Goal: Task Accomplishment & Management: Use online tool/utility

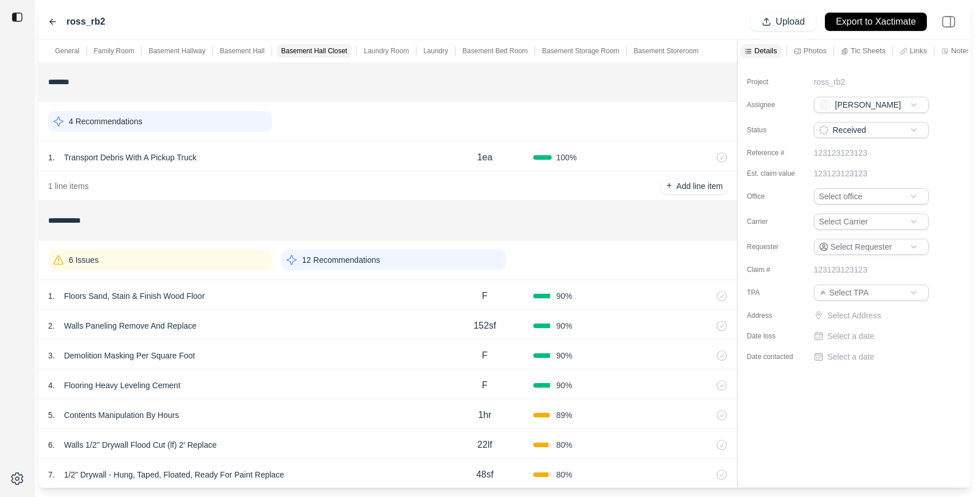
scroll to position [90, 0]
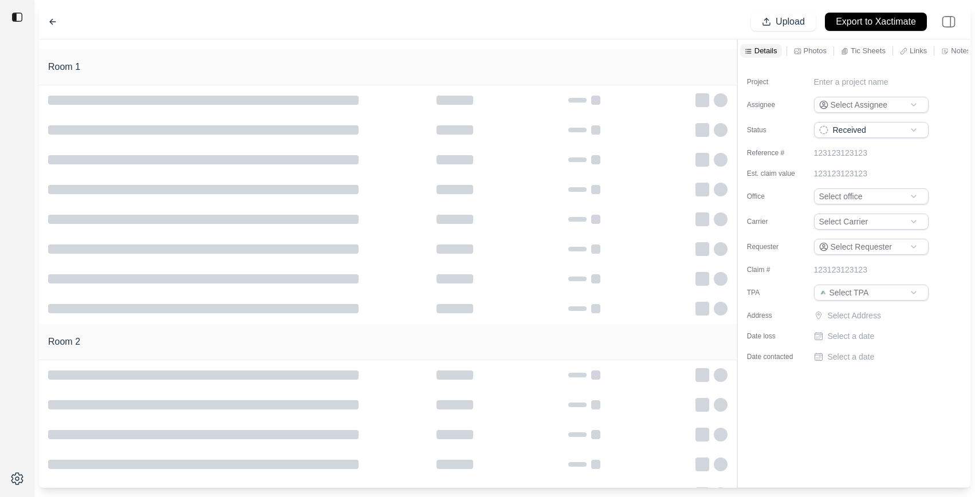
type input "**********"
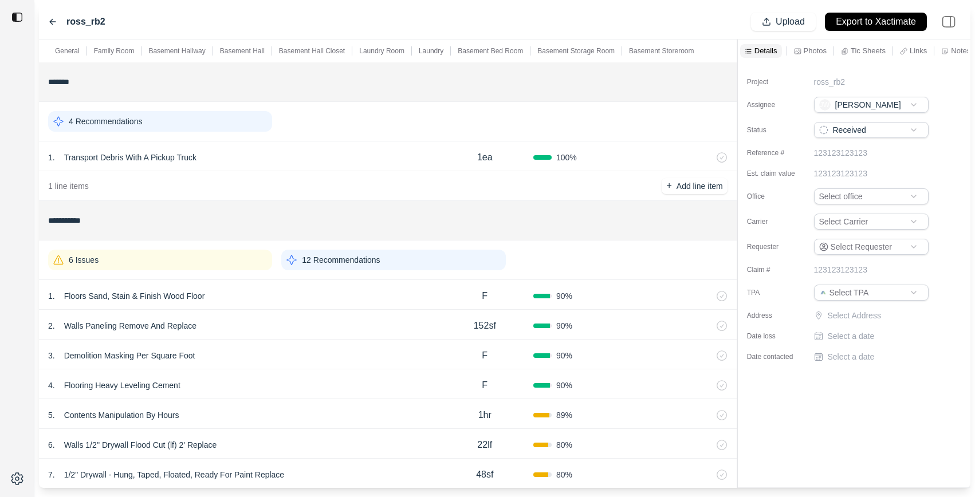
scroll to position [31, 0]
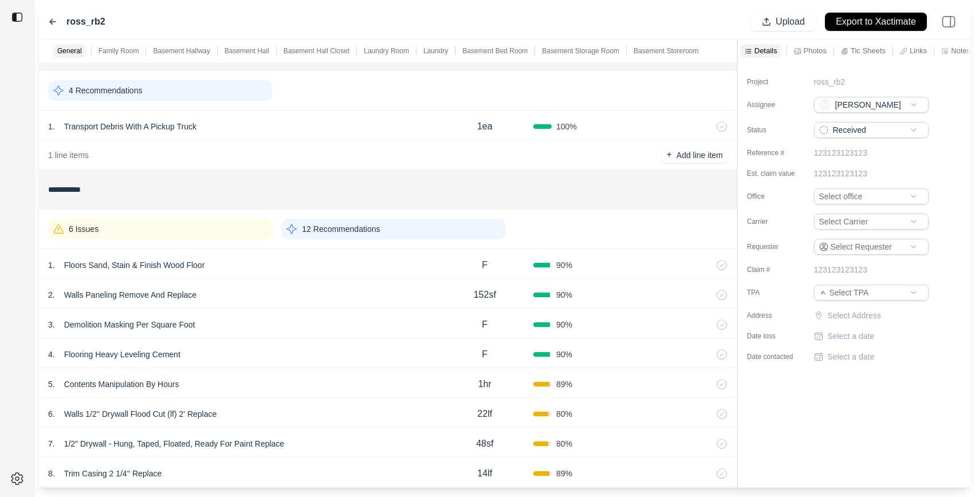
click at [339, 260] on div "1 . Floors Sand, Stain & Finish Wood Floor" at bounding box center [242, 265] width 388 height 16
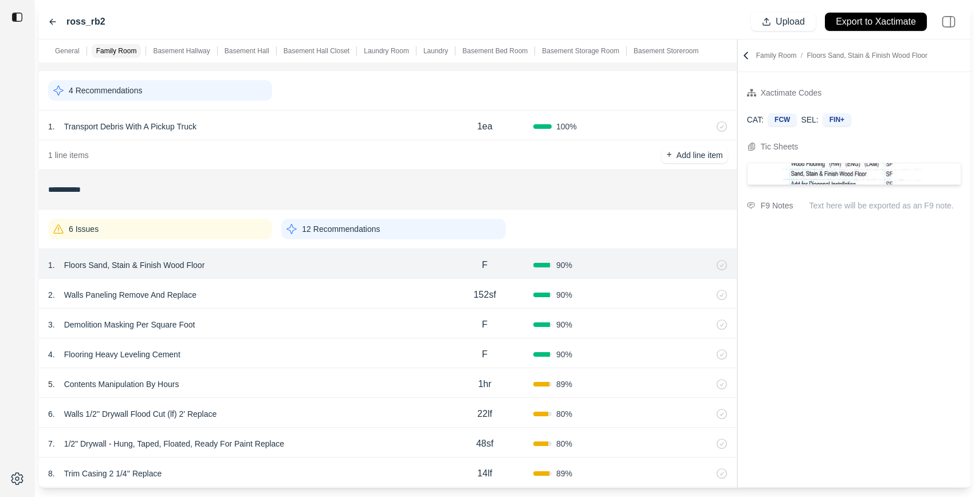
click at [320, 285] on div "2 . Walls Paneling Remove And Replace 152sf 90 %" at bounding box center [388, 294] width 698 height 30
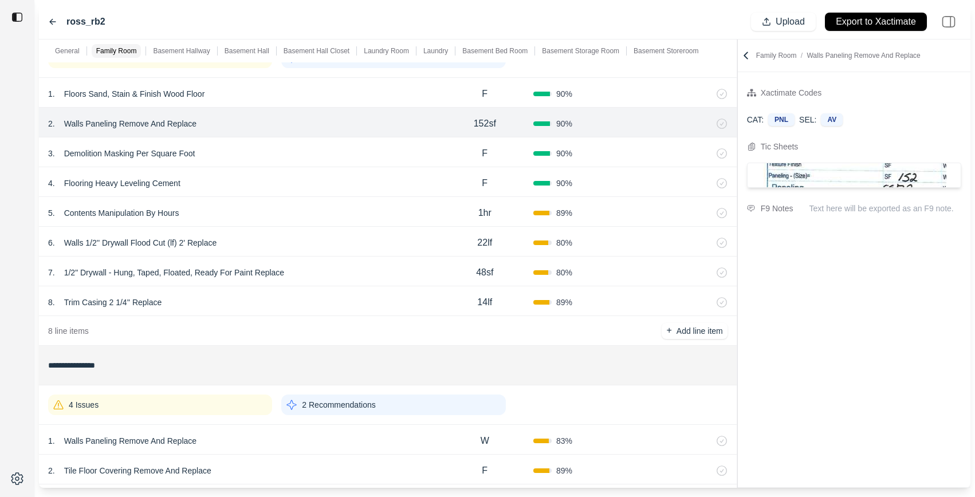
scroll to position [28, 0]
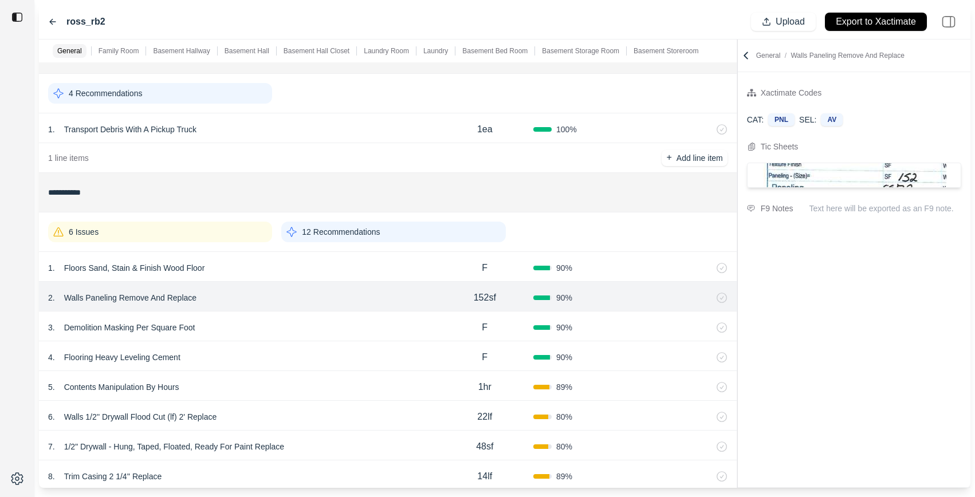
click at [227, 238] on div "6 Issues" at bounding box center [160, 232] width 224 height 21
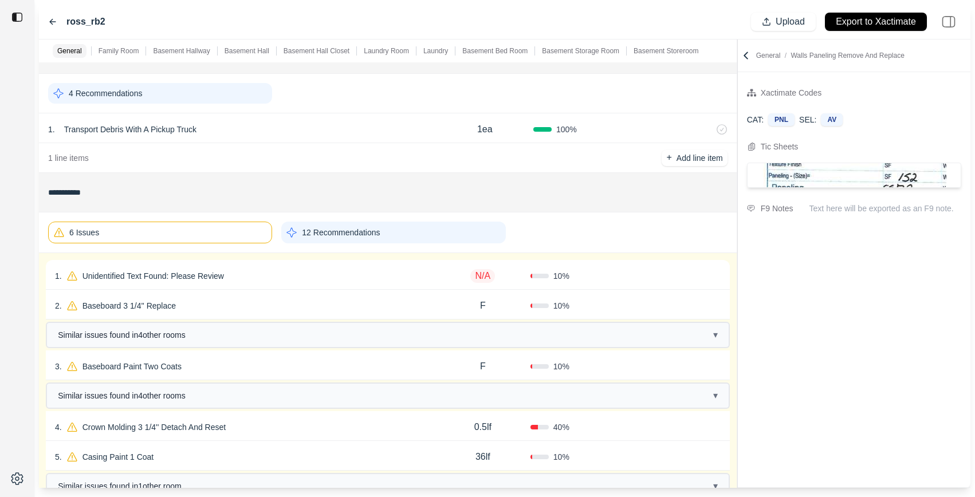
click at [303, 307] on div "2 . Baseboard 3 1/4'' Replace" at bounding box center [245, 306] width 380 height 16
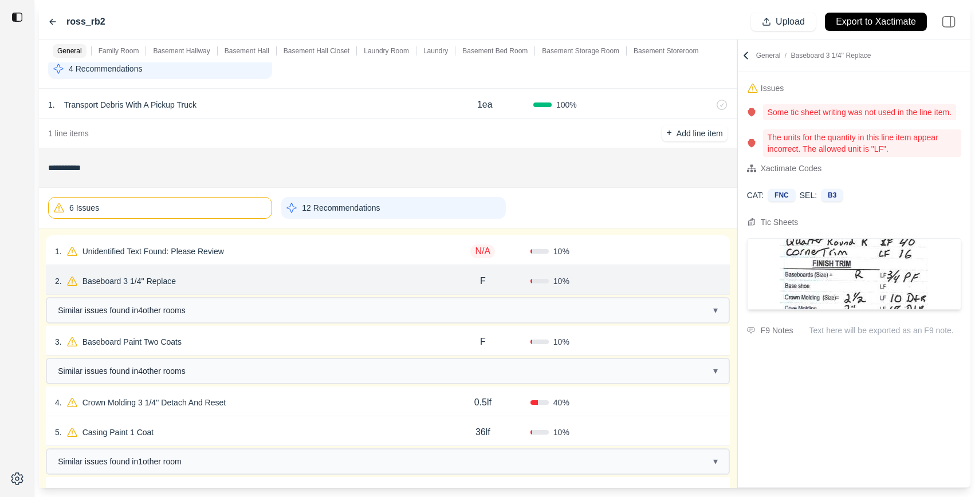
scroll to position [68, 0]
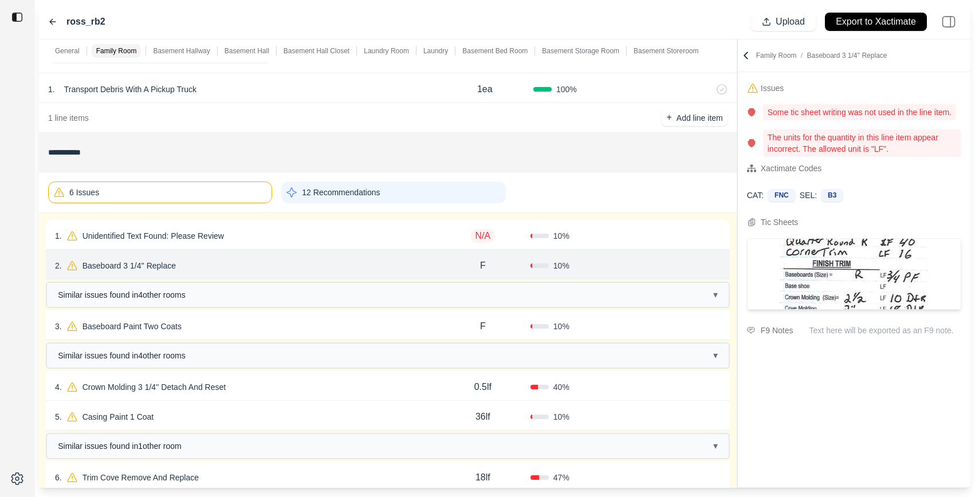
click at [311, 238] on div "1 . Unidentified Text Found: Please Review" at bounding box center [245, 236] width 380 height 16
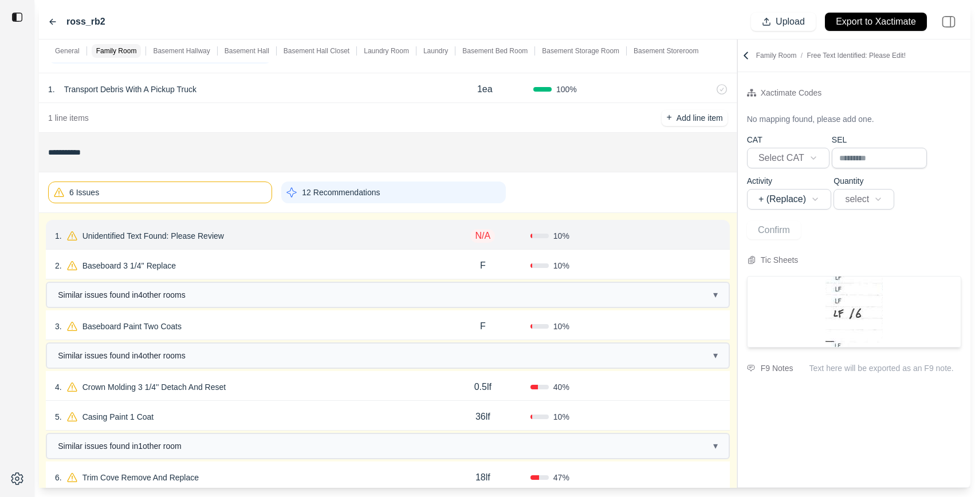
click at [319, 266] on div "2 . Baseboard 3 1/4'' Replace" at bounding box center [245, 266] width 380 height 16
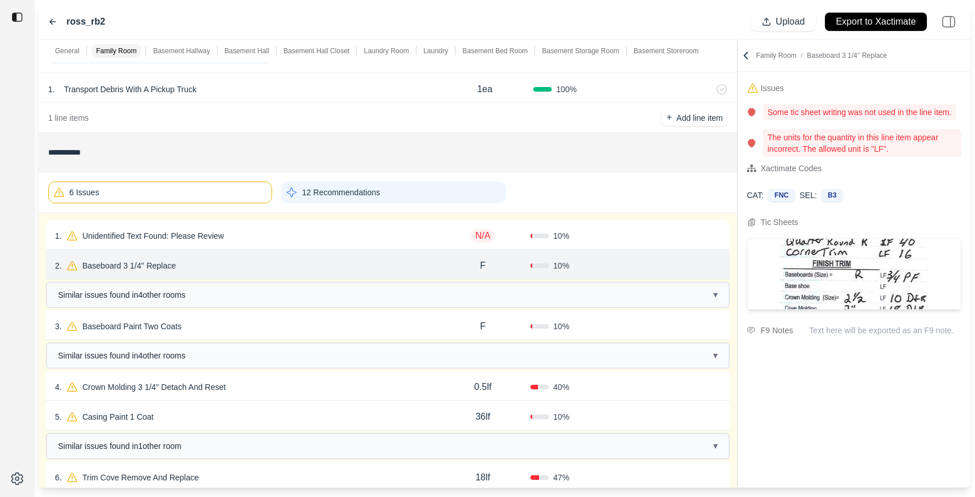
click at [319, 320] on div "3 . Baseboard Paint Two Coats" at bounding box center [245, 327] width 380 height 16
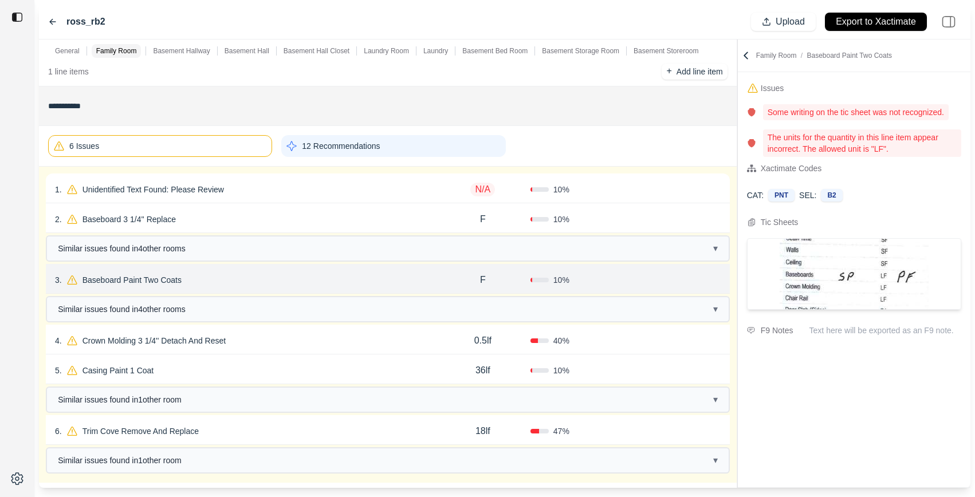
scroll to position [120, 0]
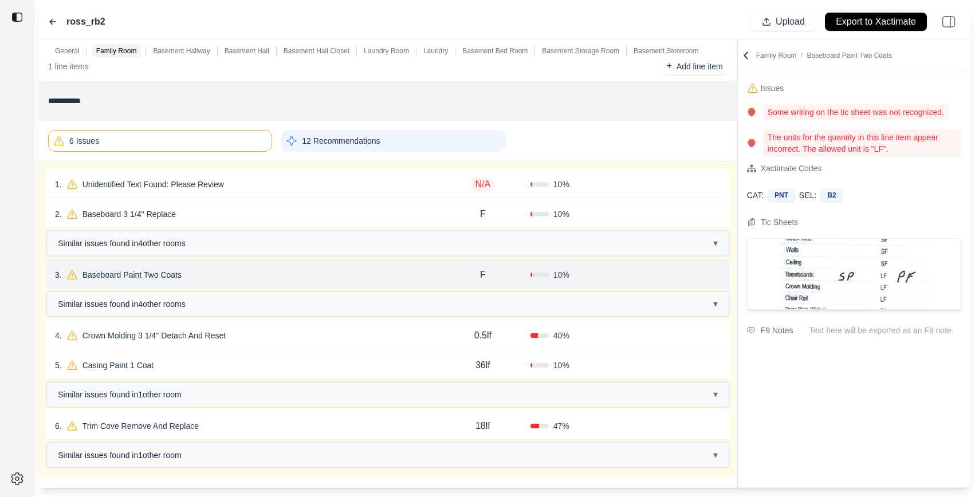
click at [316, 337] on div "4 . Crown Molding 3 1/4'' Detach And Reset" at bounding box center [245, 336] width 380 height 16
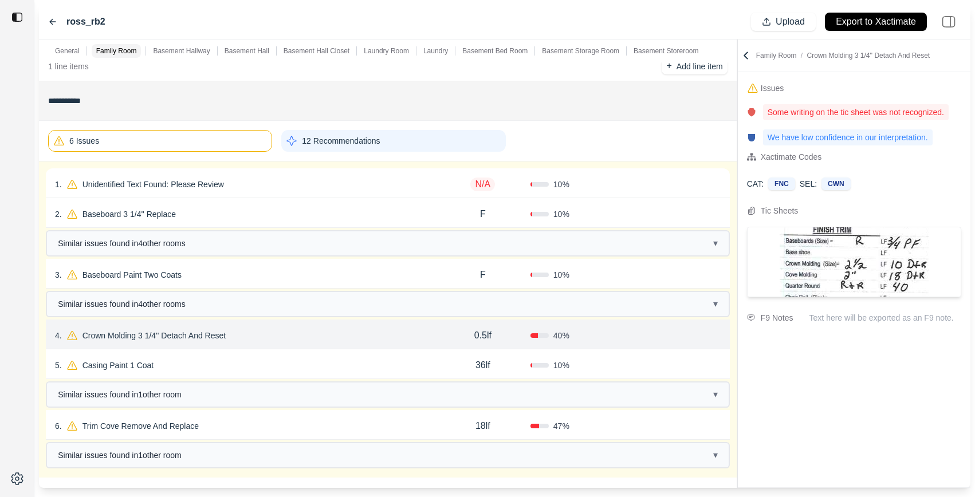
click at [312, 363] on div "5 . Casing Paint 1 Coat" at bounding box center [245, 366] width 380 height 16
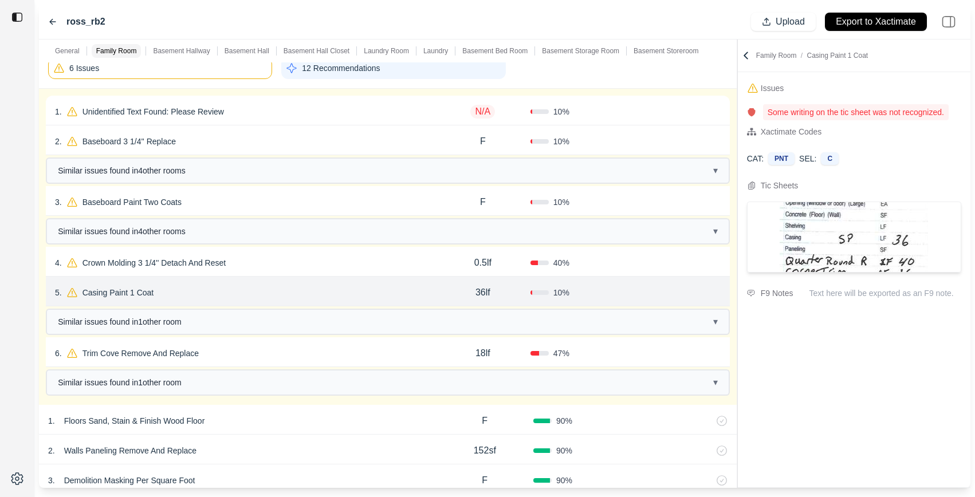
scroll to position [197, 0]
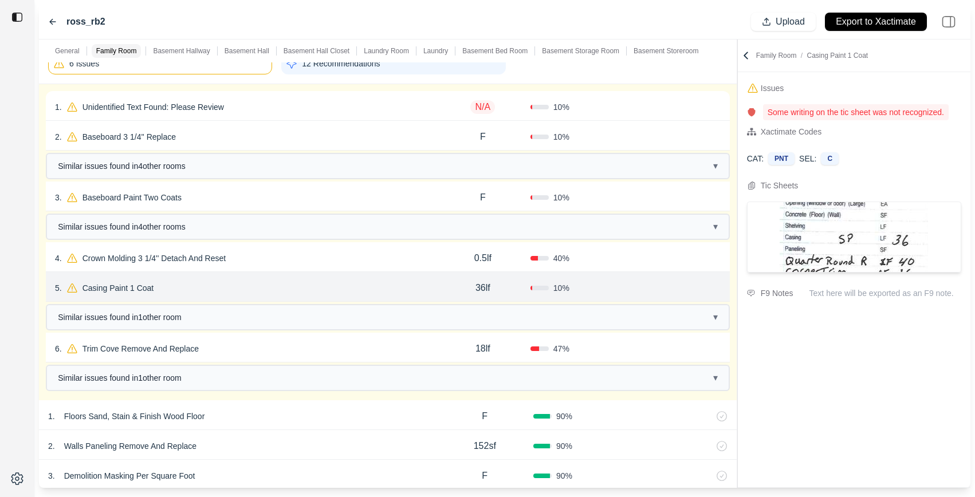
click at [314, 343] on div "6 . Trim Cove Remove And Replace" at bounding box center [245, 349] width 380 height 16
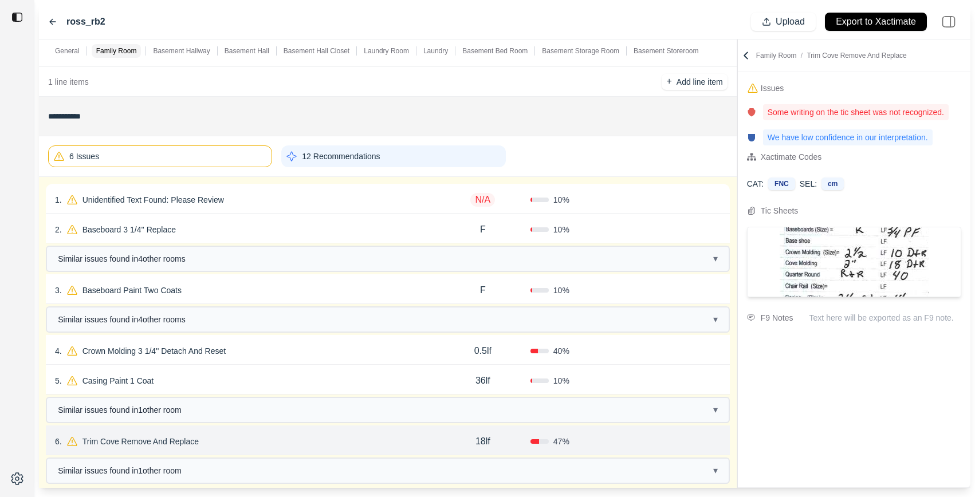
scroll to position [97, 0]
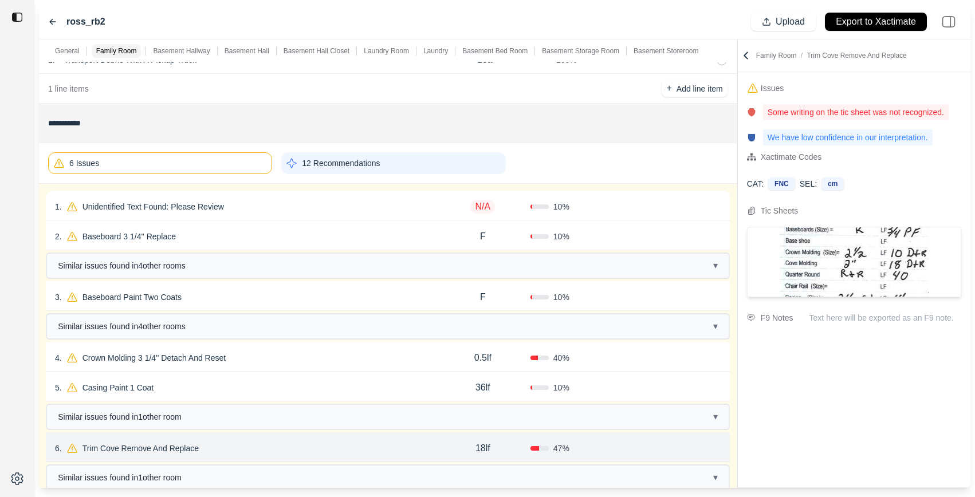
click at [231, 164] on div "6 Issues" at bounding box center [160, 163] width 224 height 22
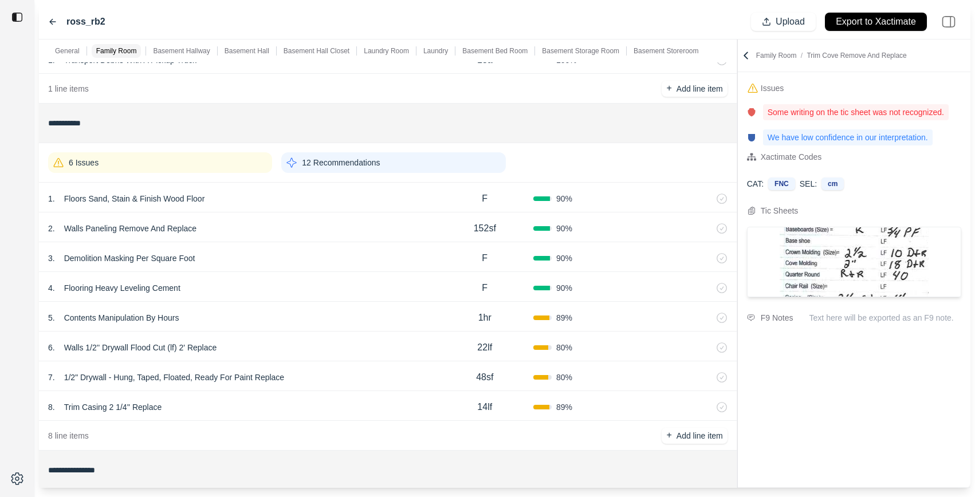
click at [391, 161] on div "12 Recommendations" at bounding box center [393, 162] width 224 height 21
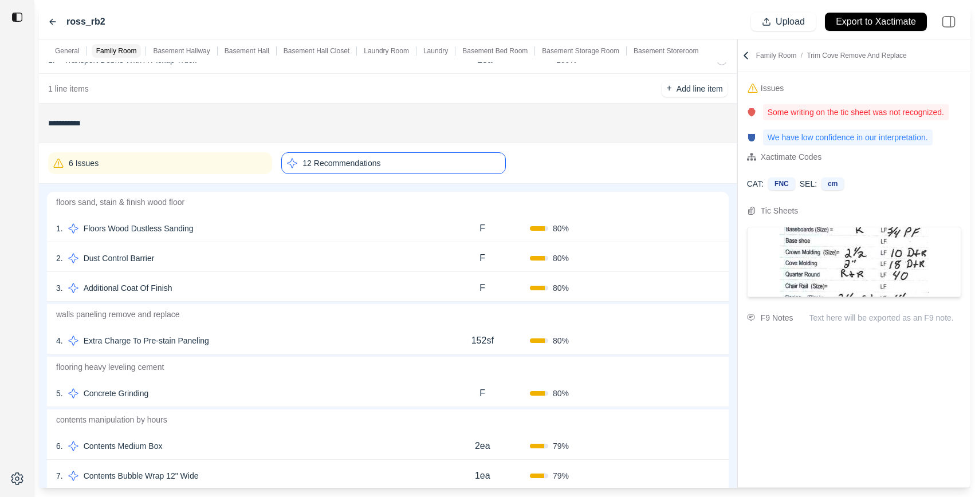
click at [394, 223] on div "1 . Floors Wood Dustless Sanding" at bounding box center [245, 229] width 379 height 16
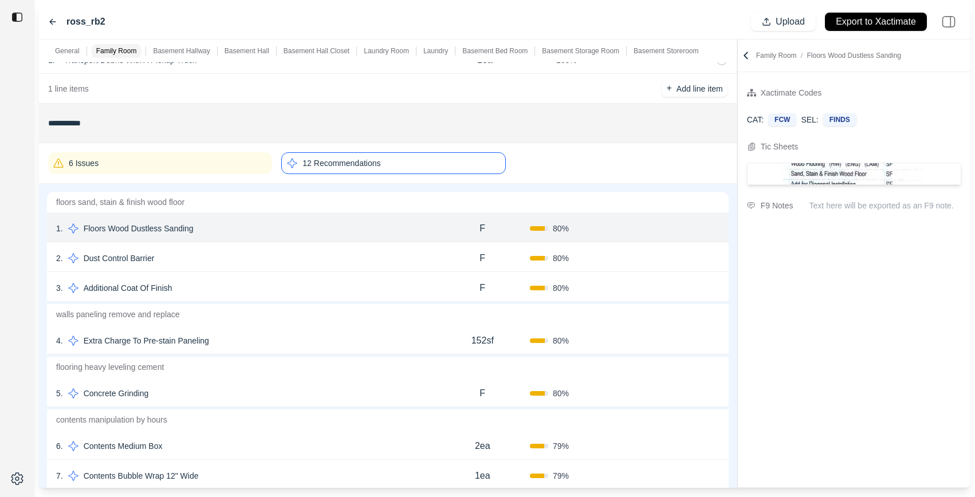
click at [383, 256] on div "2 . Dust Control Barrier" at bounding box center [245, 258] width 379 height 16
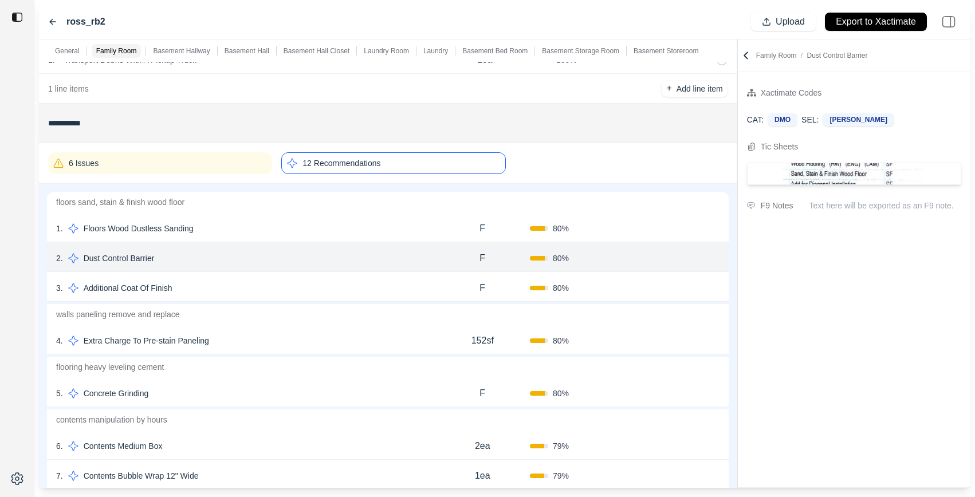
click at [381, 289] on div "3 . Additional Coat Of Finish" at bounding box center [245, 288] width 379 height 16
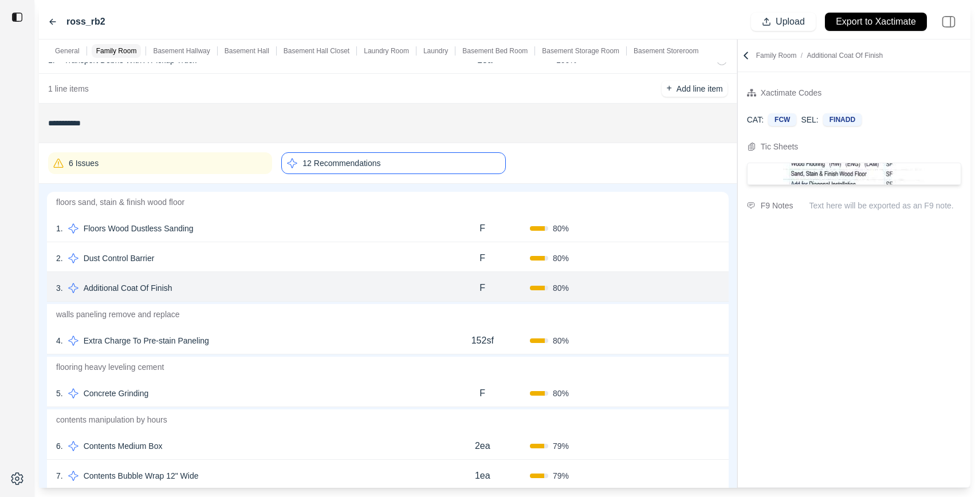
click at [380, 338] on div "4 . Extra Charge To Pre-stain Paneling" at bounding box center [245, 341] width 379 height 16
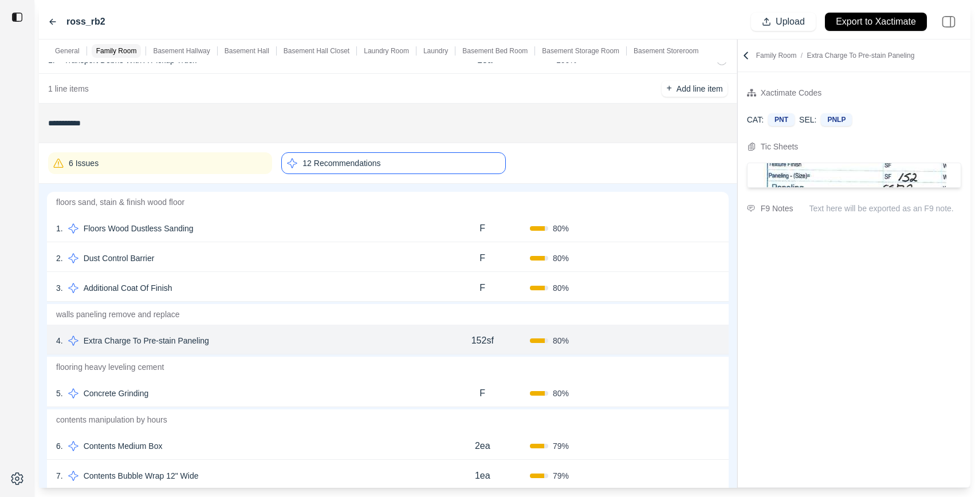
click at [374, 382] on div "5 . Concrete Grinding F 80 % Confirm" at bounding box center [388, 393] width 682 height 30
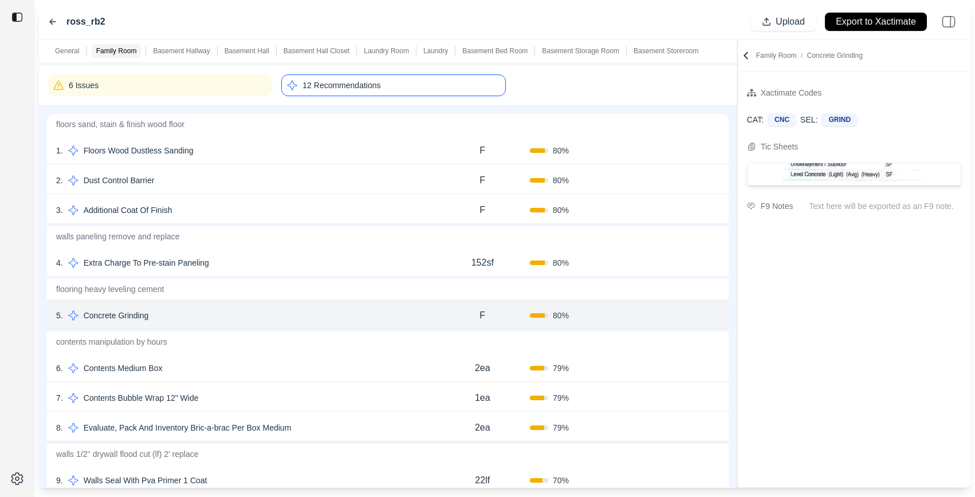
scroll to position [174, 0]
click at [376, 364] on div "6 . Contents Medium Box" at bounding box center [245, 370] width 379 height 16
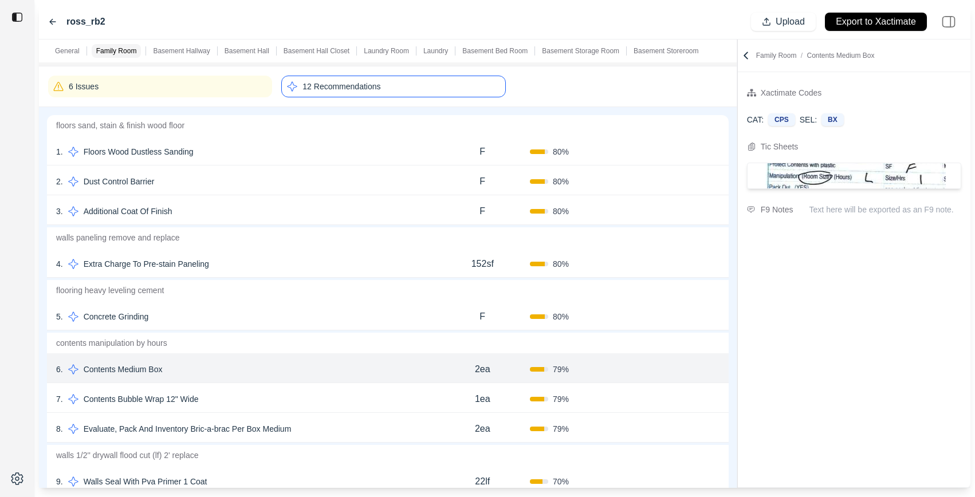
click at [376, 388] on div "7 . Contents Bubble Wrap 12" Wide 1ea 79 % Confirm" at bounding box center [388, 398] width 682 height 30
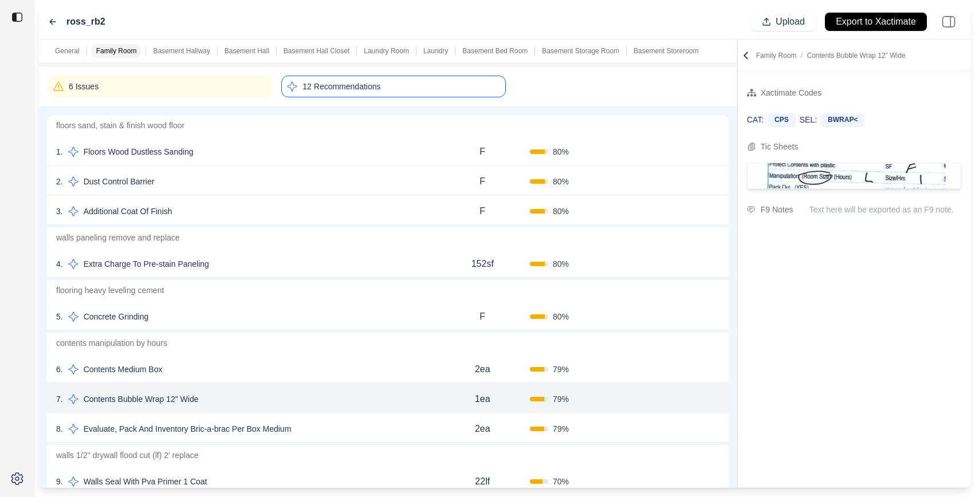
click at [376, 405] on div "7 . Contents Bubble Wrap 12" Wide" at bounding box center [245, 399] width 379 height 16
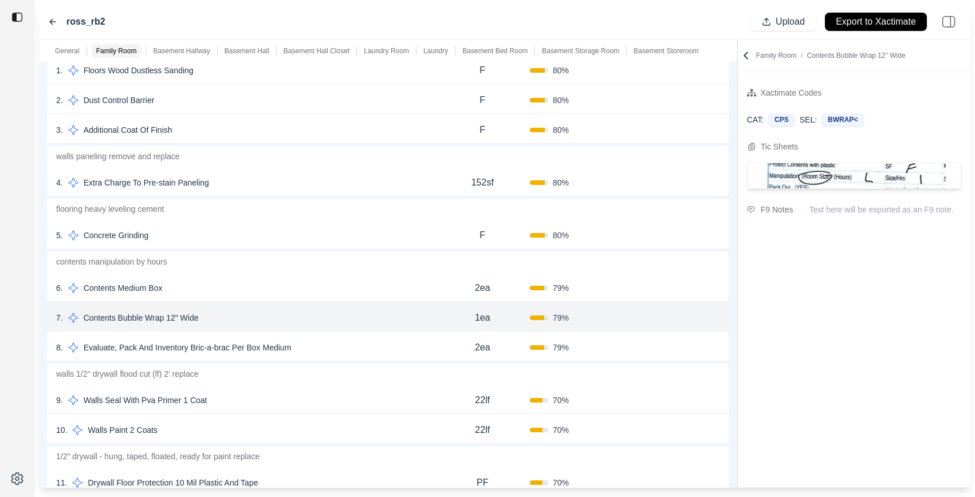
click at [376, 405] on div "9 . Walls Seal With Pva Primer 1 Coat" at bounding box center [245, 400] width 379 height 16
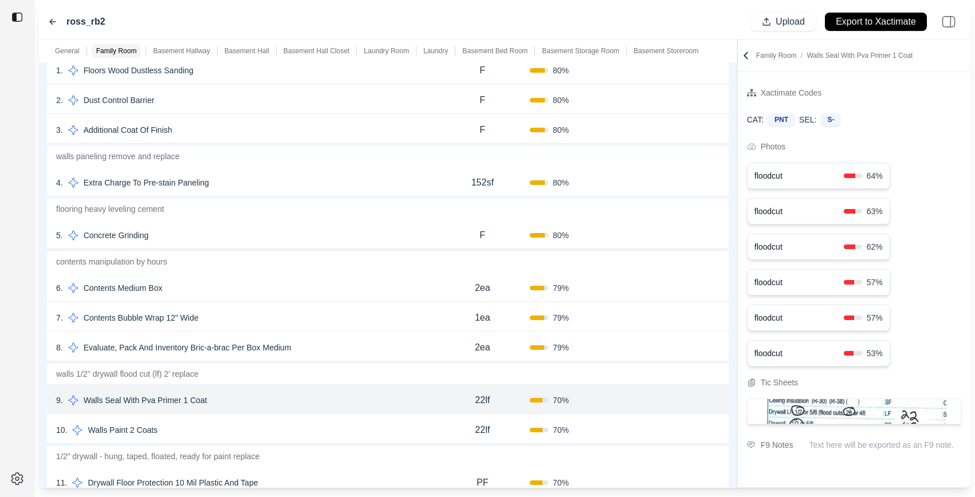
click at [376, 419] on div "10 . Walls Paint 2 Coats 22lf 70 % Confirm" at bounding box center [388, 429] width 682 height 30
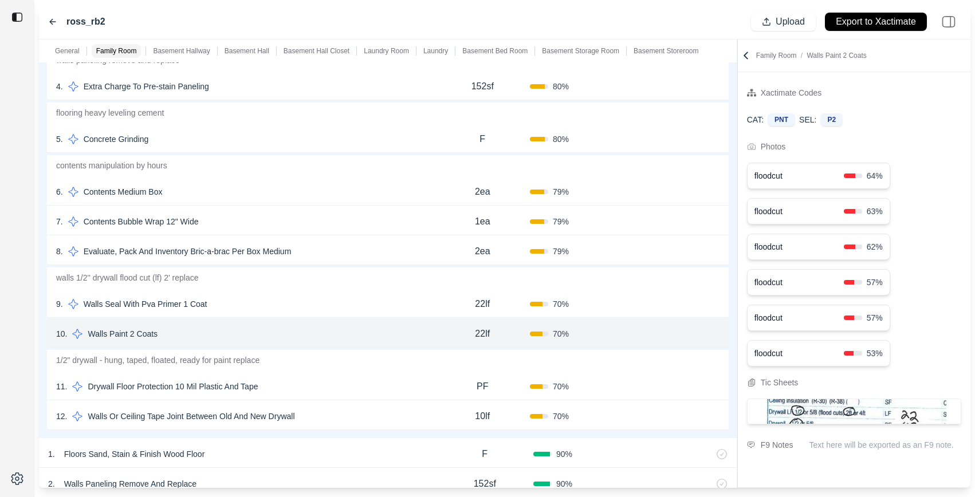
scroll to position [359, 0]
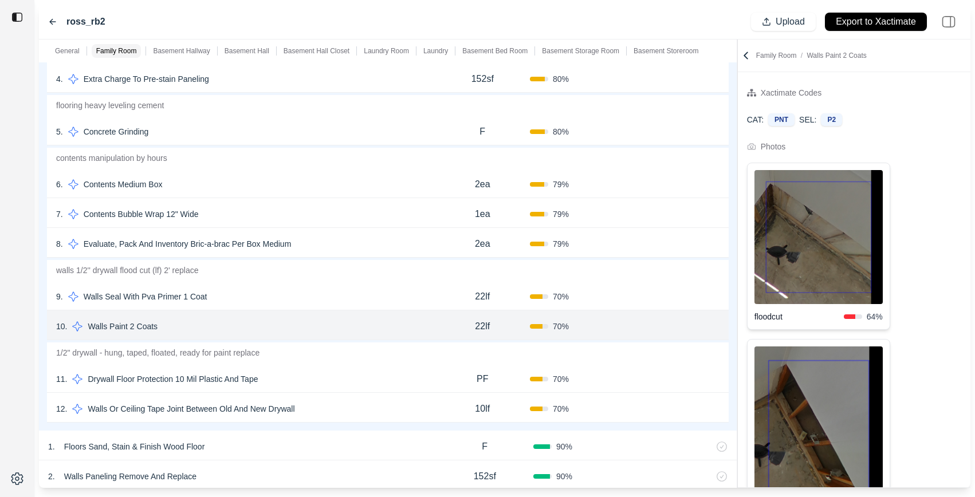
click at [375, 296] on div "9 . Walls Seal With Pva Primer 1 Coat" at bounding box center [245, 297] width 379 height 16
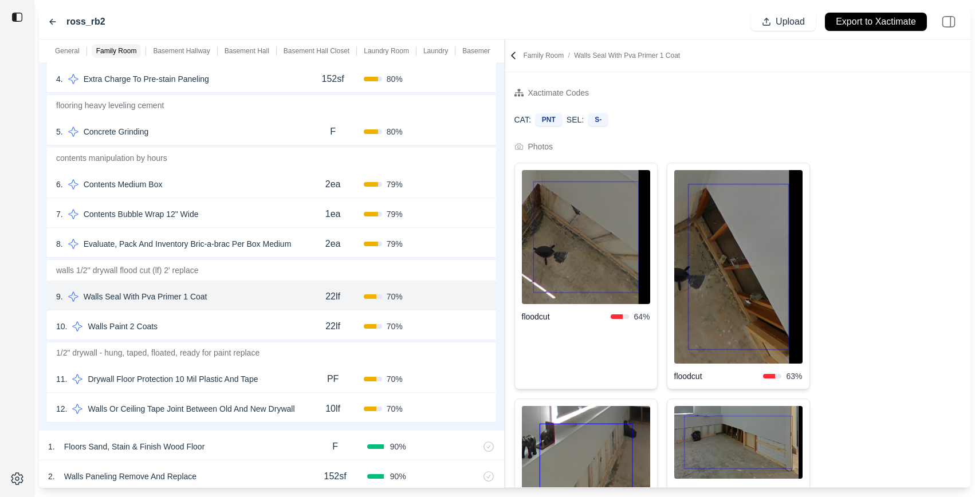
click at [465, 156] on div "**********" at bounding box center [505, 264] width 932 height 449
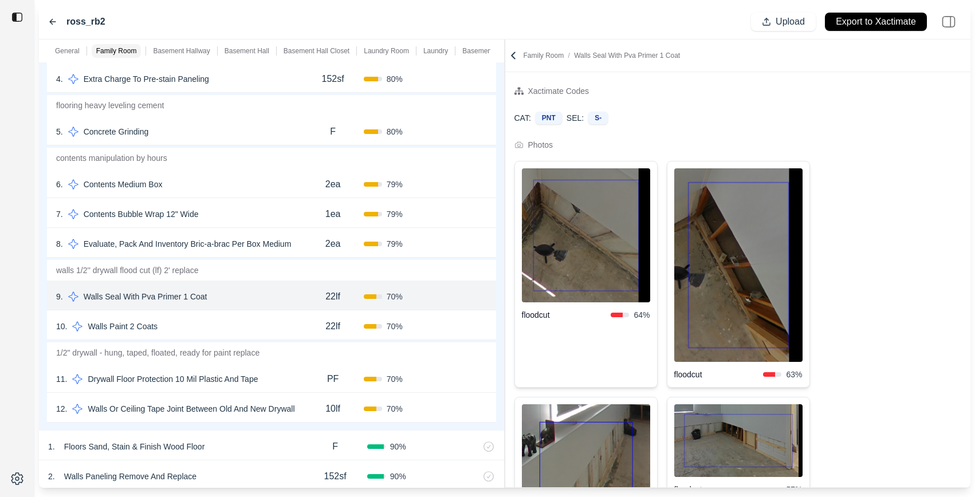
scroll to position [0, 0]
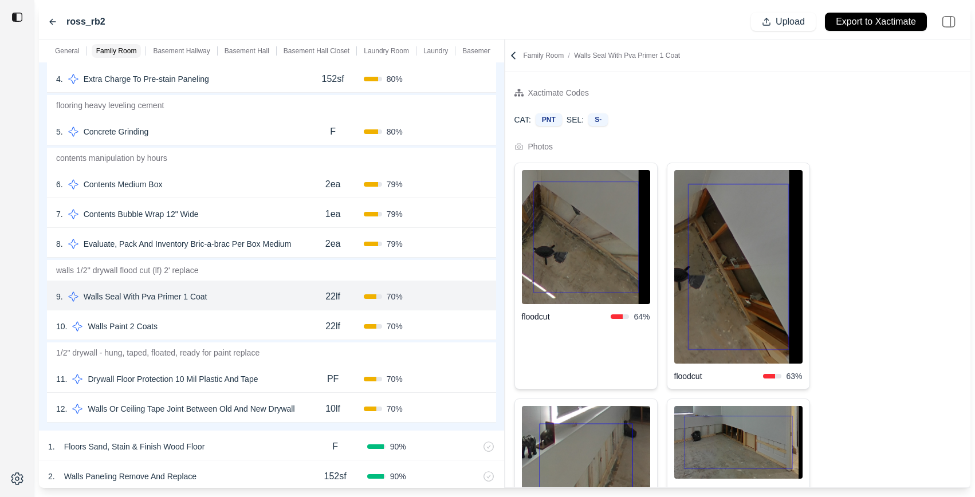
click at [284, 372] on div "11 . Drywall Floor Protection 10 Mil Plastic And Tape" at bounding box center [179, 379] width 246 height 16
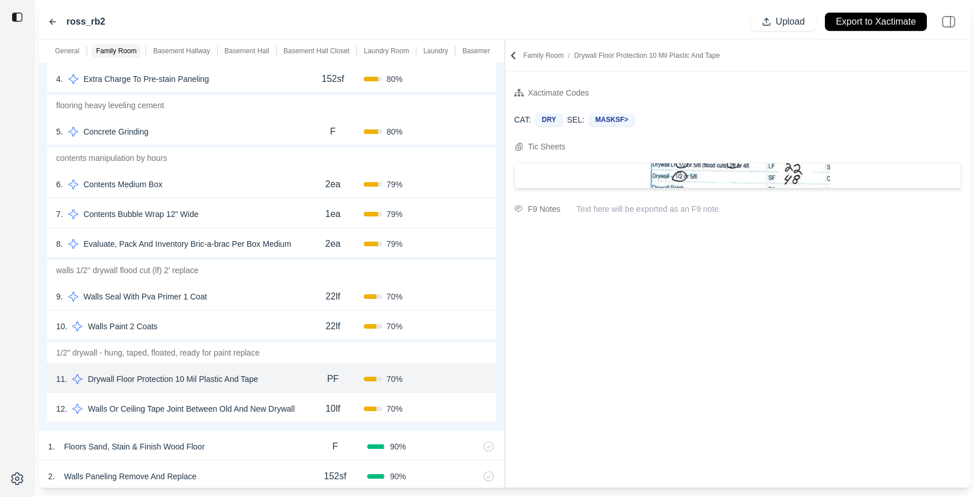
click at [308, 415] on div "10lf" at bounding box center [332, 409] width 61 height 23
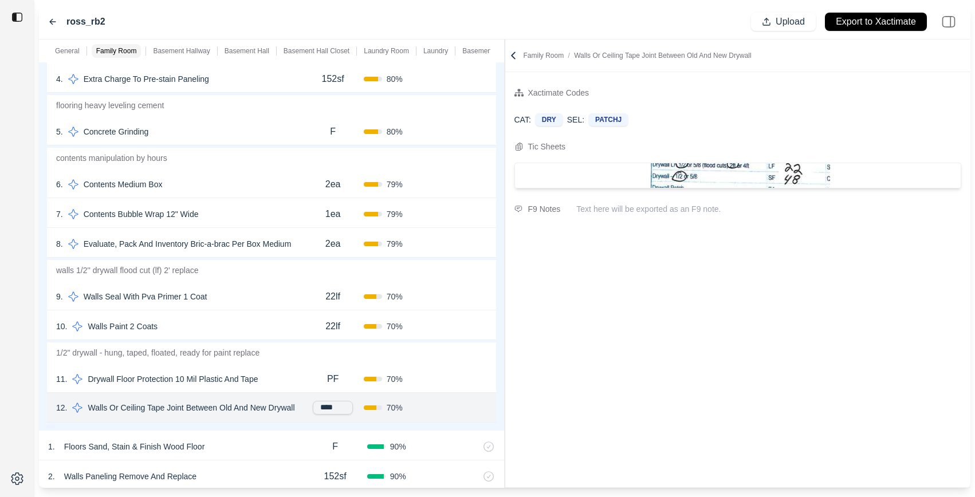
click at [252, 295] on div "9 . Walls Seal With Pva Primer 1 Coat" at bounding box center [179, 297] width 246 height 16
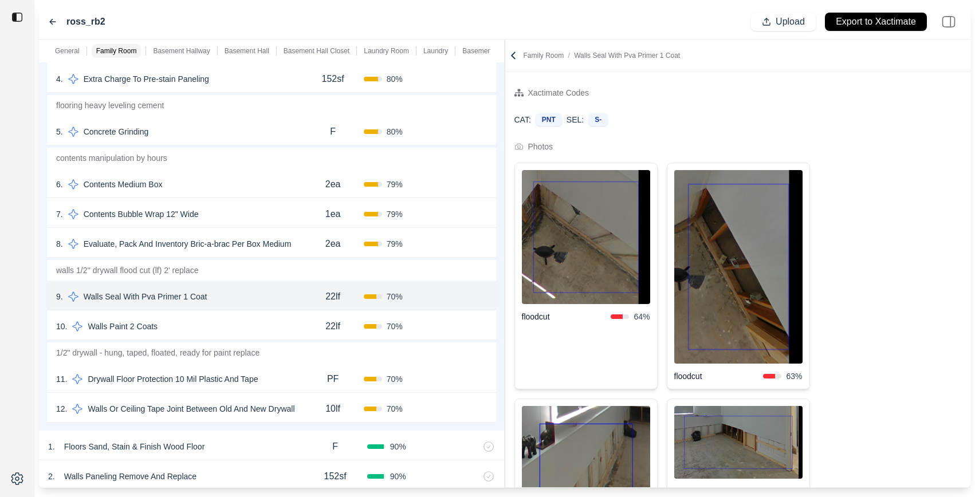
click at [245, 322] on div "10 . Walls Paint 2 Coats" at bounding box center [179, 327] width 246 height 16
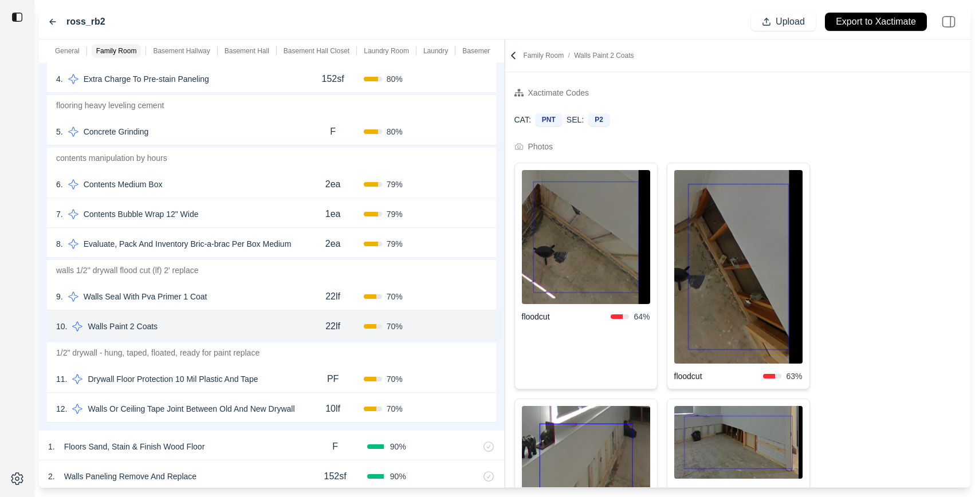
click at [434, 139] on div "**********" at bounding box center [505, 264] width 932 height 449
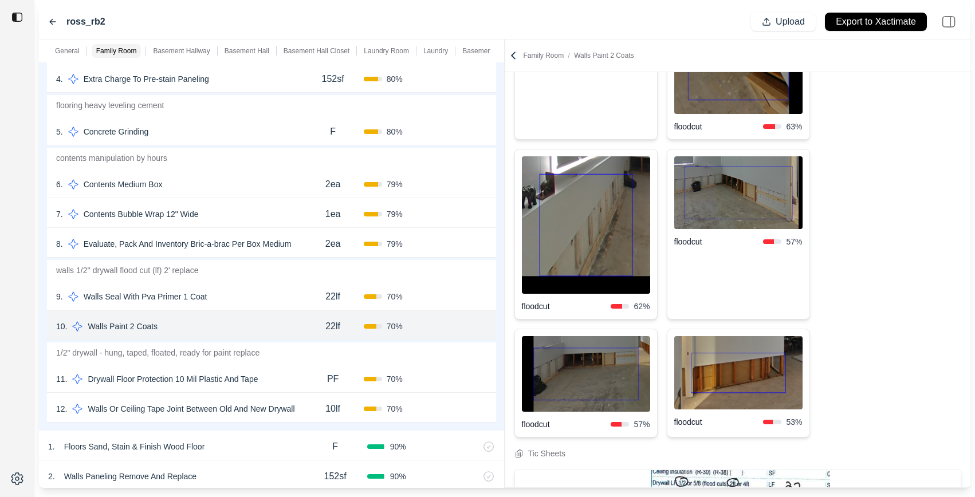
scroll to position [404, 0]
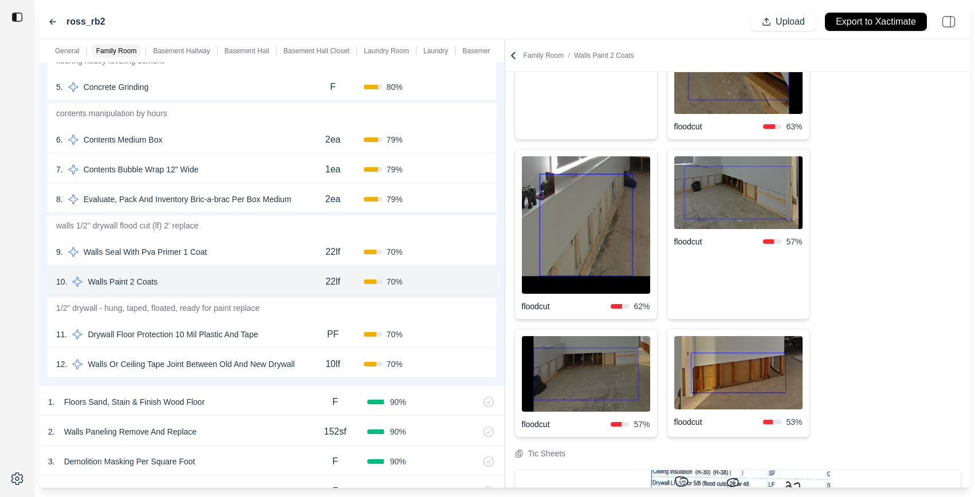
click at [302, 334] on div "PF" at bounding box center [332, 334] width 61 height 23
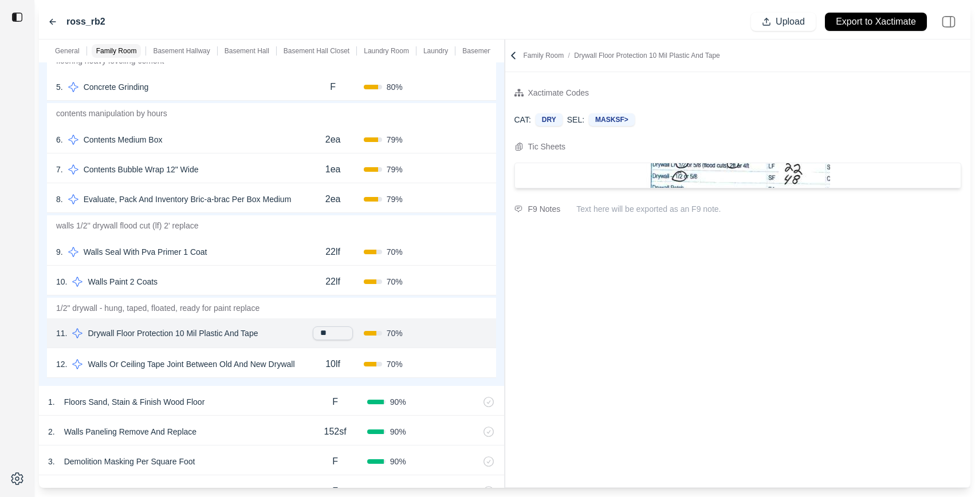
scroll to position [0, 0]
click at [313, 367] on div "10lf" at bounding box center [332, 364] width 61 height 23
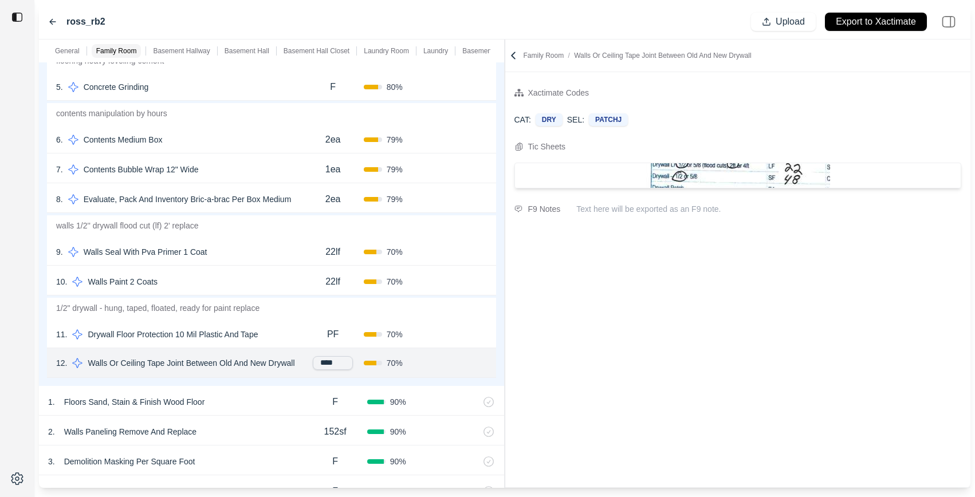
click at [299, 337] on div "11 . Drywall Floor Protection 10 Mil Plastic And Tape" at bounding box center [179, 335] width 246 height 16
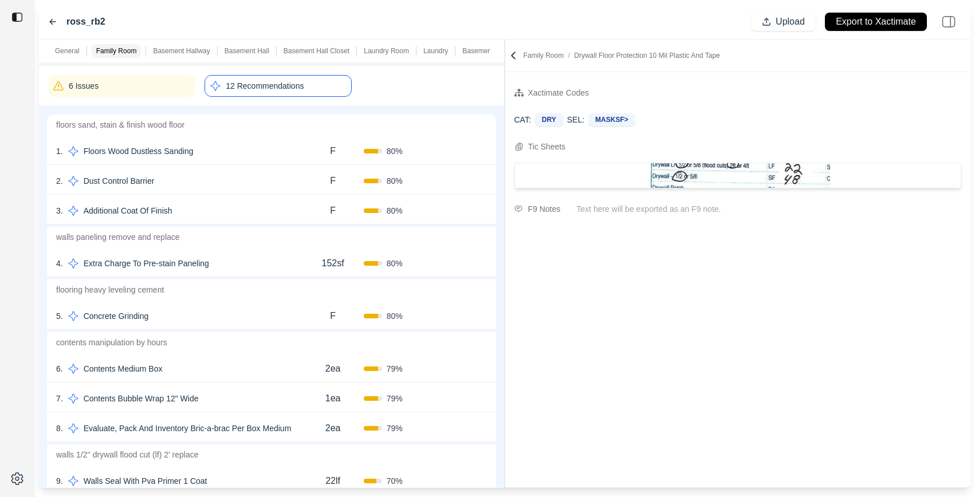
scroll to position [85, 0]
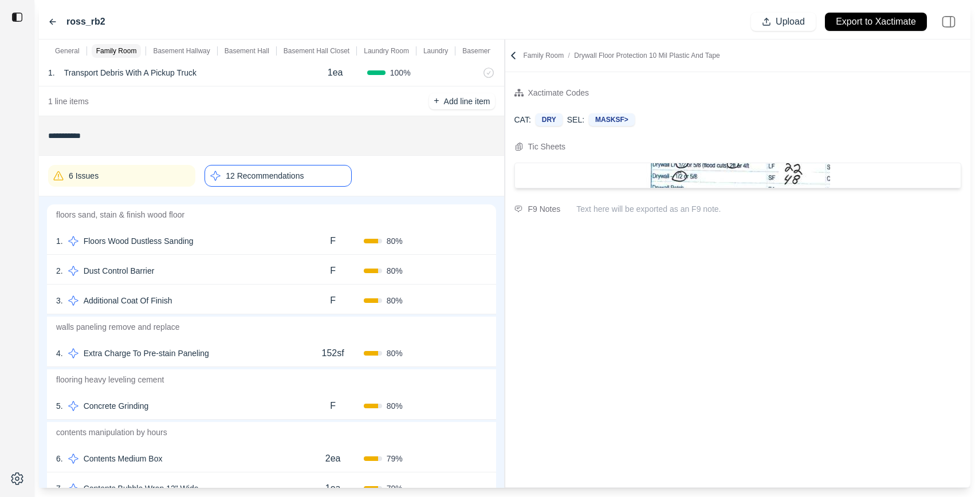
click at [295, 182] on div "12 Recommendations" at bounding box center [278, 176] width 147 height 22
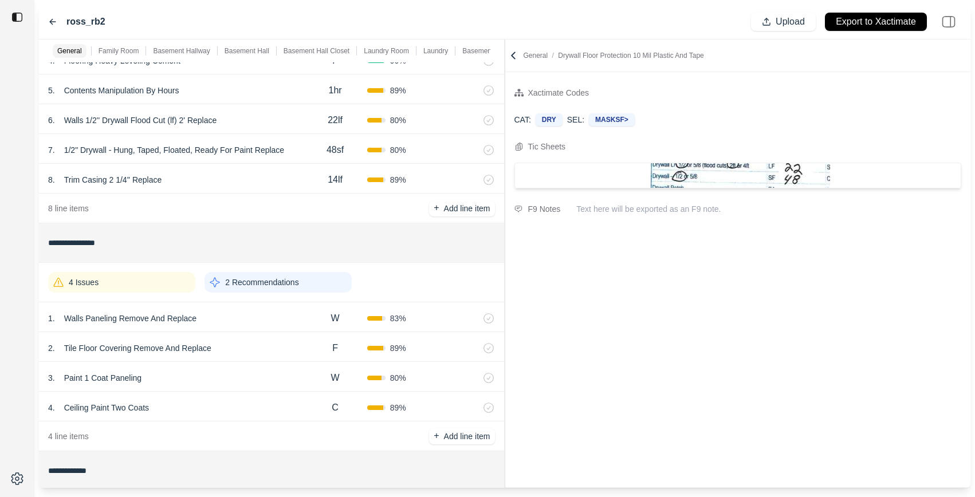
scroll to position [348, 0]
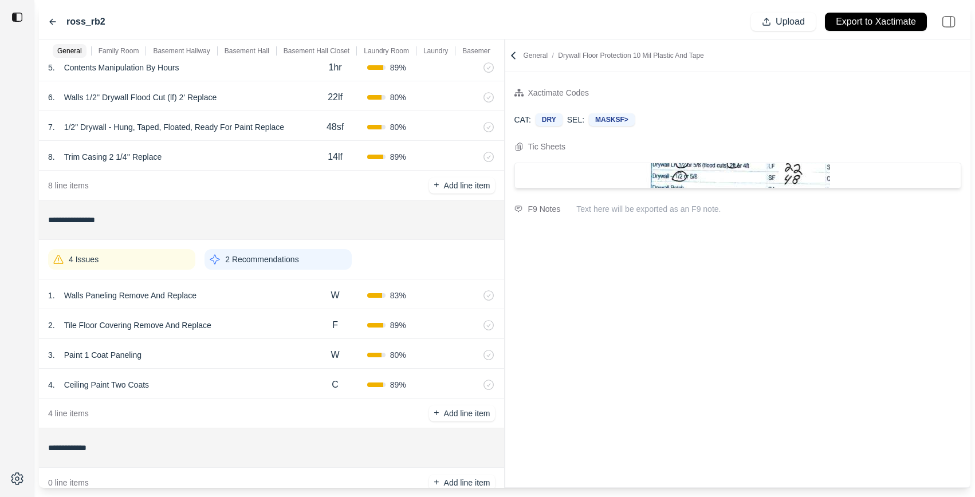
click at [295, 258] on p "2 Recommendations" at bounding box center [261, 259] width 73 height 11
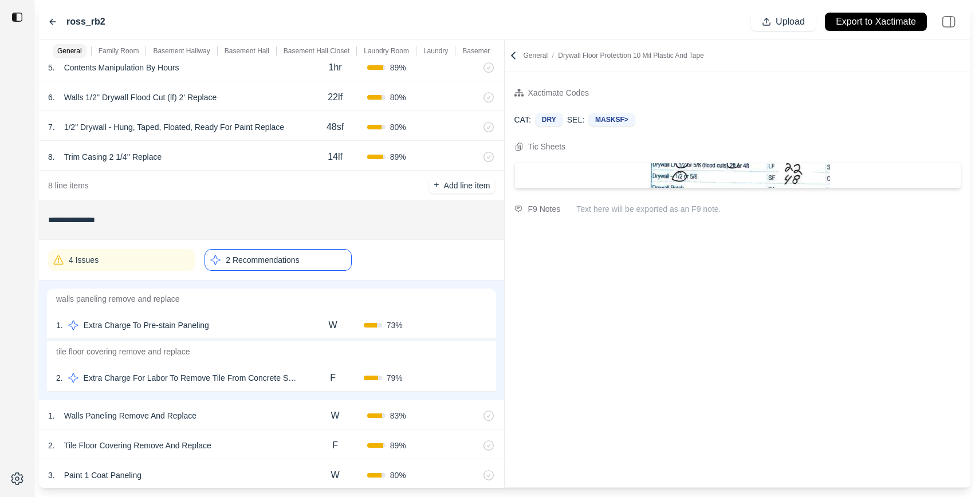
click at [272, 317] on div "1 . Extra Charge To Pre-stain Paneling" at bounding box center [179, 325] width 246 height 16
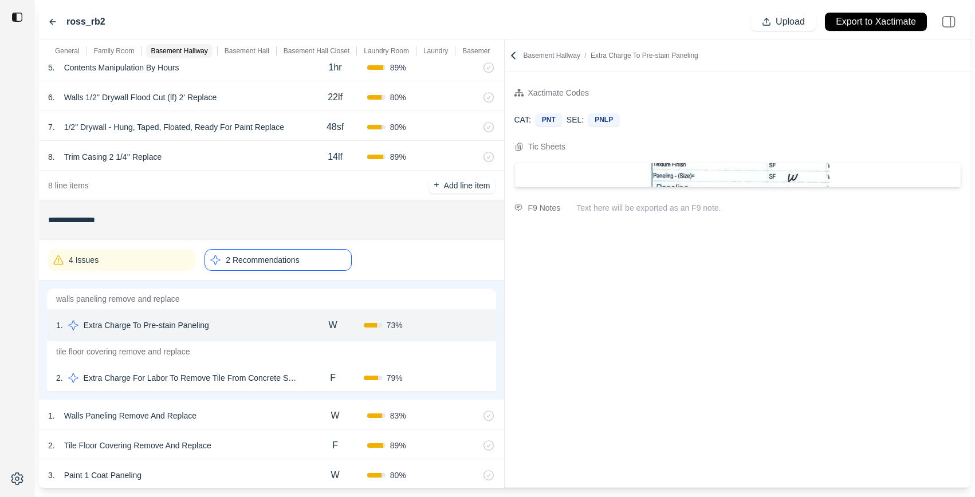
click at [297, 363] on div "2 . Extra Charge For Labor To Remove Tile From Concrete Slab F 79 % Confirm" at bounding box center [271, 377] width 449 height 30
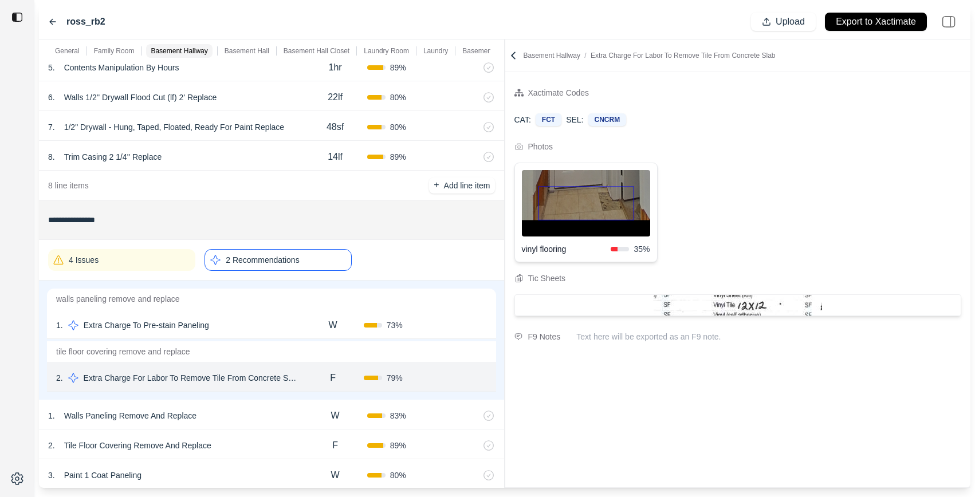
click at [461, 159] on div "**********" at bounding box center [505, 264] width 932 height 449
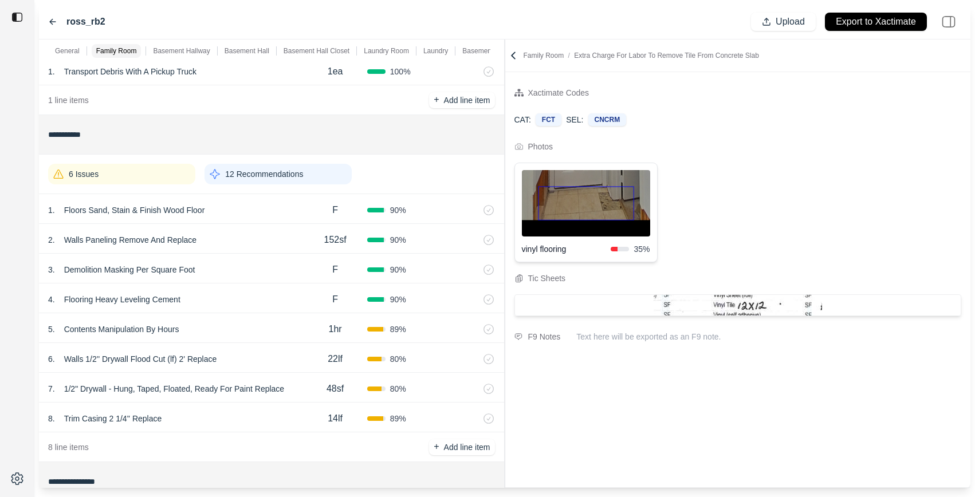
scroll to position [69, 0]
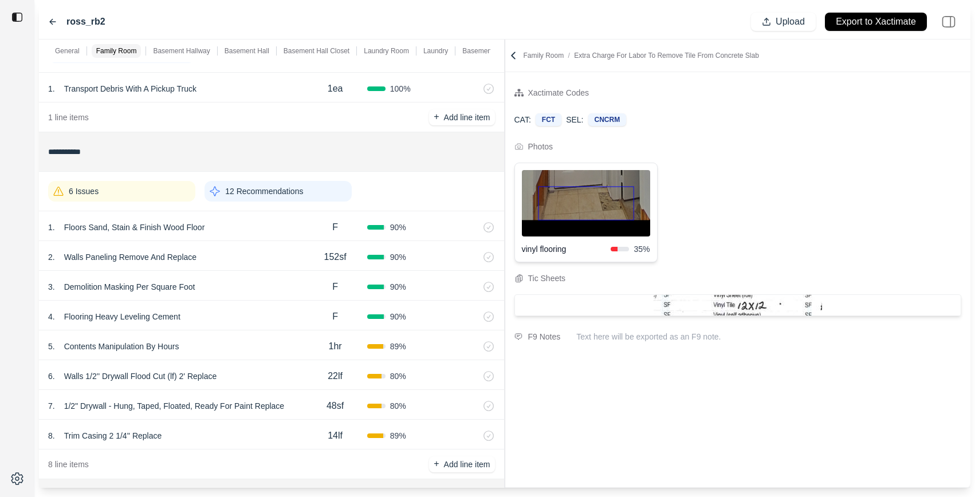
click at [301, 190] on p "12 Recommendations" at bounding box center [264, 191] width 78 height 11
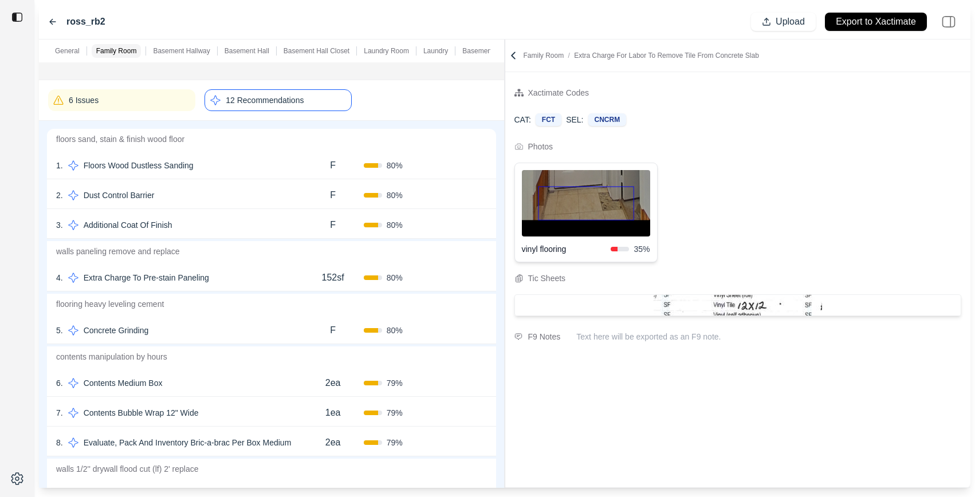
scroll to position [163, 0]
click at [215, 325] on div "5 . Concrete Grinding" at bounding box center [179, 328] width 246 height 16
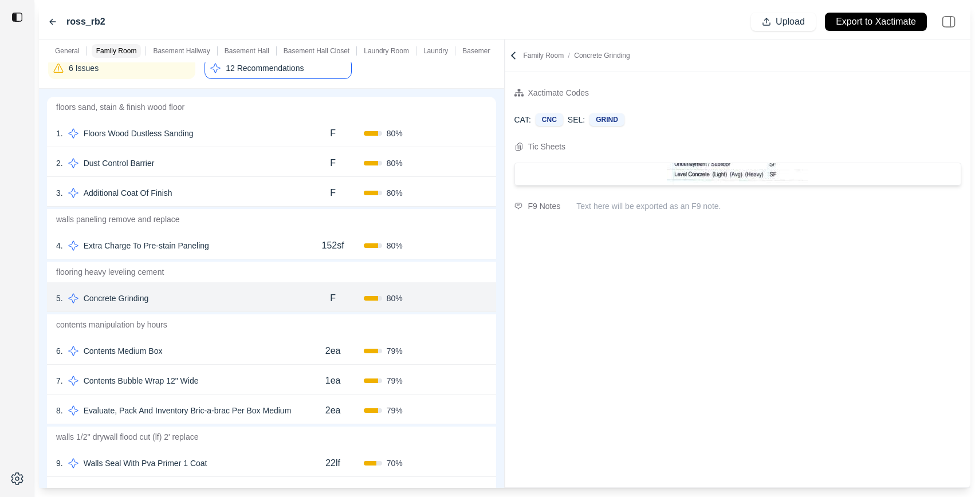
scroll to position [316, 0]
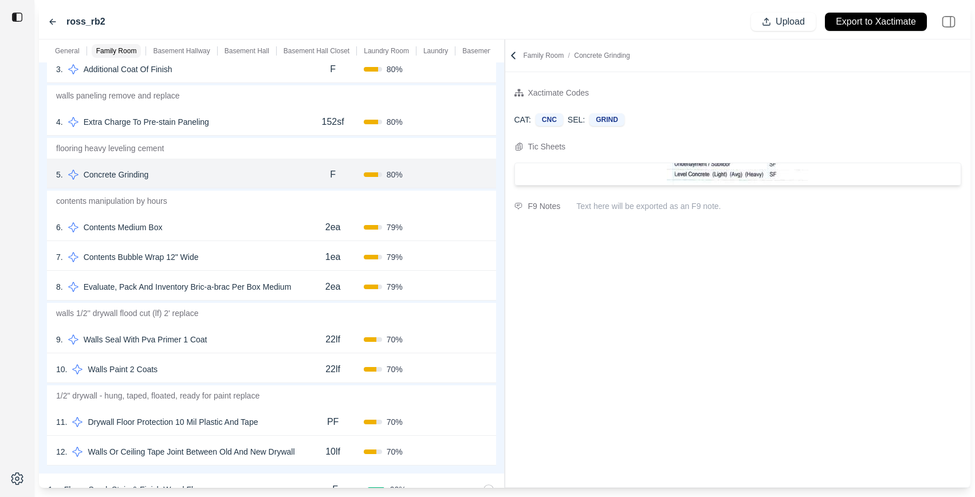
click at [273, 335] on div "9 . Walls Seal With Pva Primer 1 Coat" at bounding box center [179, 340] width 246 height 16
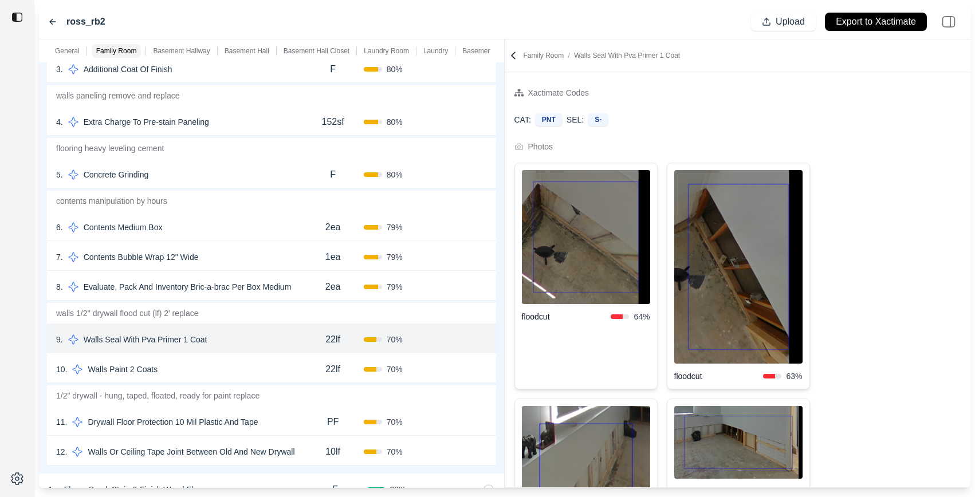
click at [461, 115] on div "**********" at bounding box center [505, 264] width 932 height 449
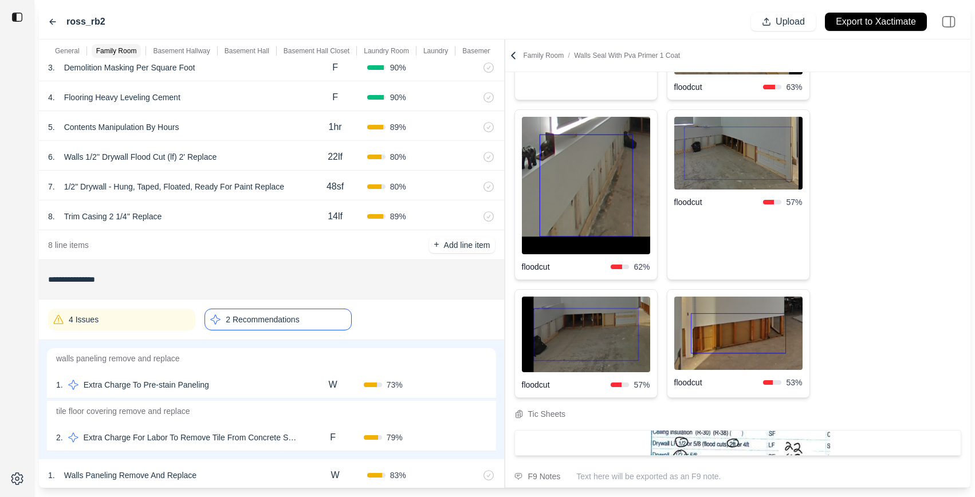
scroll to position [894, 0]
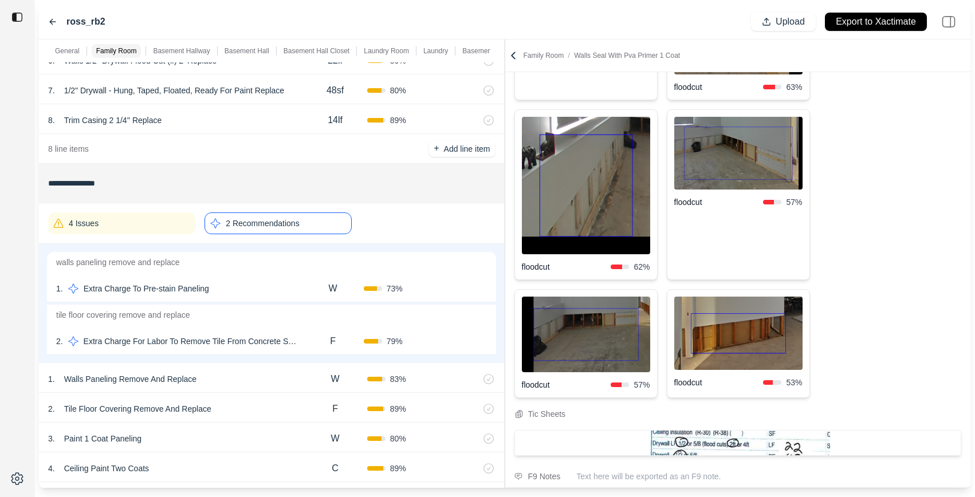
click at [311, 341] on div "F" at bounding box center [332, 341] width 61 height 23
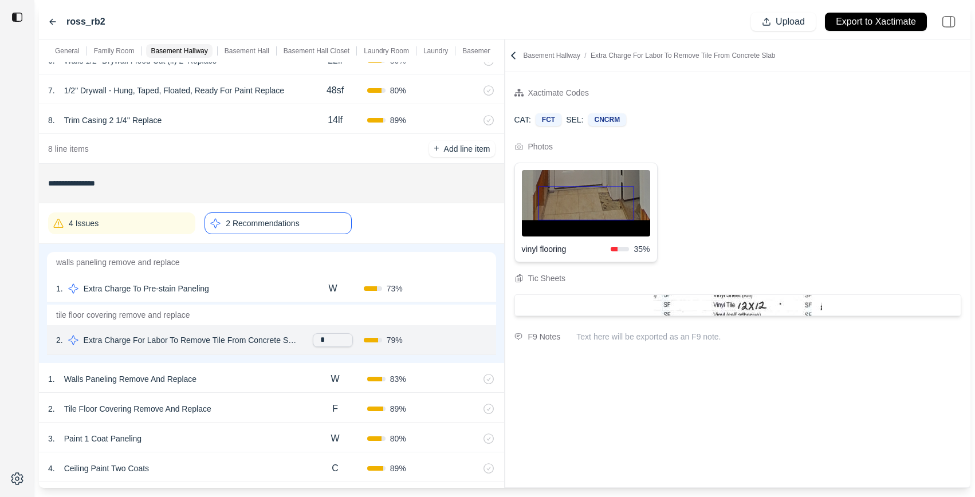
click at [626, 209] on img at bounding box center [586, 203] width 128 height 66
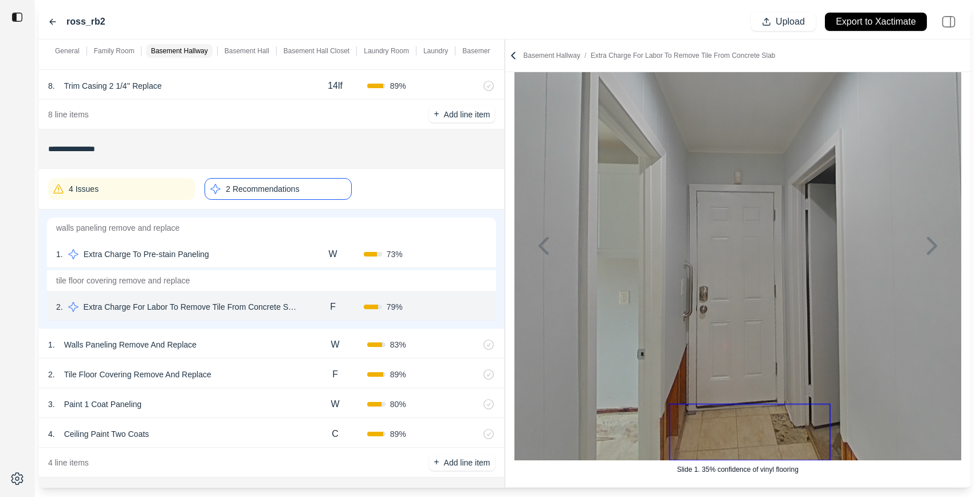
scroll to position [1010, 0]
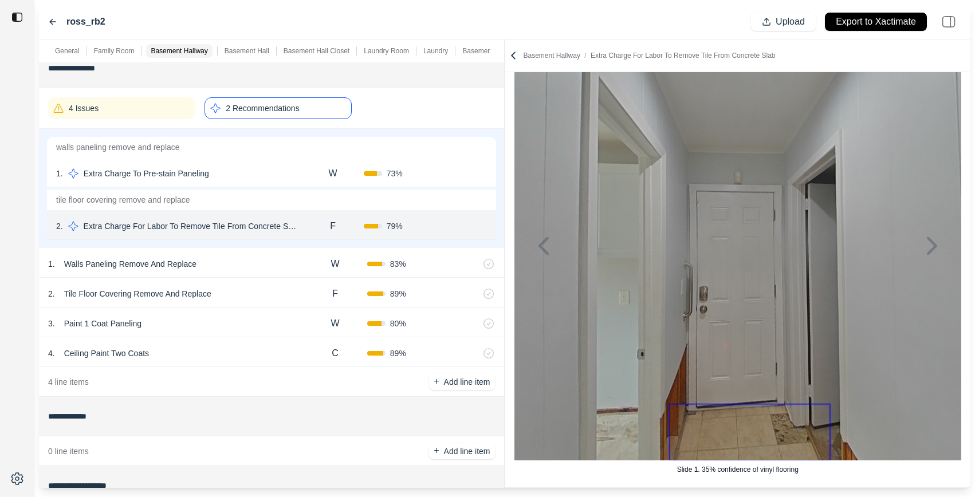
click at [261, 292] on div "2 . Tile Floor Covering Remove And Replace" at bounding box center [175, 294] width 255 height 16
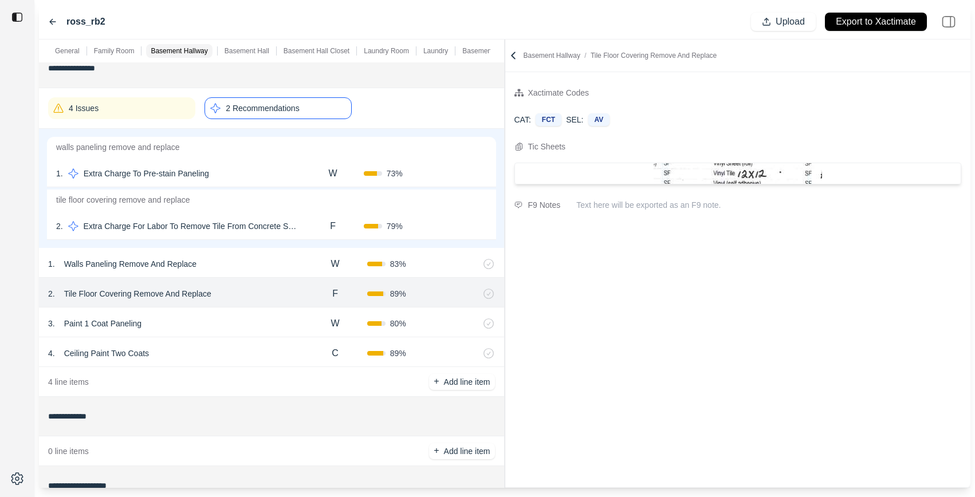
click at [745, 176] on img at bounding box center [738, 173] width 168 height 21
click at [506, 162] on div "**********" at bounding box center [505, 264] width 932 height 449
click at [312, 225] on div "F" at bounding box center [336, 226] width 62 height 23
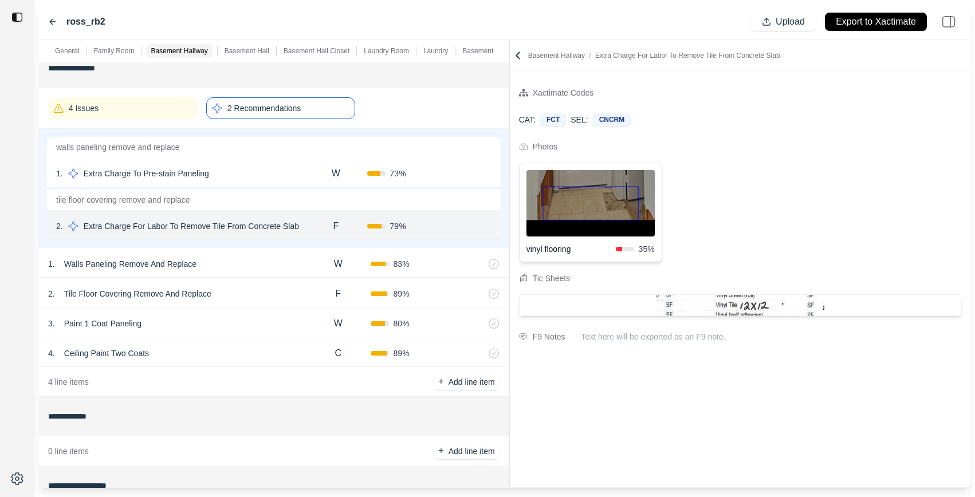
click at [586, 419] on div "Xactimate Codes CAT: FCT SEL: CNCRM Photos vinyl flooring 35 % Tic Sheets F9 No…" at bounding box center [740, 279] width 461 height 415
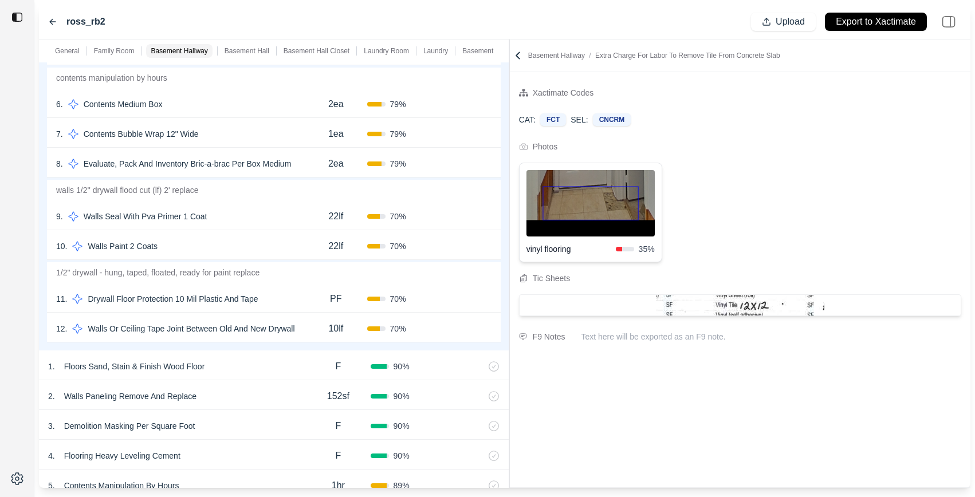
scroll to position [435, 0]
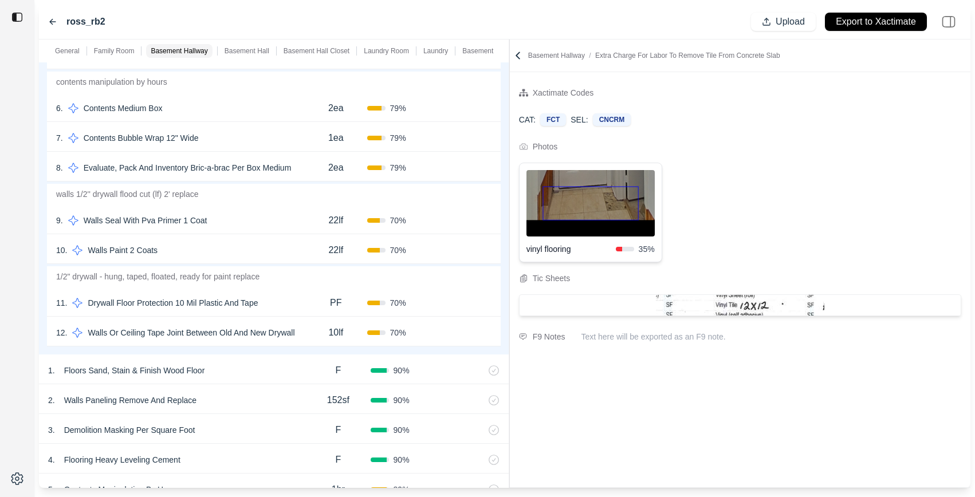
click at [279, 222] on div "9 . Walls Seal With Pva Primer 1 Coat" at bounding box center [180, 221] width 249 height 16
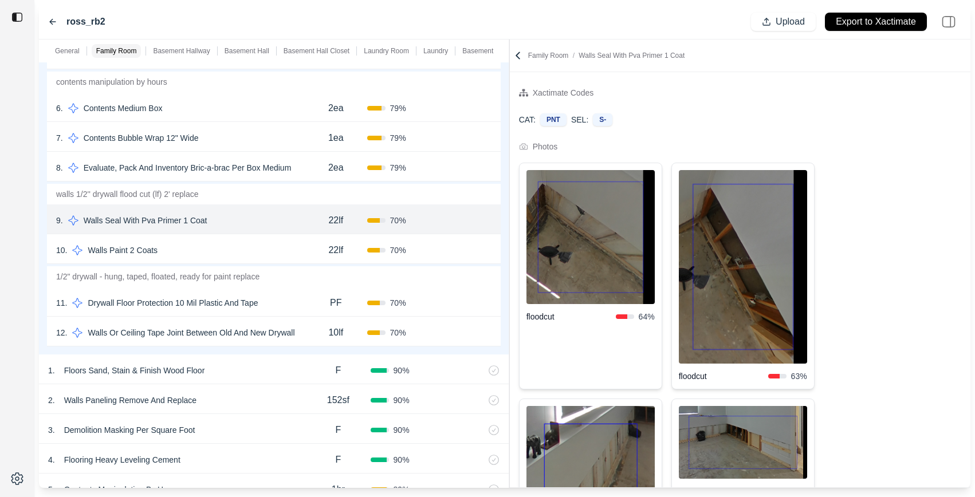
click at [266, 239] on div "10 . Walls Paint 2 Coats 22lf 70 % Confirm" at bounding box center [274, 249] width 454 height 30
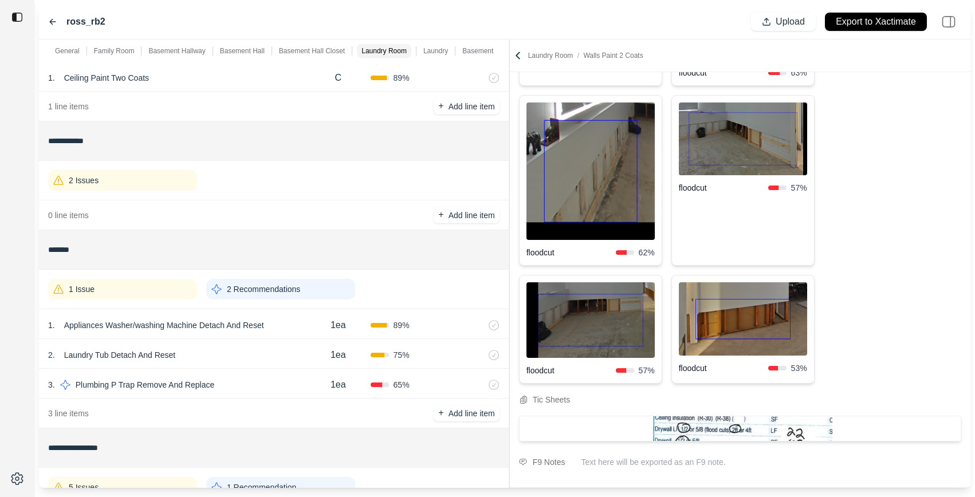
scroll to position [1497, 0]
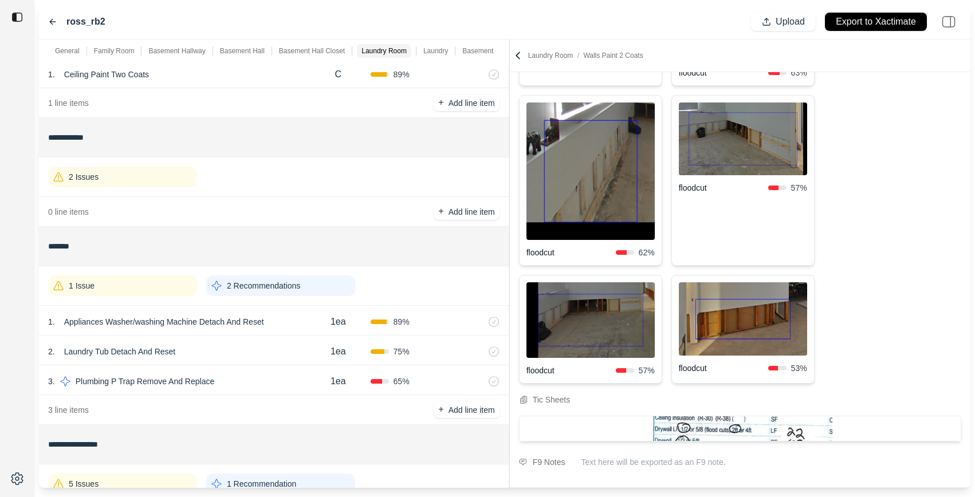
click at [311, 281] on div "2 Recommendations" at bounding box center [280, 286] width 149 height 21
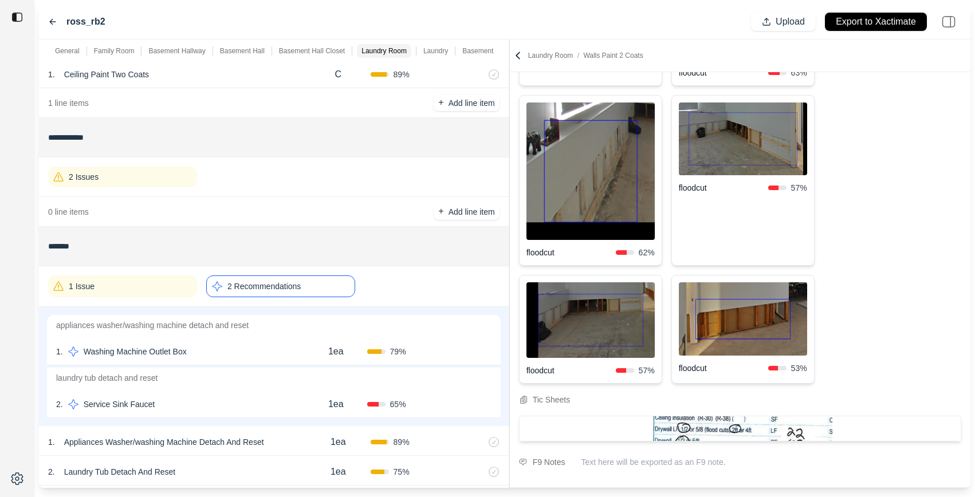
click at [265, 344] on div "1 . Washing Machine Outlet Box" at bounding box center [180, 352] width 249 height 16
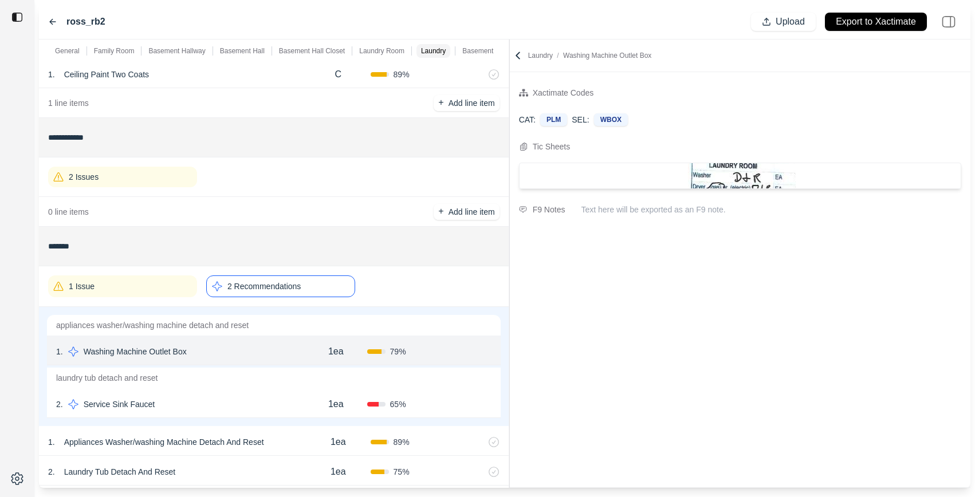
click at [257, 402] on div "2 . Service Sink Faucet" at bounding box center [180, 404] width 249 height 16
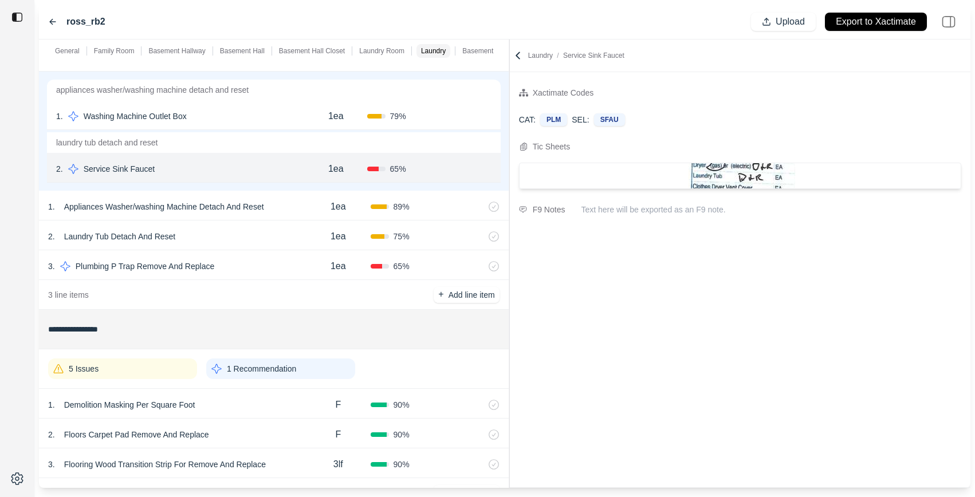
scroll to position [1856, 0]
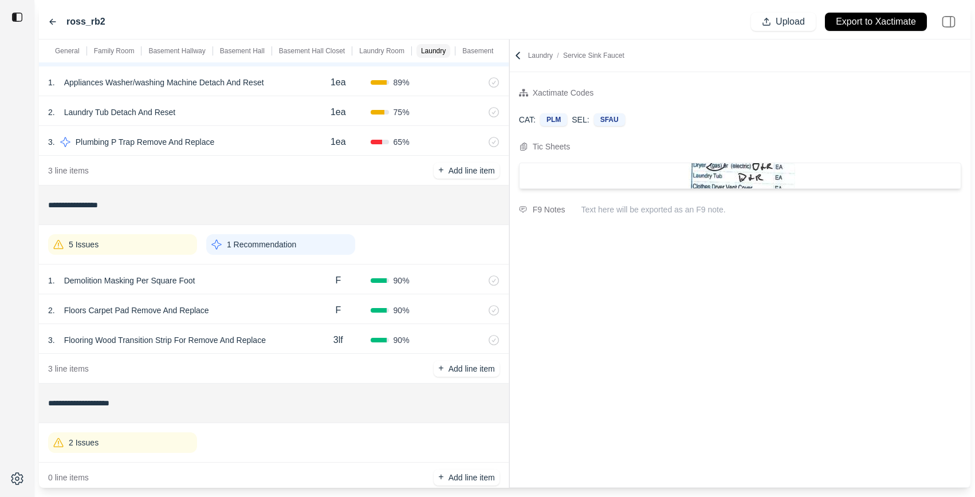
click at [304, 247] on div "1 Recommendation" at bounding box center [280, 244] width 149 height 21
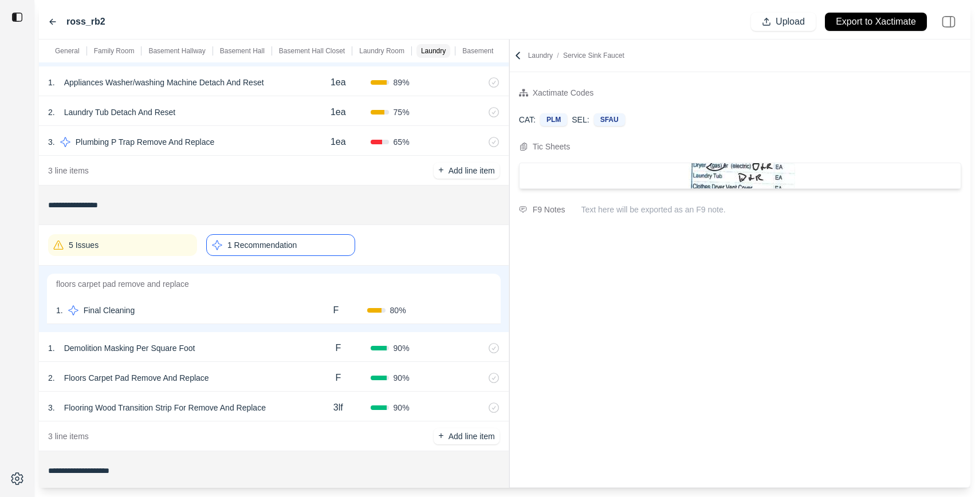
click at [249, 308] on div "1 . Final Cleaning" at bounding box center [180, 311] width 249 height 16
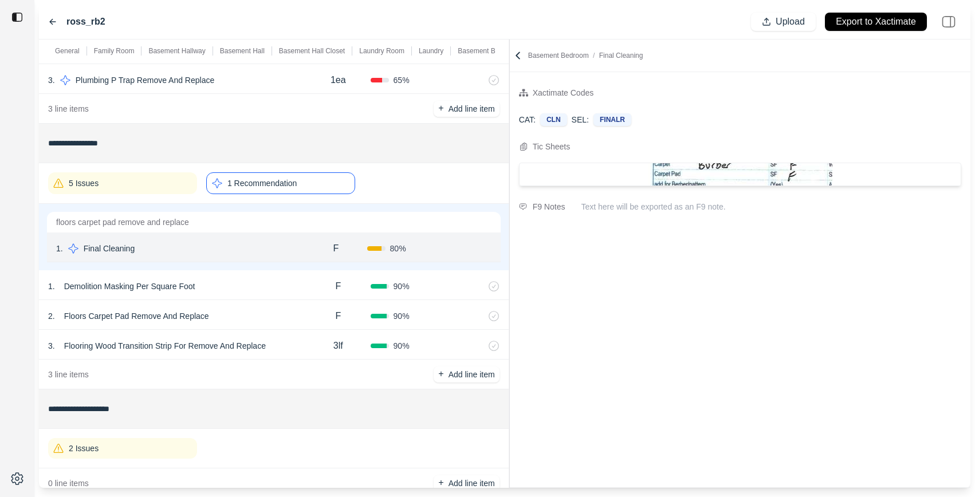
scroll to position [2115, 0]
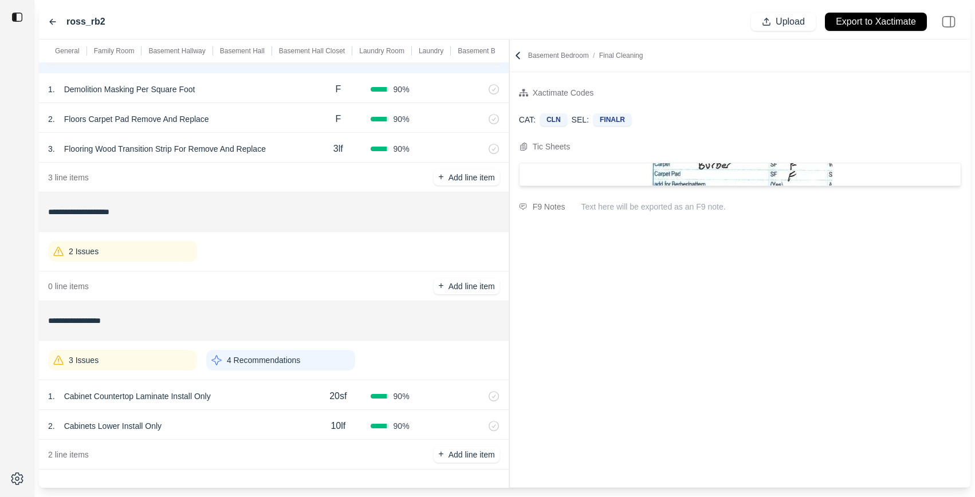
click at [327, 359] on div "4 Recommendations" at bounding box center [280, 360] width 149 height 21
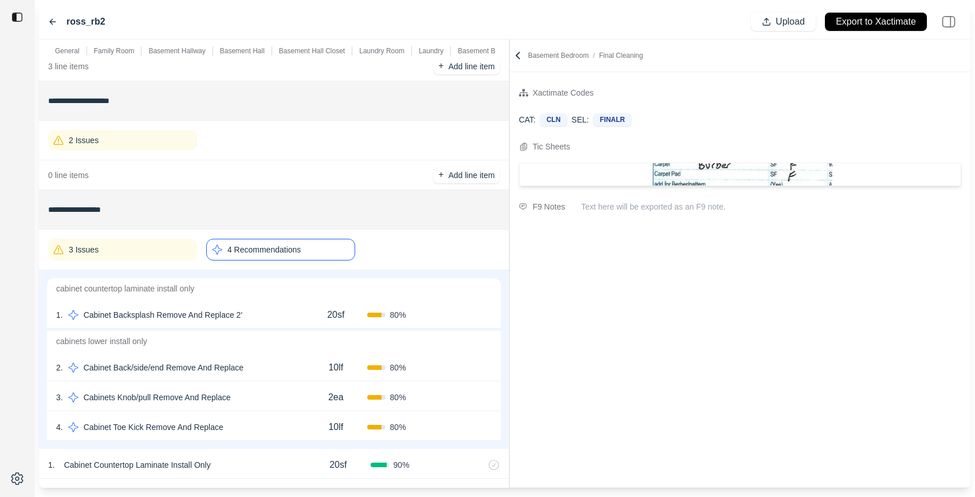
scroll to position [2265, 0]
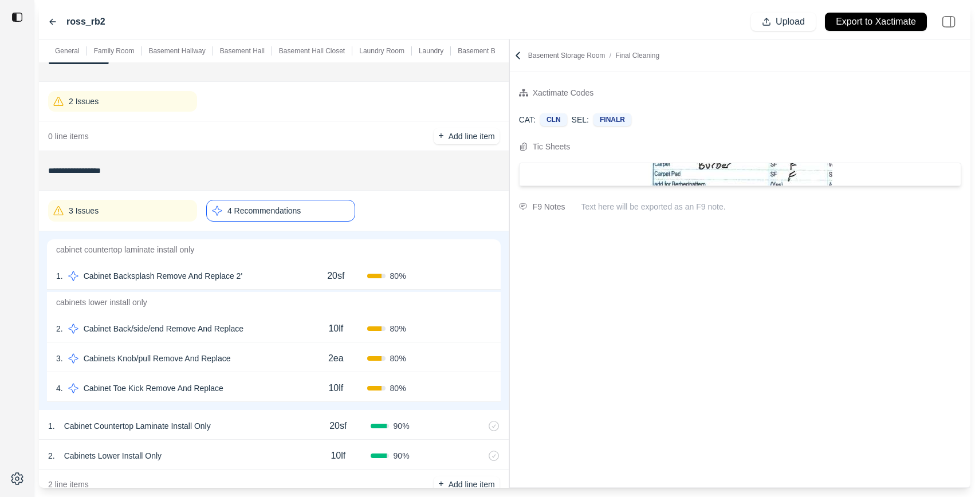
click at [278, 329] on div "2 . Cabinet Back/side/end Remove And Replace" at bounding box center [180, 329] width 249 height 16
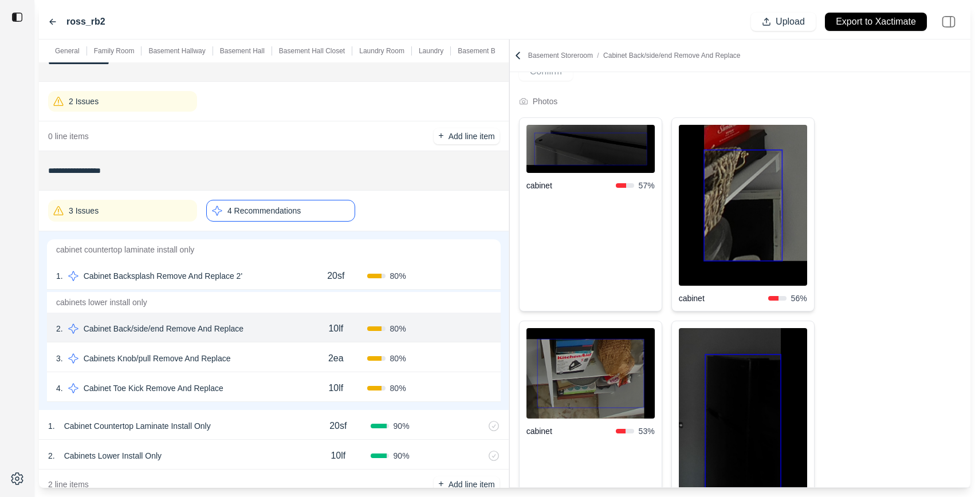
scroll to position [226, 0]
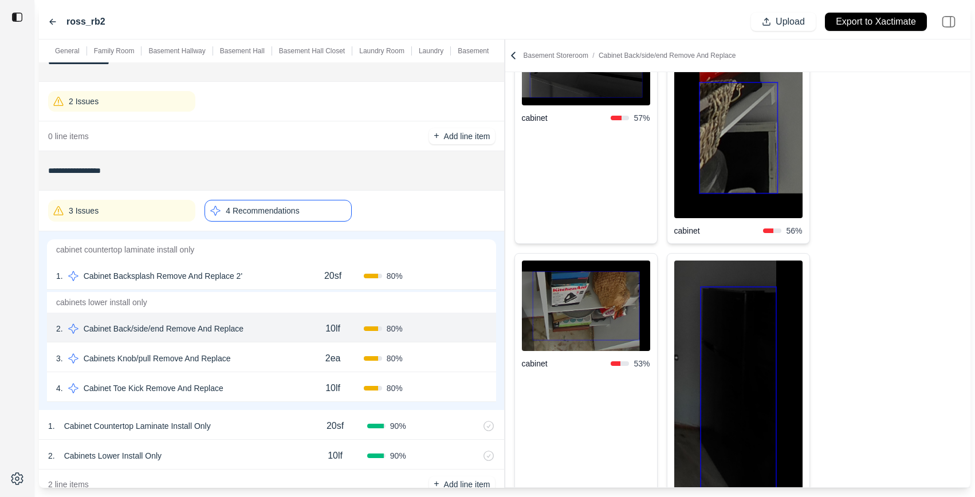
click at [395, 217] on div "**********" at bounding box center [505, 264] width 932 height 449
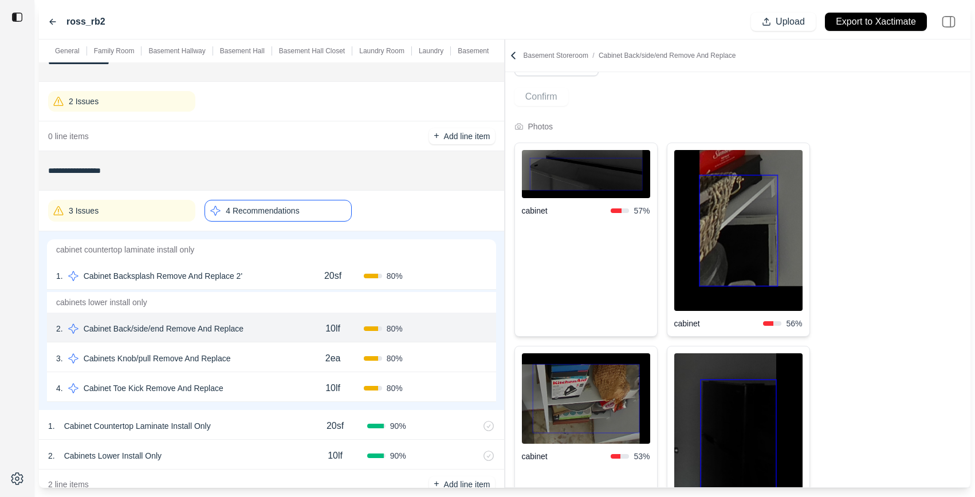
scroll to position [96, 0]
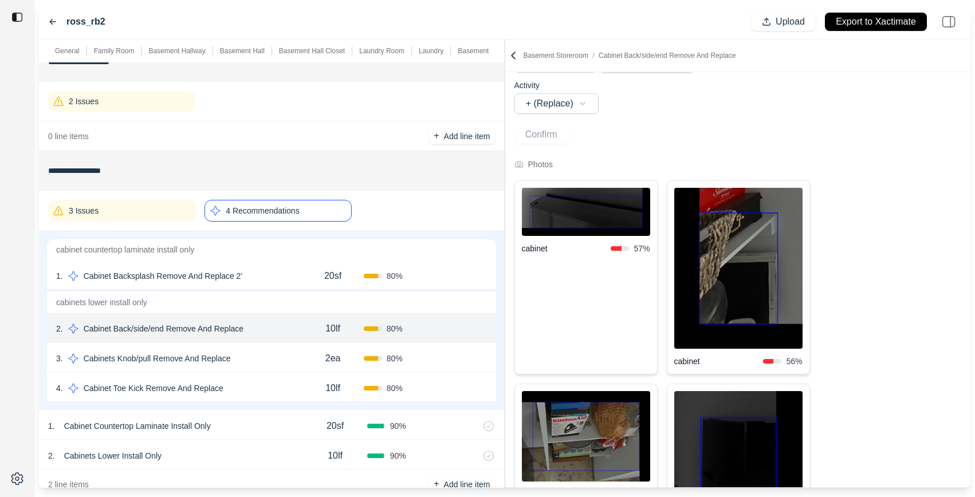
click at [596, 218] on img at bounding box center [586, 212] width 128 height 48
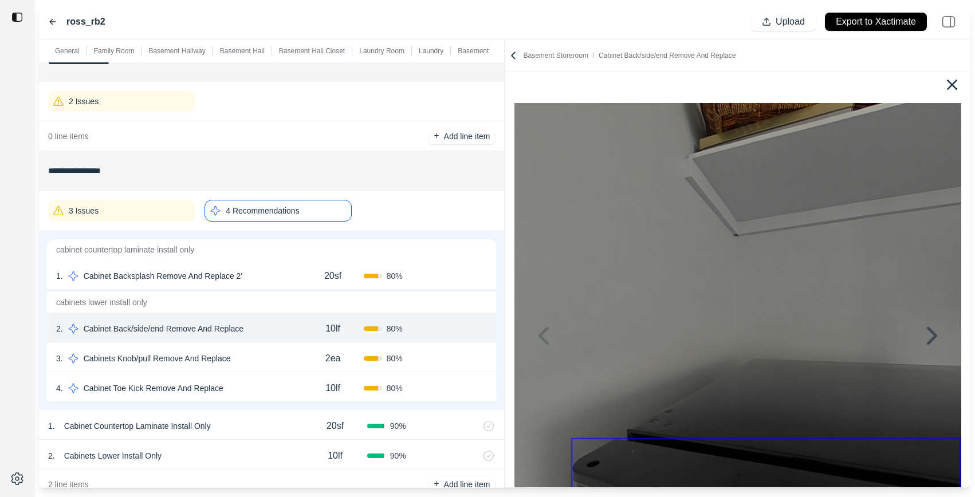
scroll to position [0, 0]
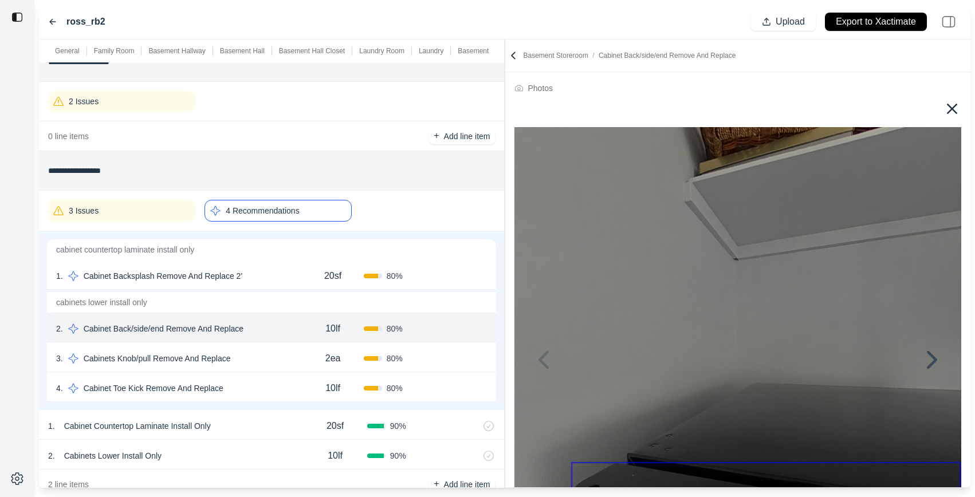
click at [952, 111] on icon at bounding box center [952, 109] width 18 height 18
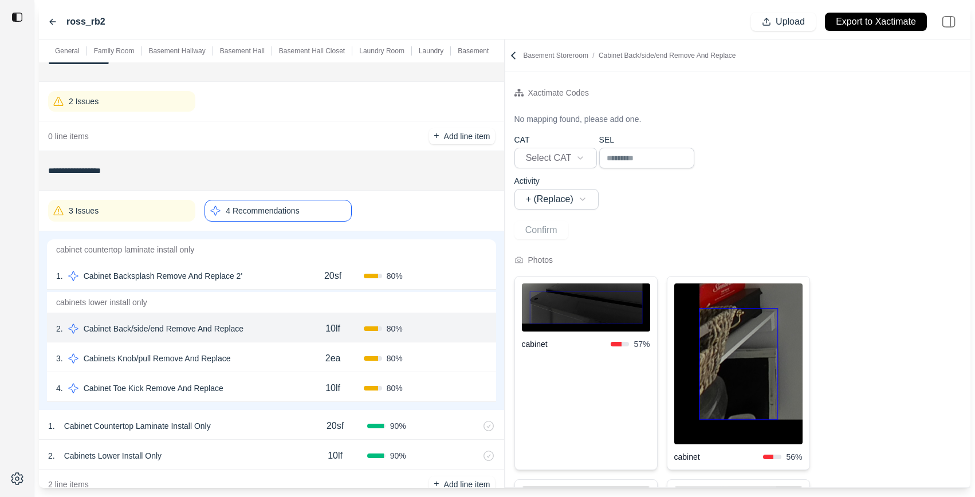
click at [741, 335] on img at bounding box center [738, 364] width 128 height 161
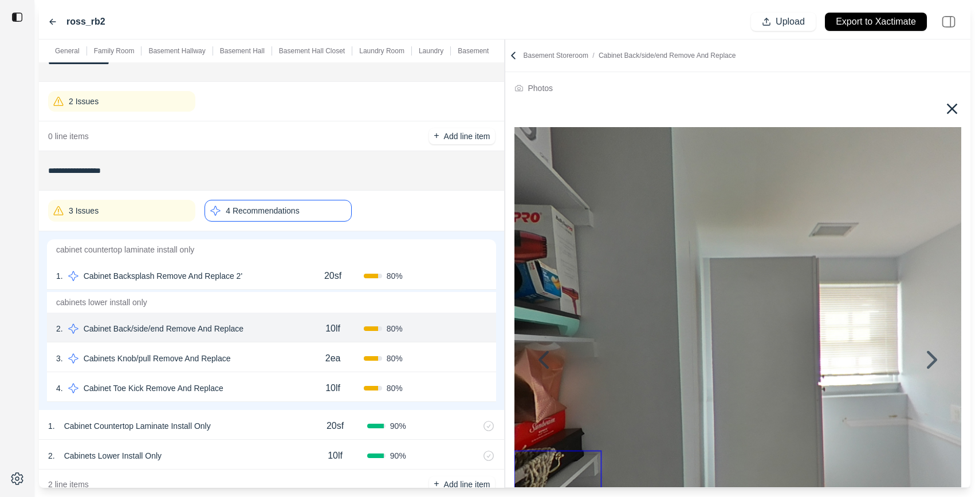
click at [947, 109] on icon at bounding box center [952, 109] width 18 height 18
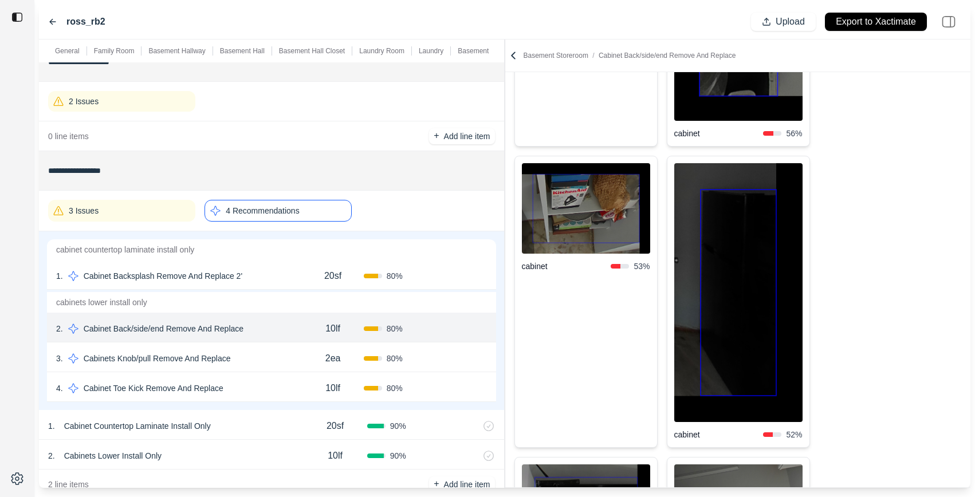
click at [602, 197] on img at bounding box center [586, 208] width 128 height 91
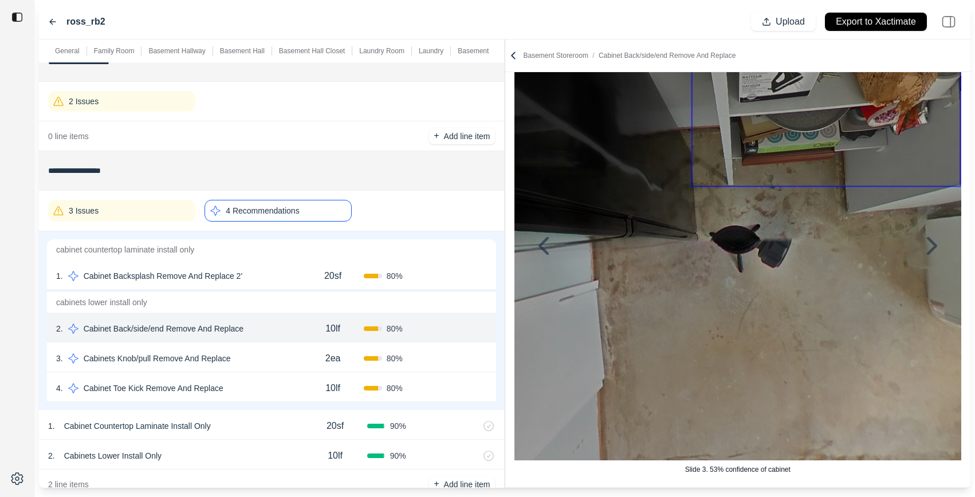
click at [519, 56] on icon at bounding box center [513, 55] width 11 height 11
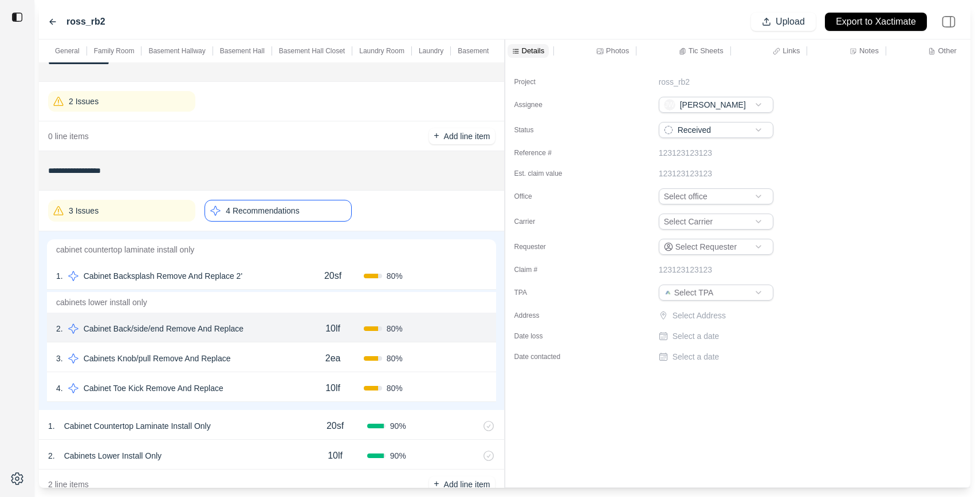
click at [278, 361] on div "3 . Cabinets Knob/pull Remove And Replace" at bounding box center [179, 359] width 246 height 16
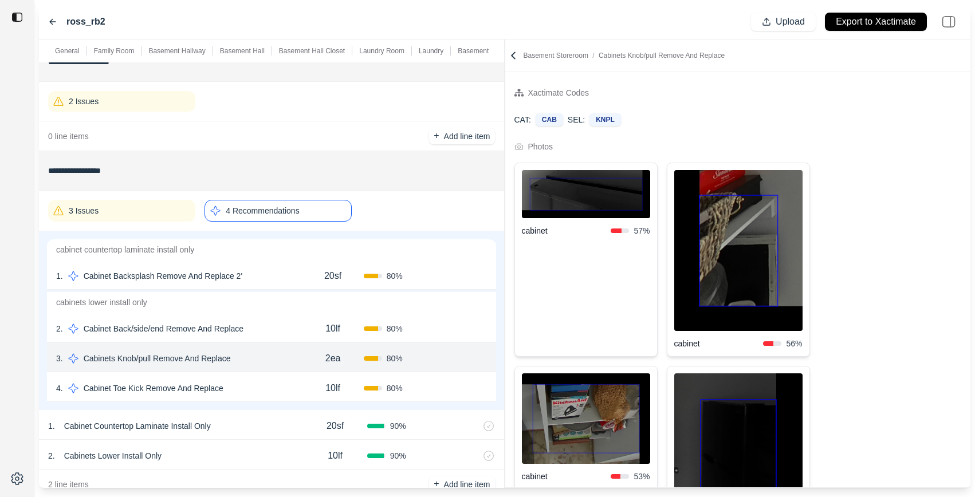
click at [278, 386] on div "4 . Cabinet Toe Kick Remove And Replace" at bounding box center [179, 388] width 246 height 16
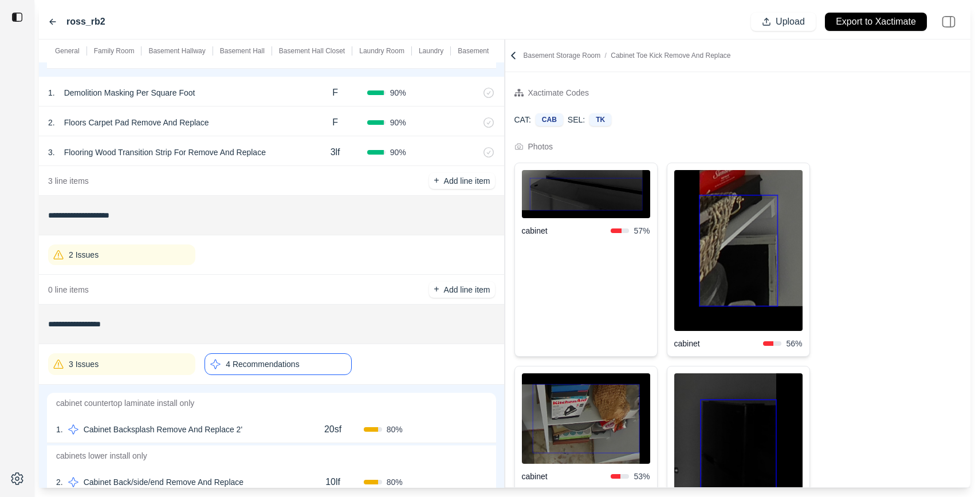
scroll to position [2091, 0]
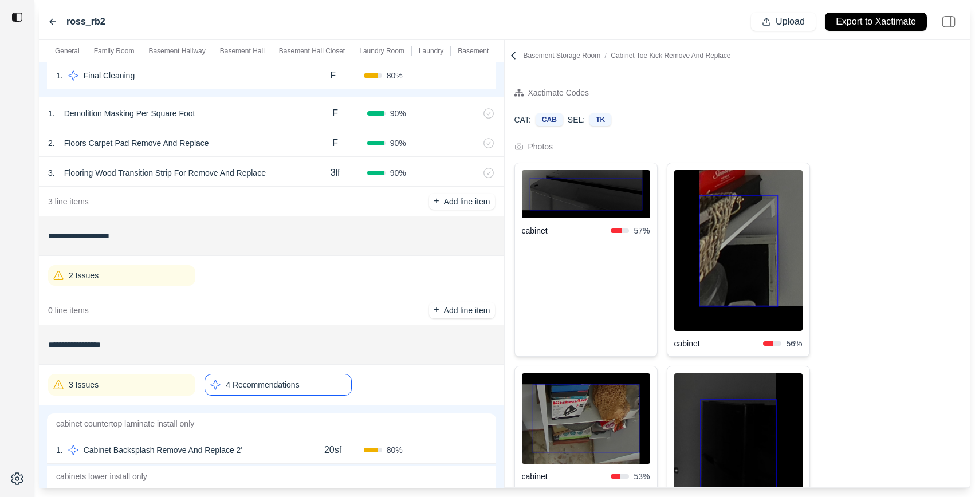
click at [511, 54] on icon at bounding box center [513, 55] width 11 height 11
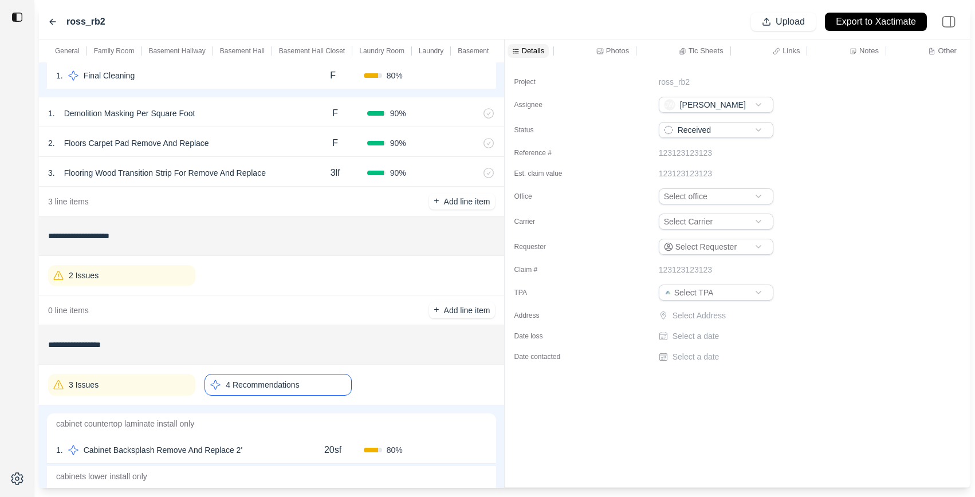
click at [619, 49] on p "Photos" at bounding box center [617, 51] width 23 height 10
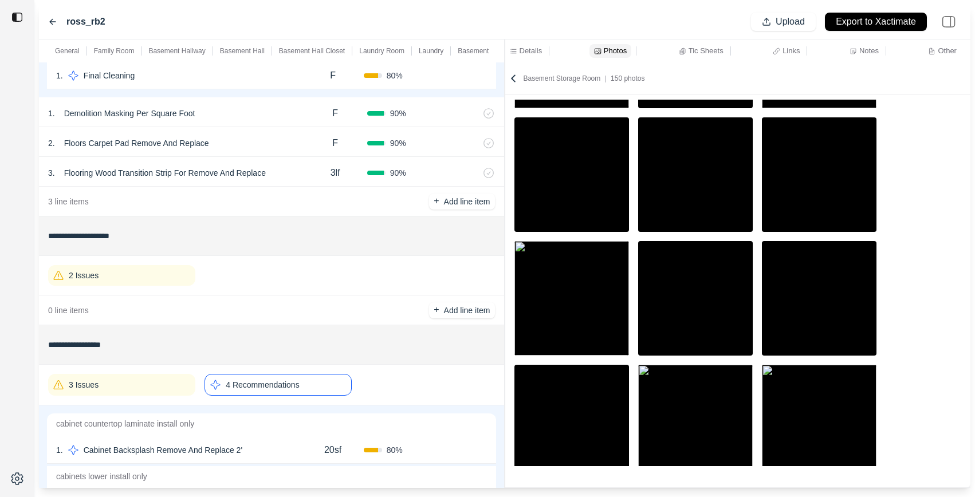
scroll to position [135, 0]
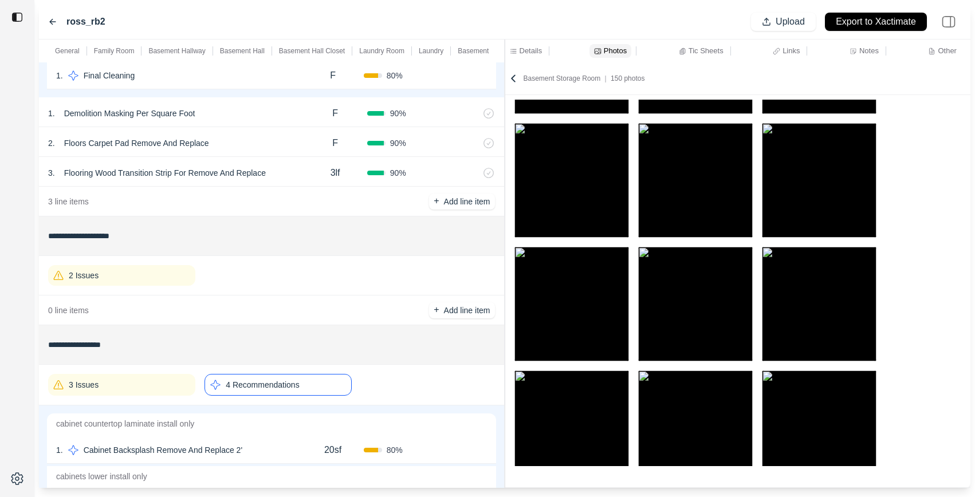
click at [823, 305] on img at bounding box center [819, 304] width 115 height 115
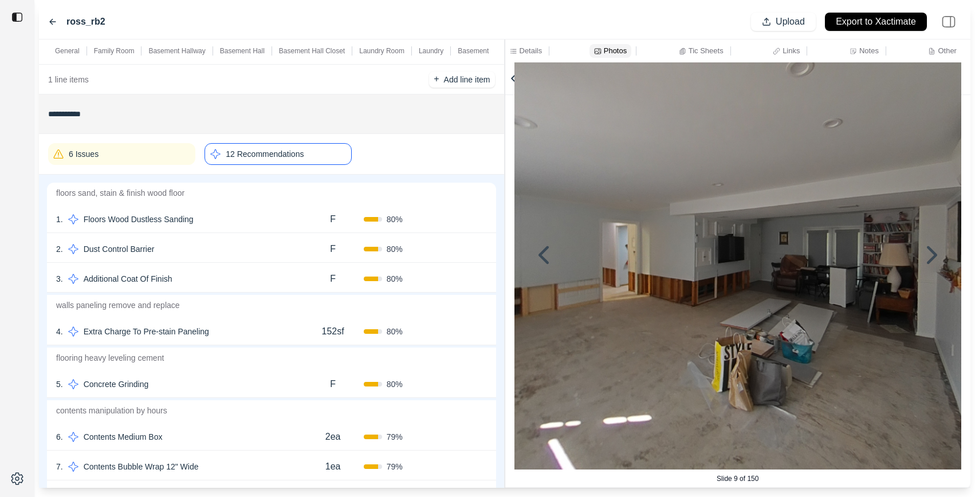
scroll to position [0, 0]
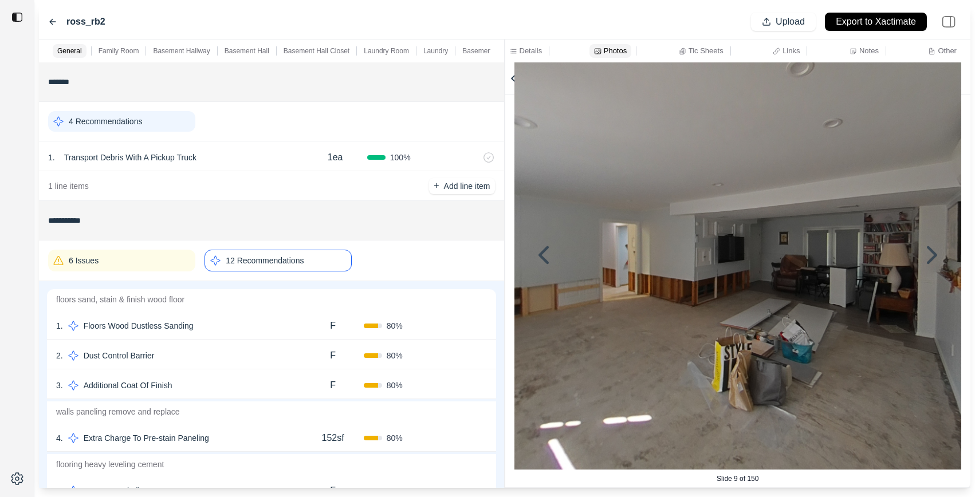
click at [250, 325] on div "1 . Floors Wood Dustless Sanding" at bounding box center [179, 326] width 246 height 16
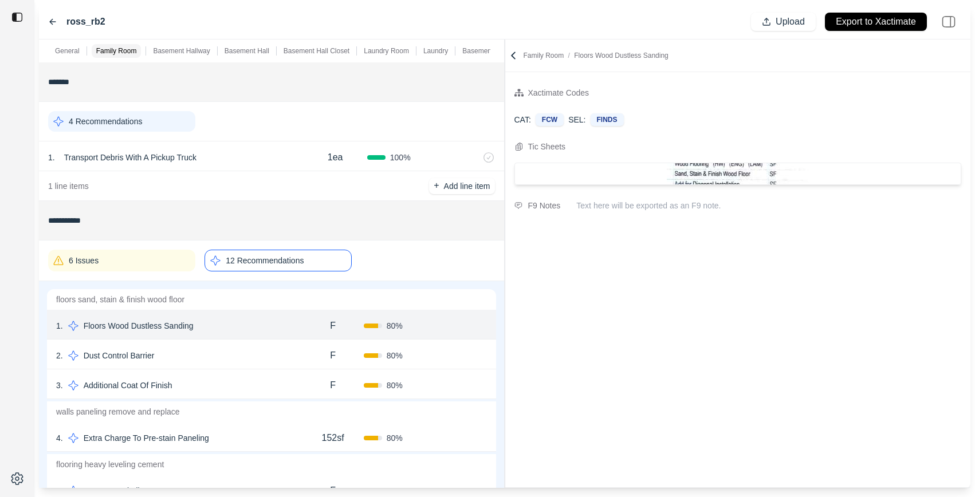
click at [238, 348] on div "2 . Dust Control Barrier" at bounding box center [179, 356] width 246 height 16
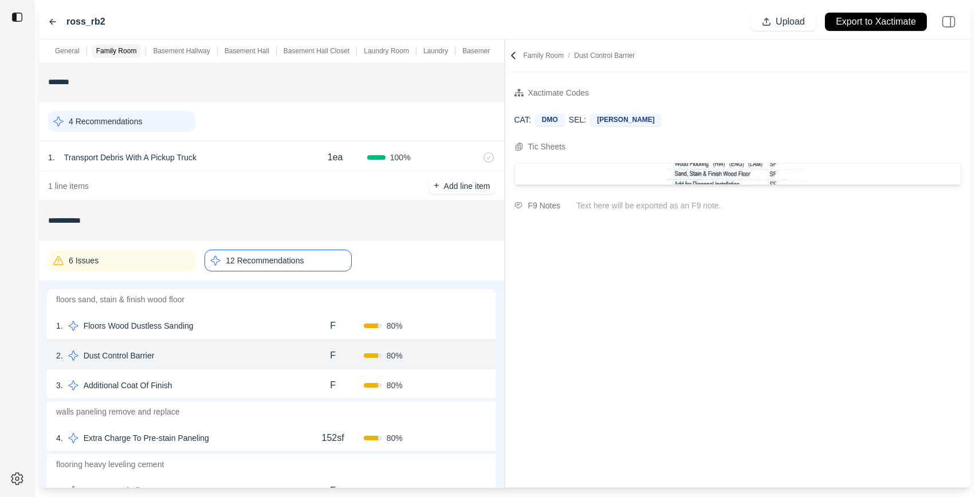
click at [238, 370] on div "3 . Additional Coat Of Finish F 80 % Confirm" at bounding box center [271, 385] width 449 height 30
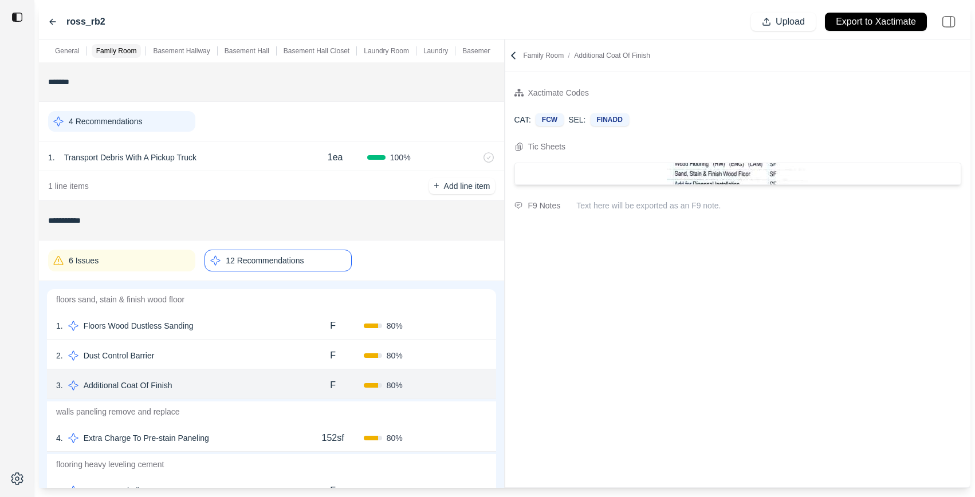
click at [511, 56] on icon at bounding box center [513, 55] width 11 height 11
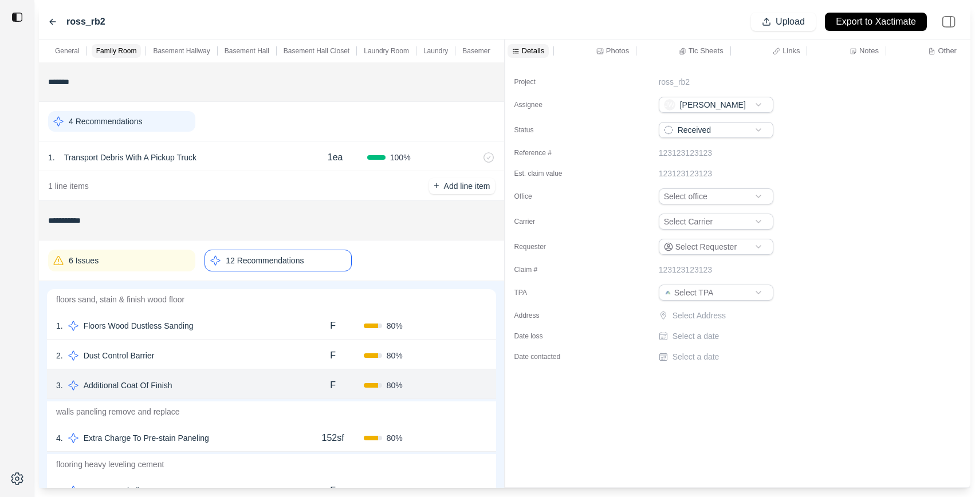
click at [600, 50] on icon at bounding box center [599, 51] width 7 height 7
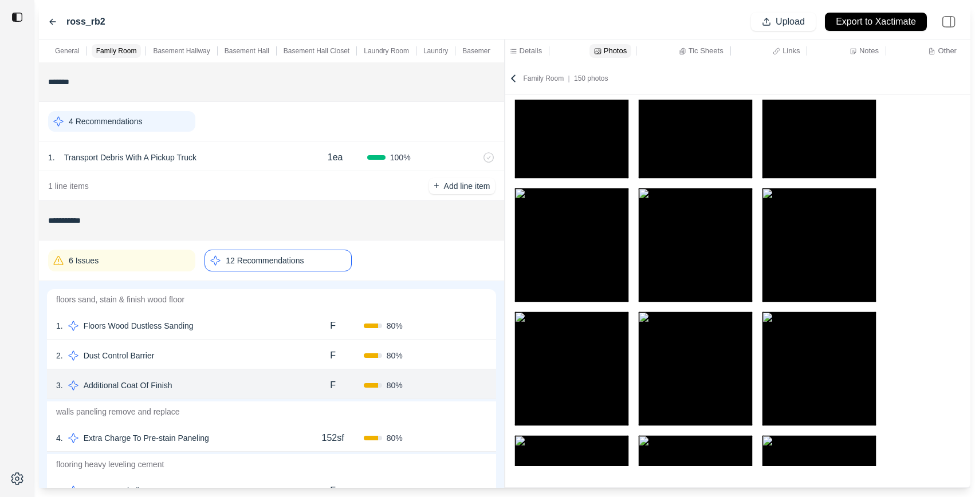
scroll to position [442, 0]
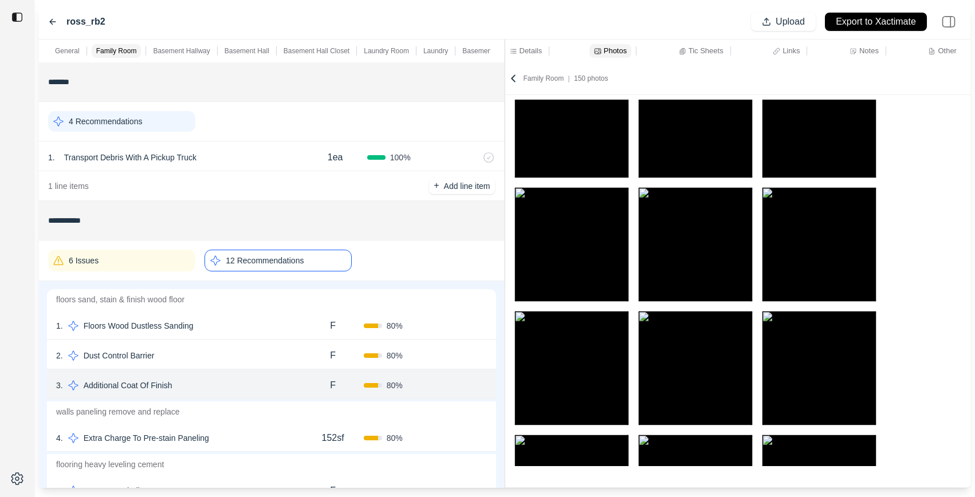
click at [700, 252] on img at bounding box center [695, 244] width 115 height 115
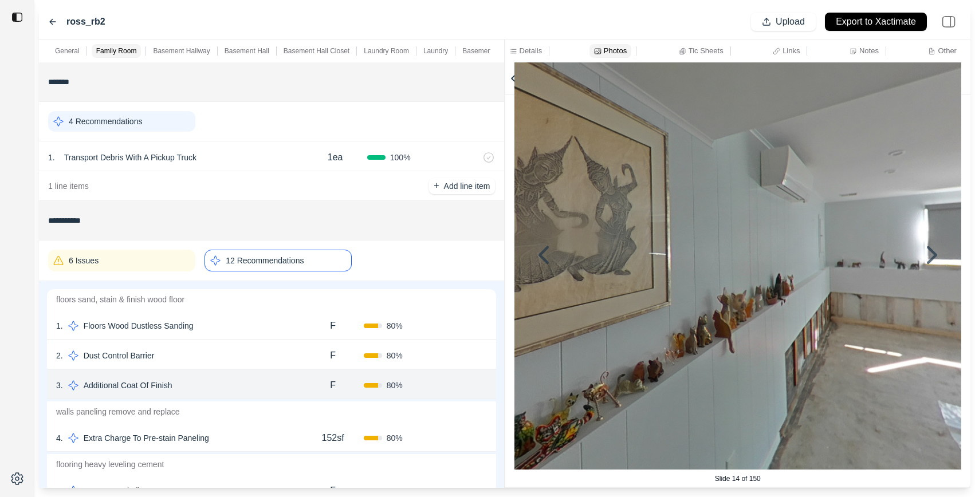
scroll to position [0, 0]
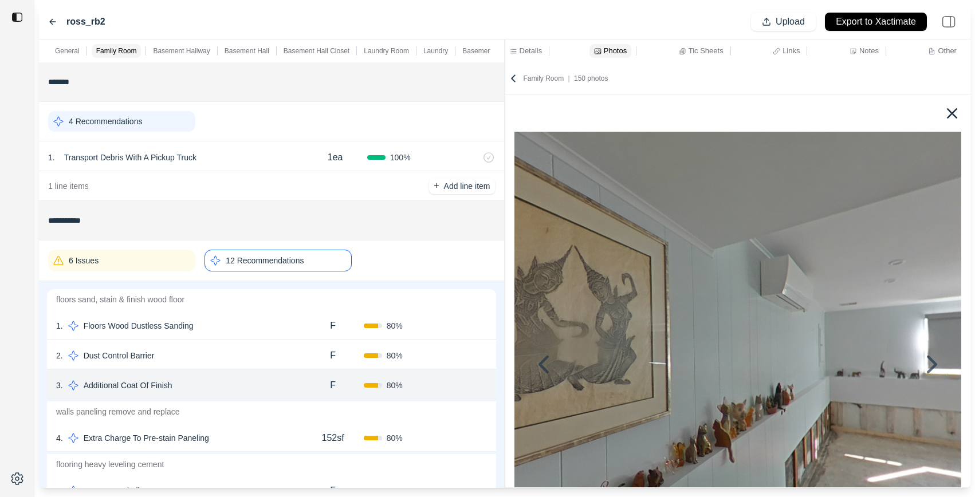
click at [947, 107] on icon at bounding box center [952, 113] width 18 height 18
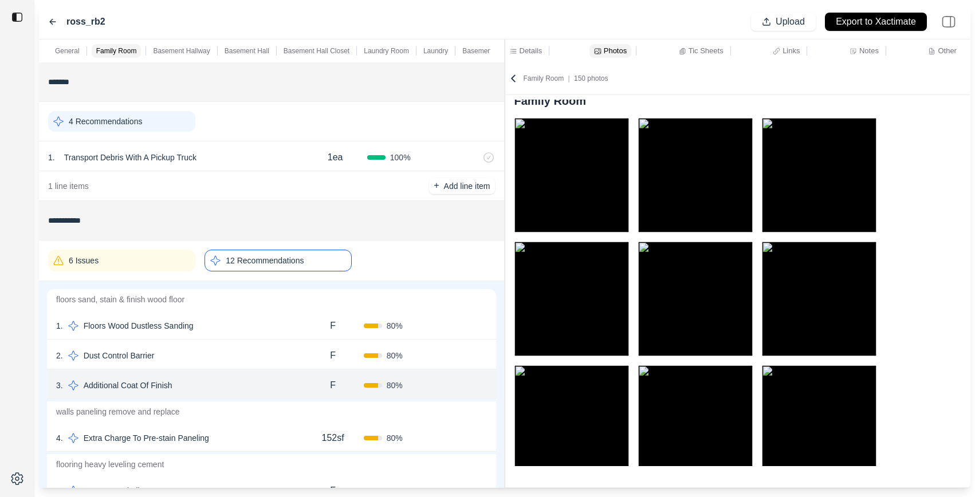
scroll to position [9, 0]
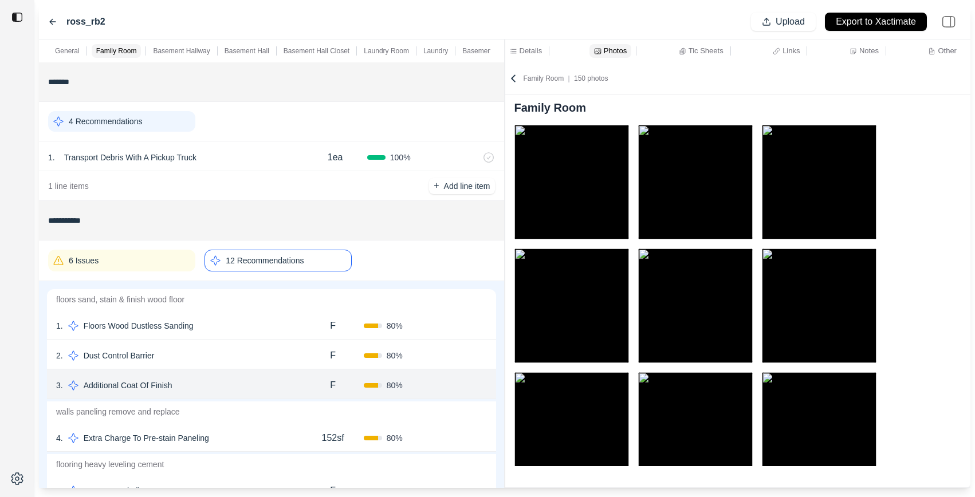
click at [253, 49] on p "Basement Hall" at bounding box center [247, 50] width 45 height 9
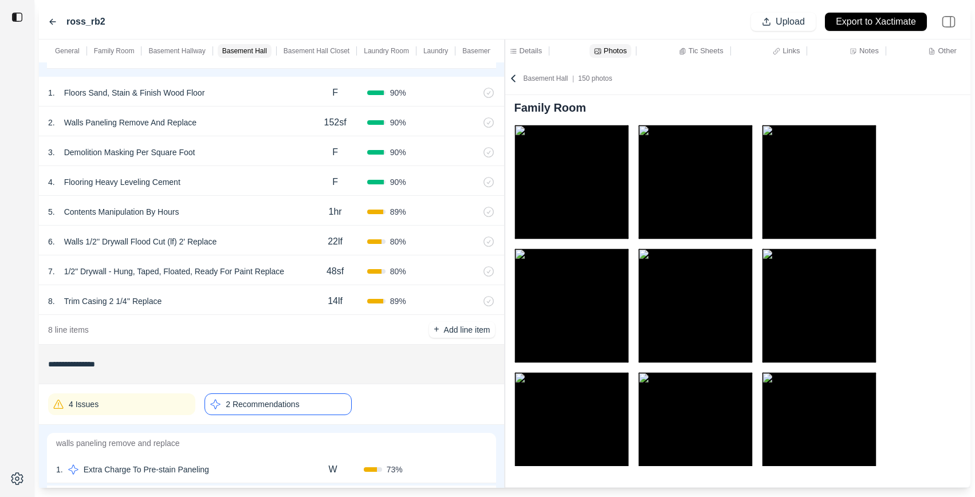
scroll to position [989, 0]
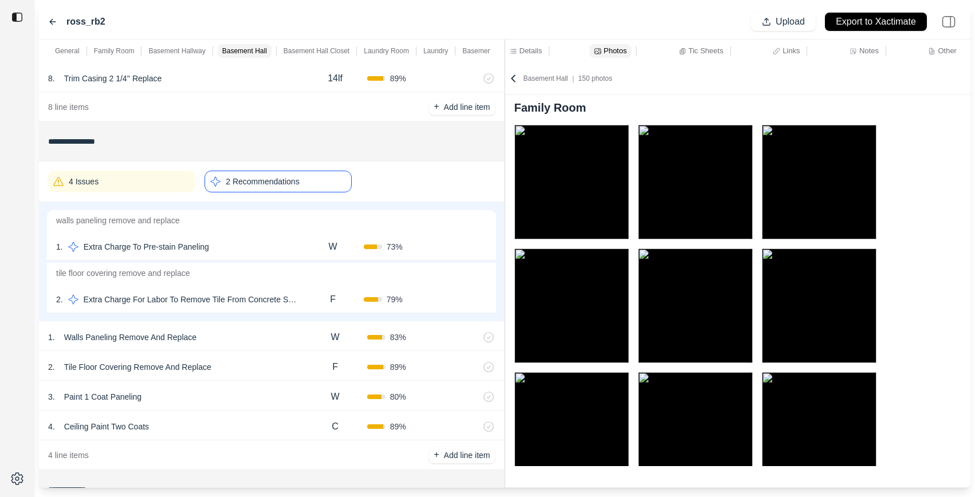
click at [314, 49] on p "Basement Hall Closet" at bounding box center [317, 50] width 66 height 9
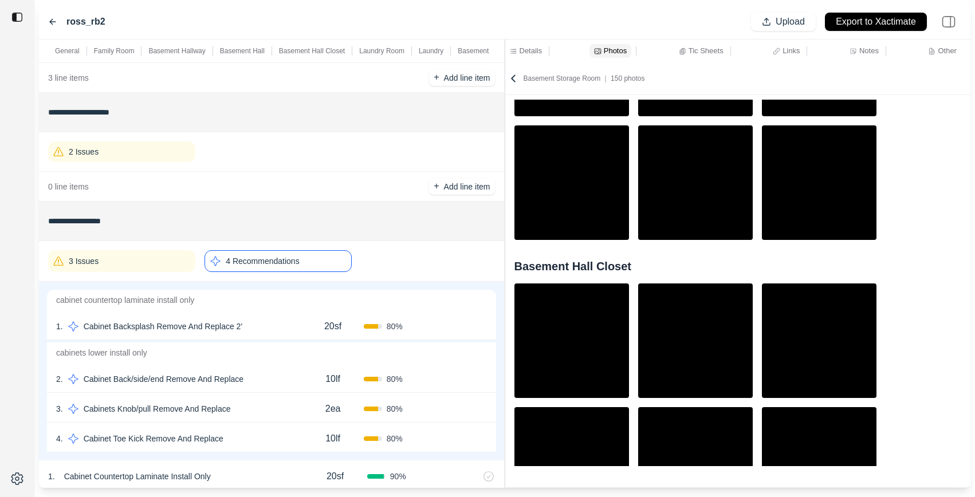
scroll to position [2216, 0]
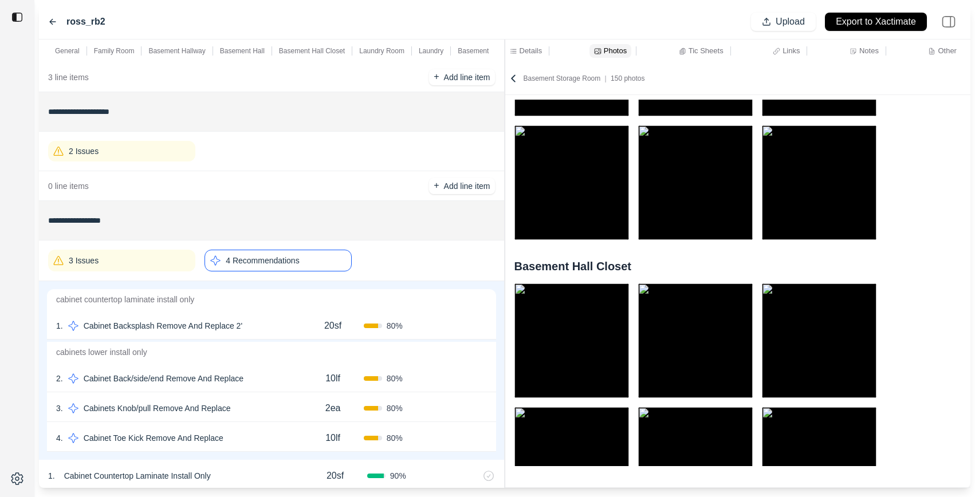
click at [510, 78] on icon at bounding box center [513, 78] width 11 height 11
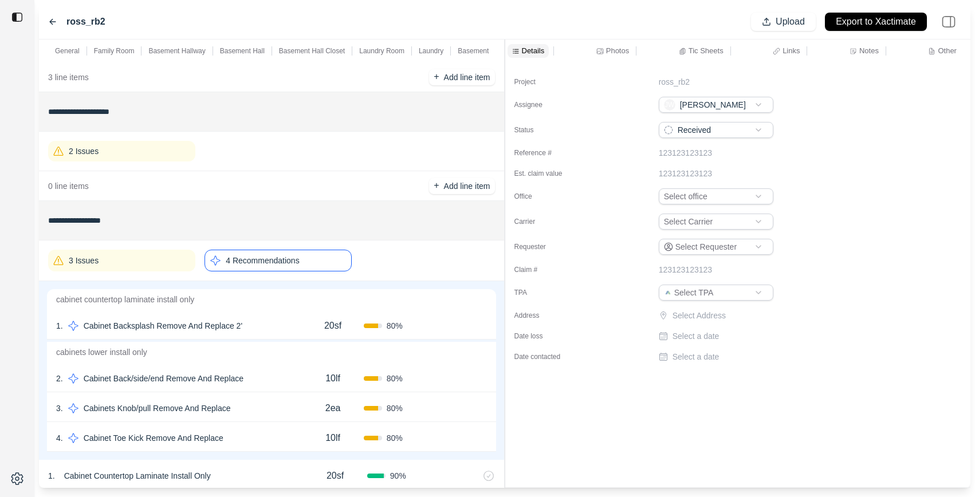
click at [704, 46] on p "Tic Sheets" at bounding box center [706, 51] width 35 height 10
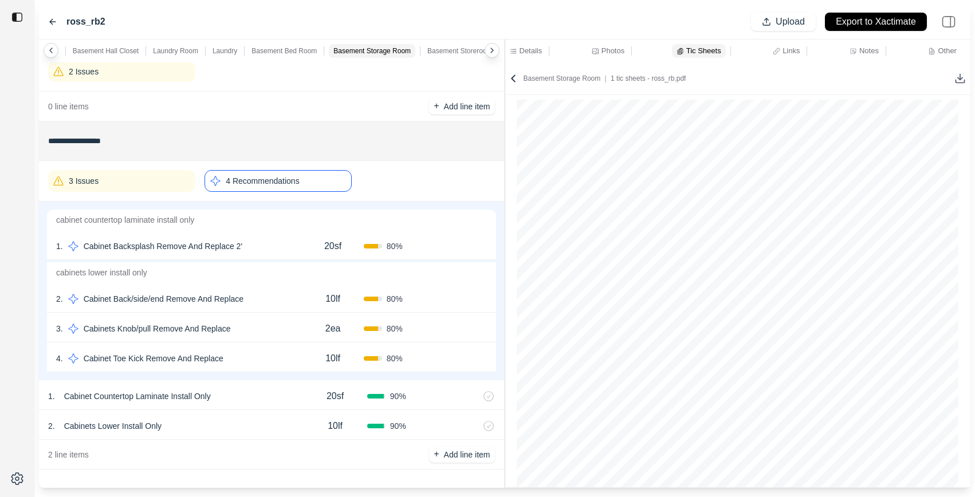
scroll to position [0, 220]
click at [466, 53] on p "Basement Storeroom" at bounding box center [446, 50] width 65 height 9
click at [367, 49] on p "Basement Storage Room" at bounding box center [355, 50] width 77 height 9
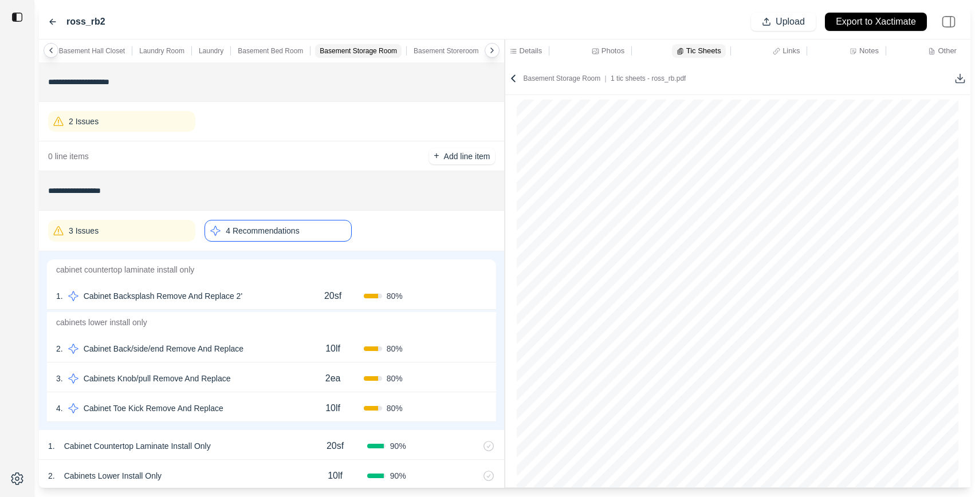
scroll to position [5718, 0]
click at [444, 50] on p "Basement Storeroom" at bounding box center [446, 50] width 65 height 9
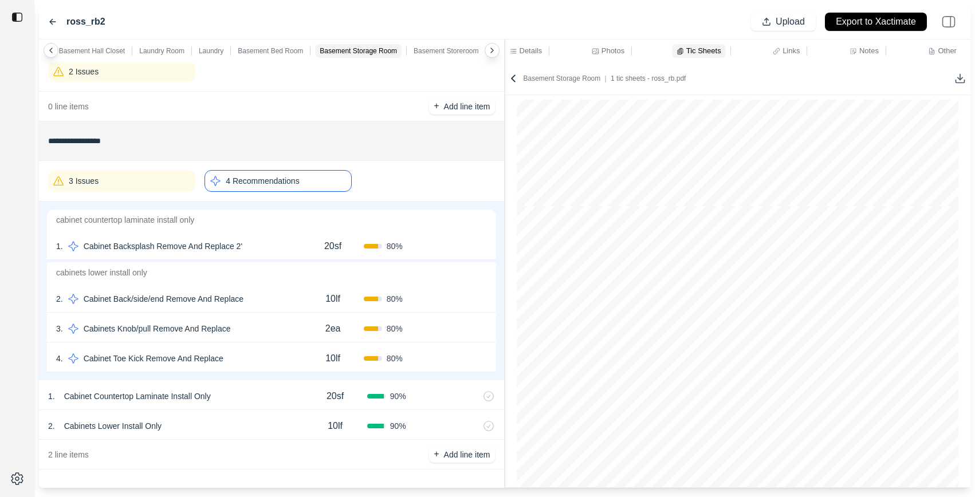
click at [358, 51] on p "Basement Storage Room" at bounding box center [358, 50] width 77 height 9
click at [289, 182] on p "4 Recommendations" at bounding box center [262, 180] width 73 height 11
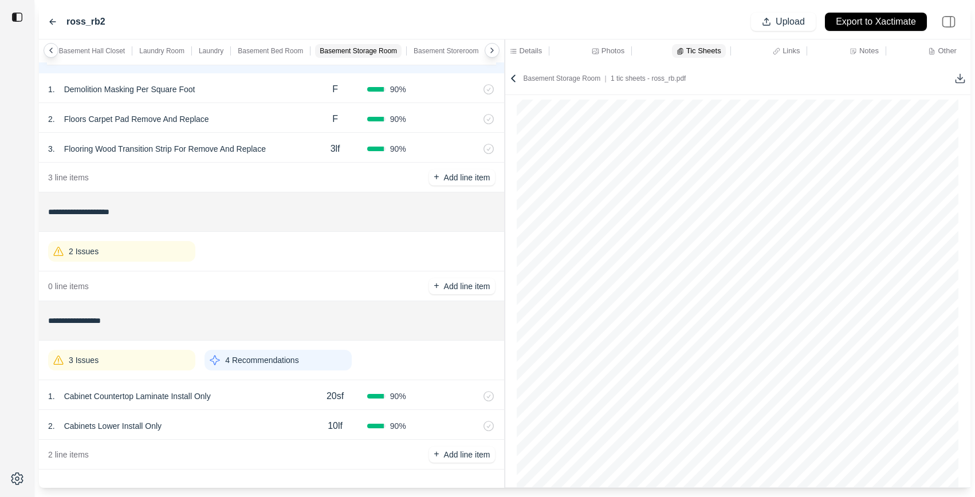
click at [122, 369] on div "3 Issues" at bounding box center [121, 360] width 147 height 21
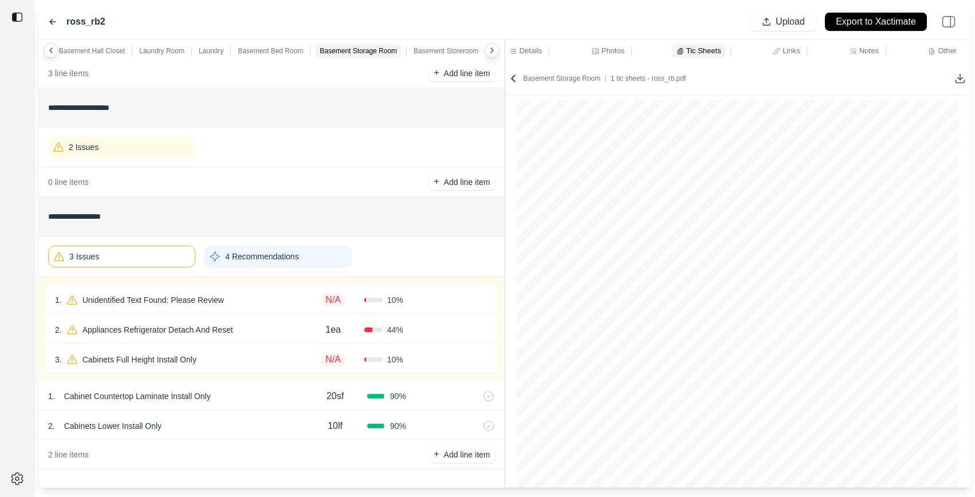
click at [144, 248] on div "3 Issues" at bounding box center [121, 257] width 147 height 22
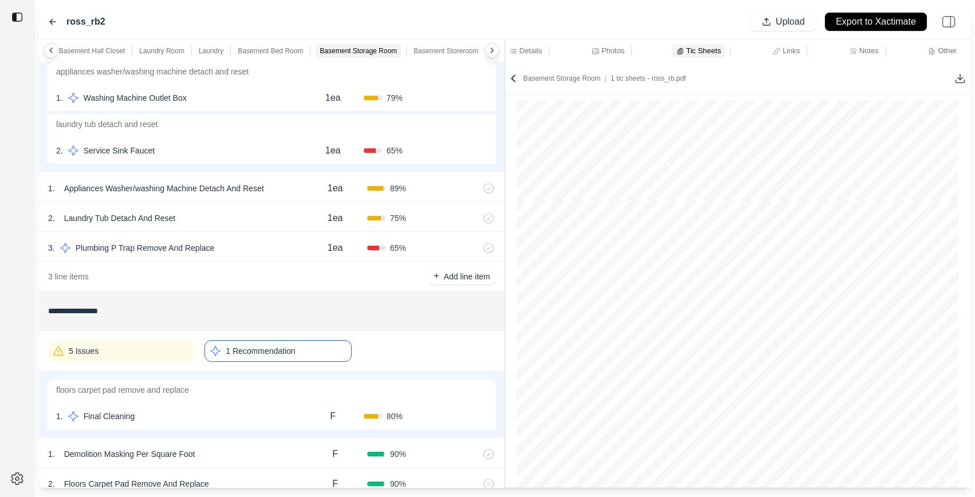
scroll to position [1729, 0]
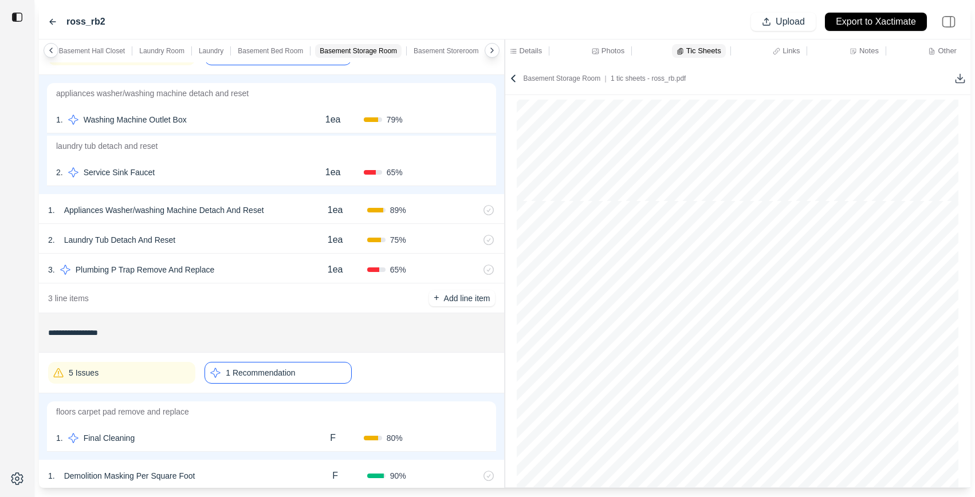
click at [206, 51] on p "Laundry" at bounding box center [211, 50] width 25 height 9
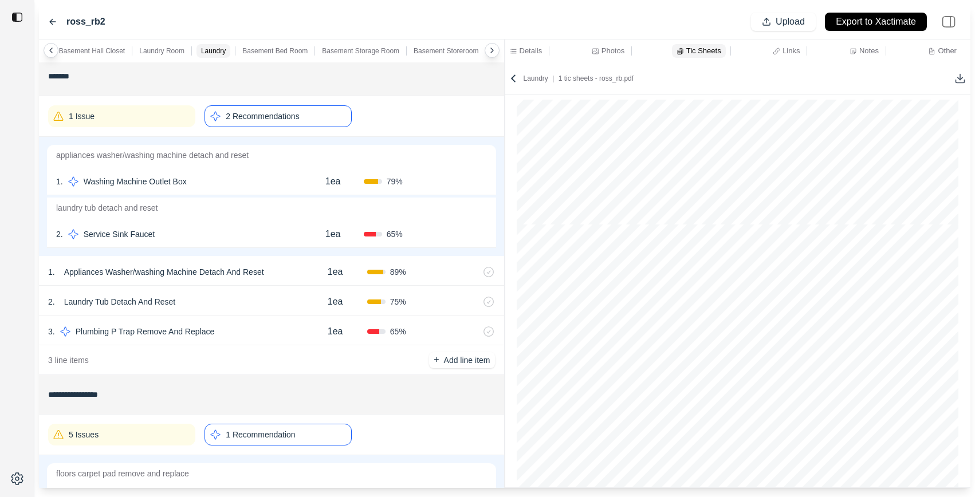
scroll to position [1661, 0]
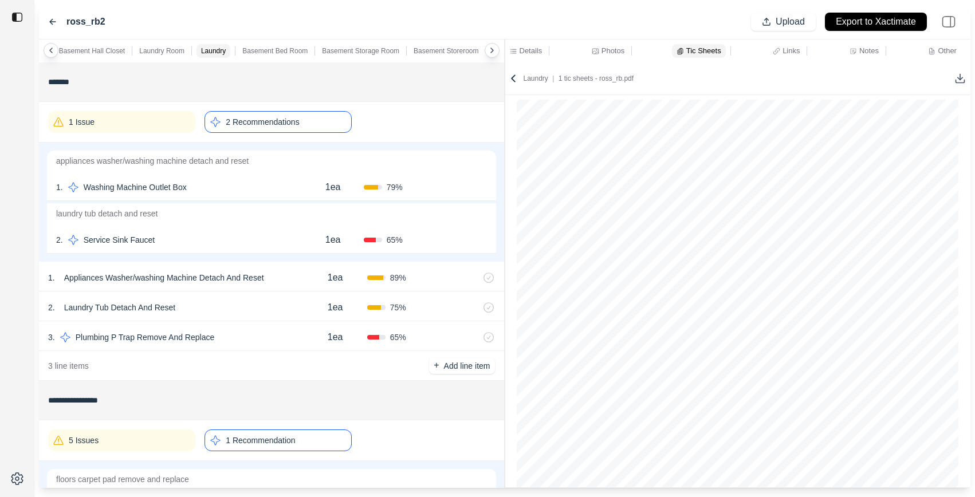
click at [164, 50] on p "Laundry Room" at bounding box center [161, 50] width 45 height 9
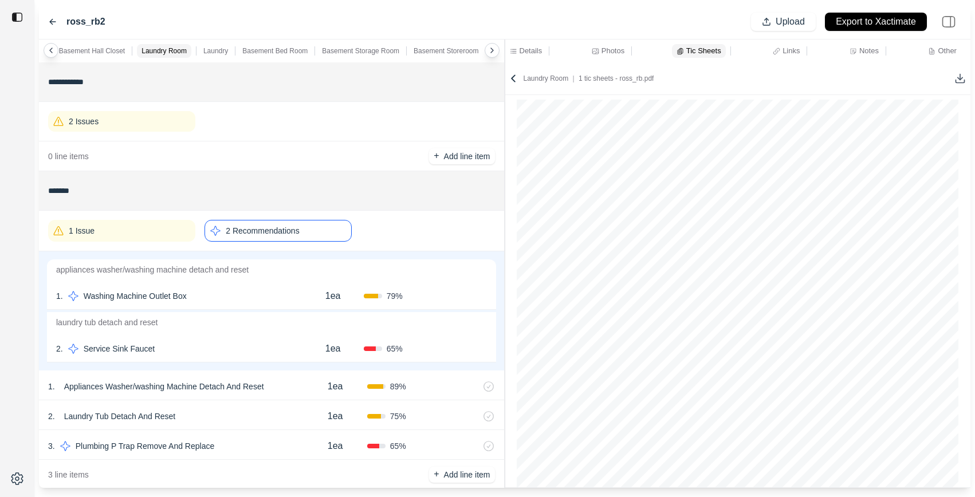
click at [209, 48] on p "Laundry" at bounding box center [215, 50] width 25 height 9
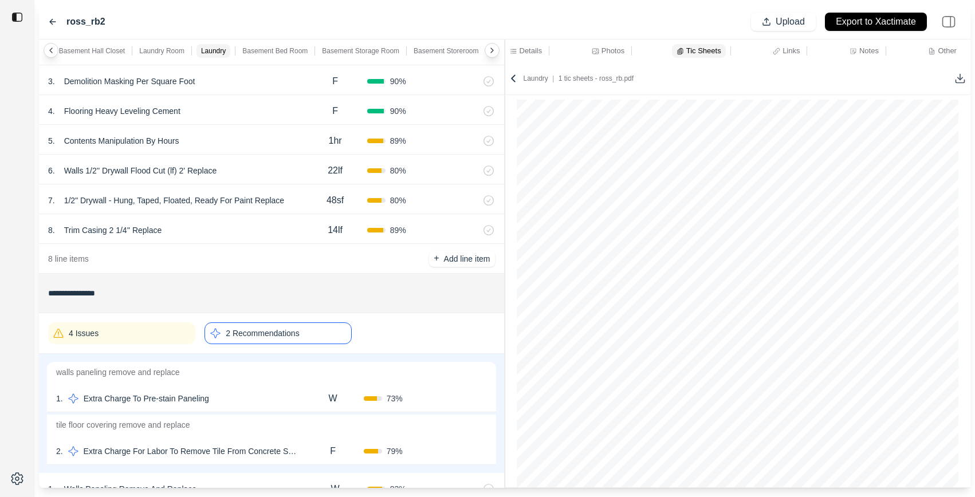
click at [221, 231] on div "8 . Trim Casing 2 1/4'' Replace" at bounding box center [175, 230] width 255 height 16
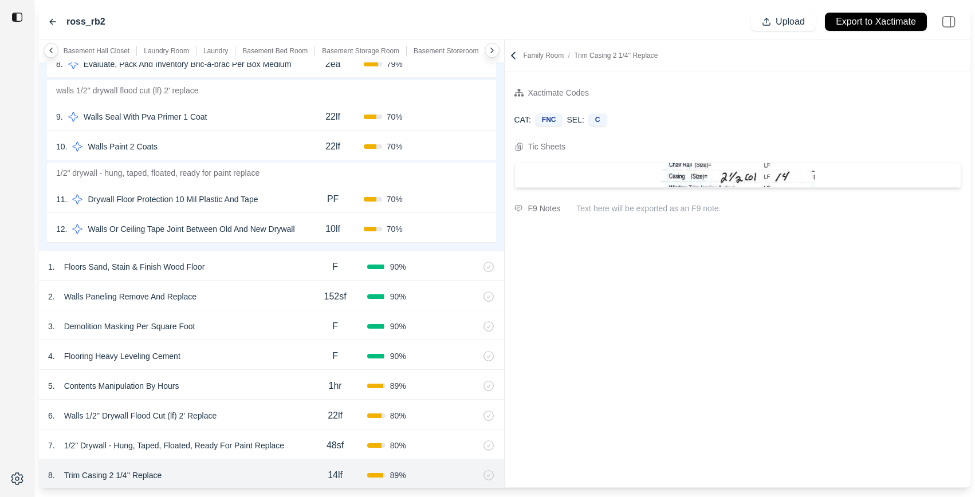
click at [281, 187] on div "11 . Drywall Floor Protection 10 Mil Plastic And Tape PF 70 % Confirm" at bounding box center [271, 198] width 449 height 30
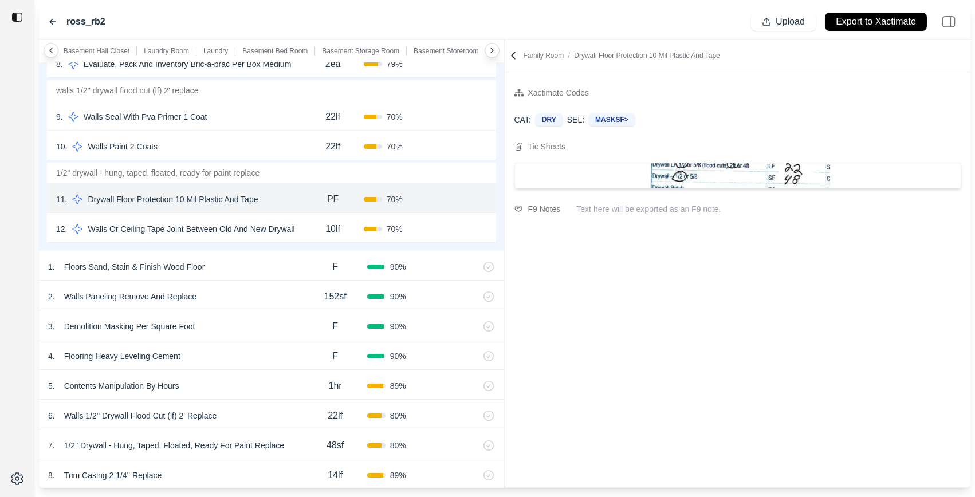
click at [313, 232] on div "10lf" at bounding box center [332, 229] width 61 height 23
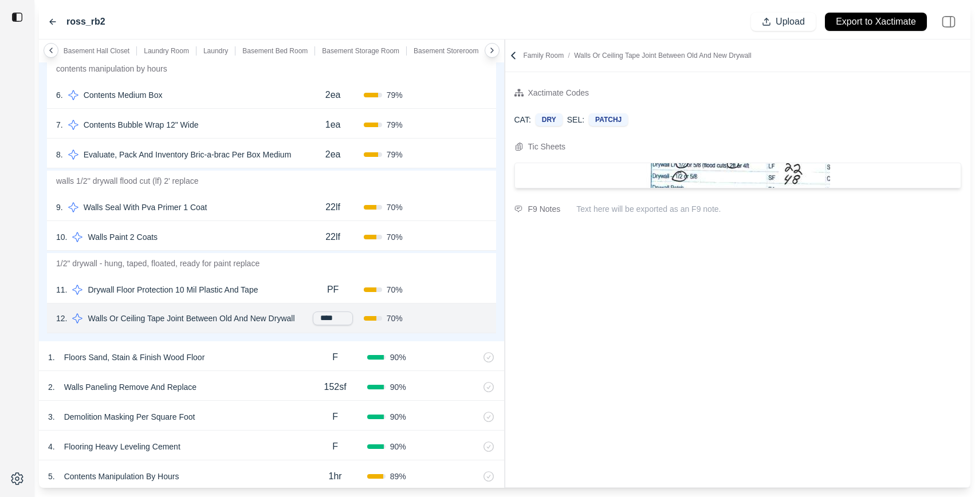
click at [258, 209] on div "9 . Walls Seal With Pva Primer 1 Coat" at bounding box center [179, 207] width 246 height 16
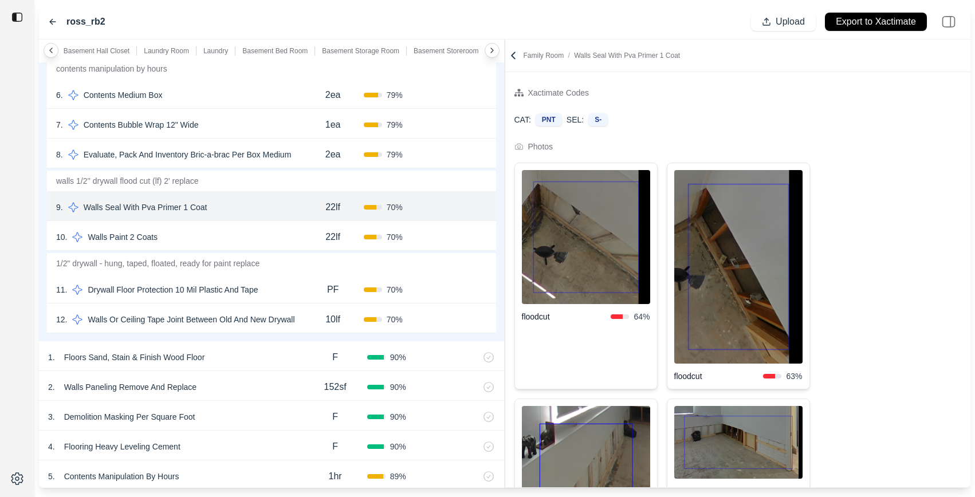
click at [258, 233] on div "10 . Walls Paint 2 Coats" at bounding box center [179, 237] width 246 height 16
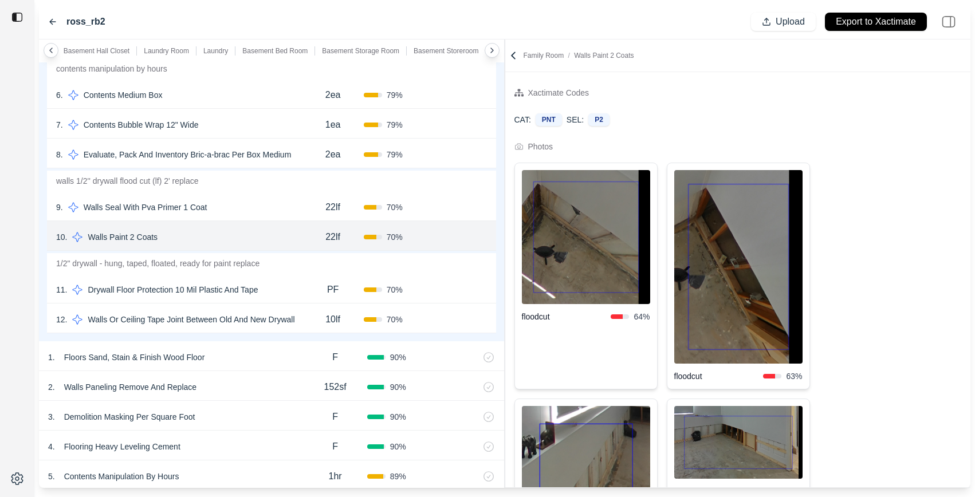
click at [261, 218] on div "9 . Walls Seal With Pva Primer 1 Coat 22lf 70 % Confirm" at bounding box center [271, 206] width 449 height 30
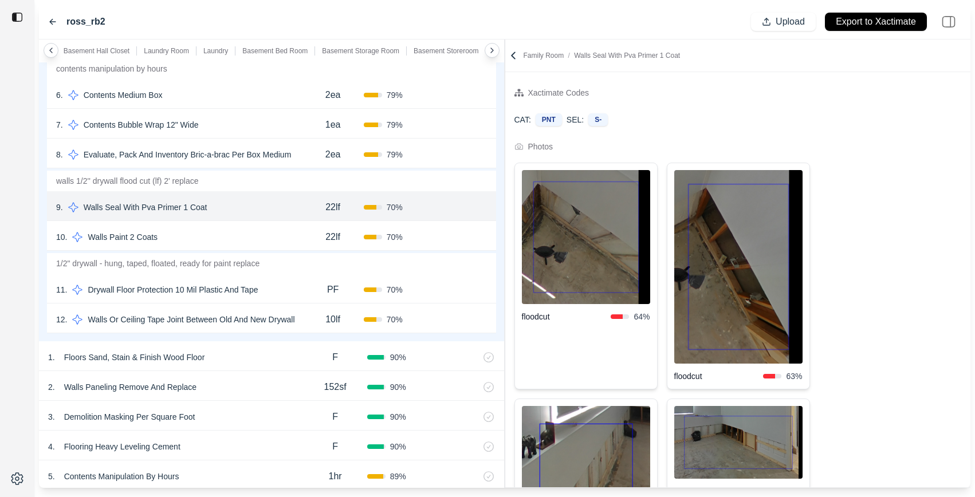
click at [422, 132] on div "**********" at bounding box center [505, 264] width 932 height 449
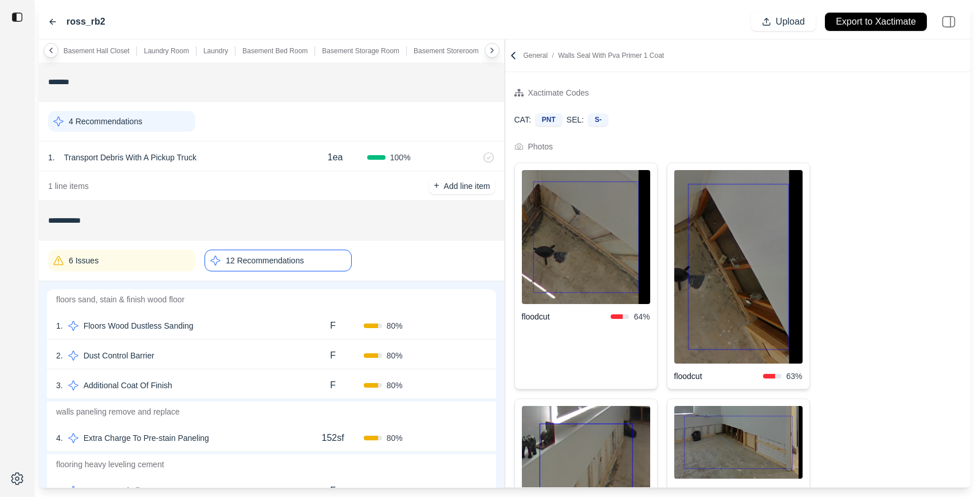
click at [515, 58] on icon at bounding box center [513, 55] width 11 height 11
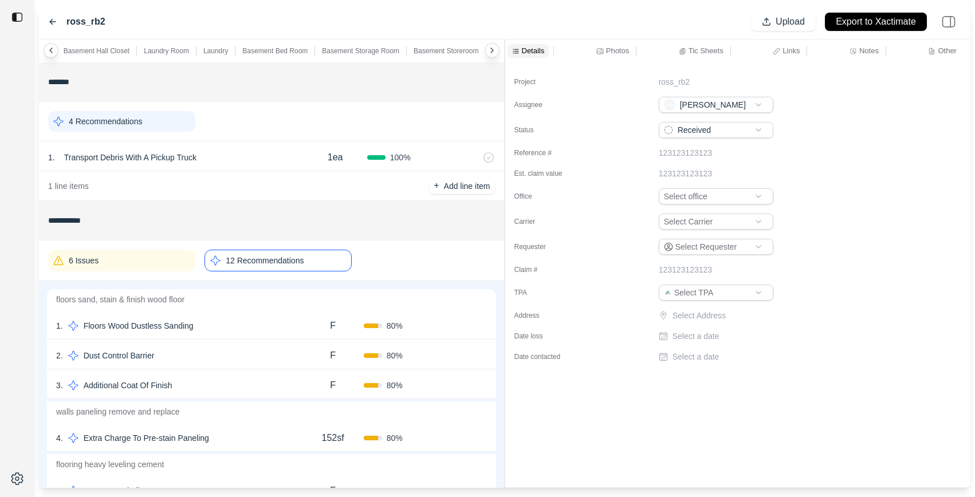
click at [596, 48] on icon at bounding box center [599, 51] width 7 height 7
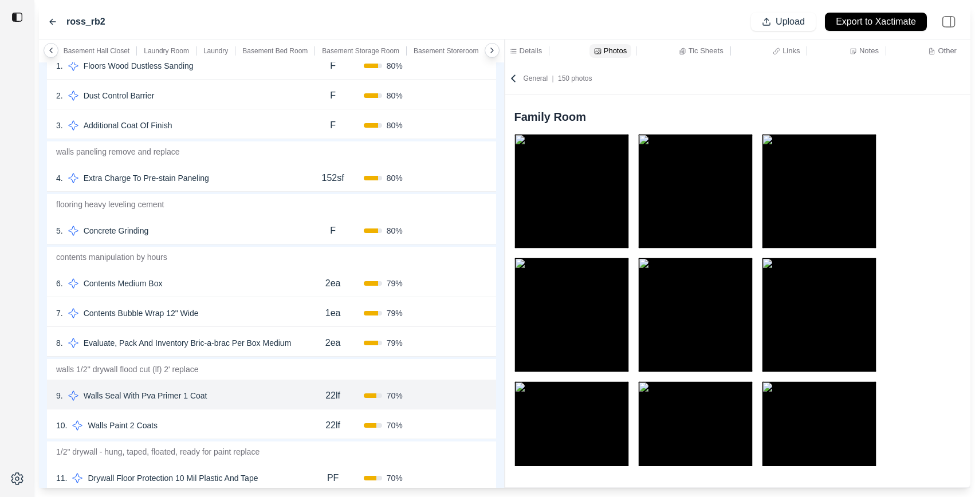
click at [88, 52] on p "Basement Hall Closet" at bounding box center [97, 50] width 66 height 9
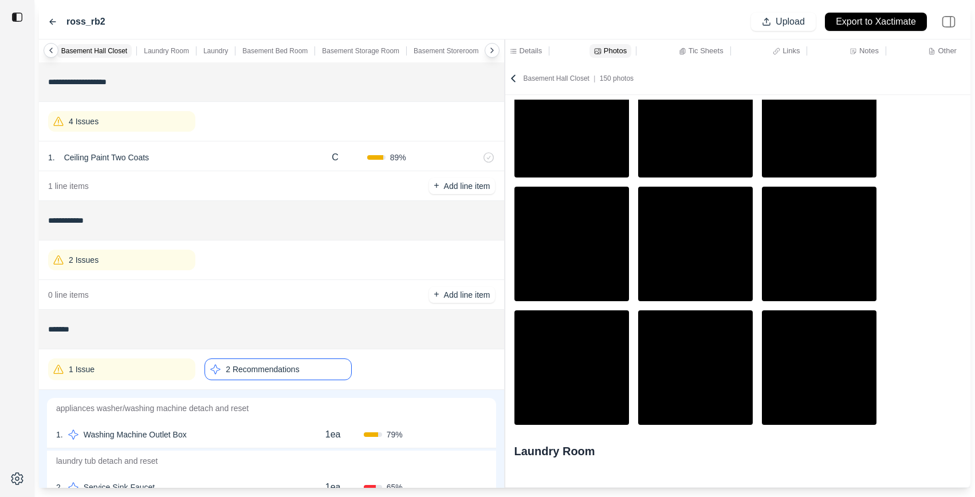
click at [162, 127] on div "4 Issues" at bounding box center [121, 121] width 147 height 21
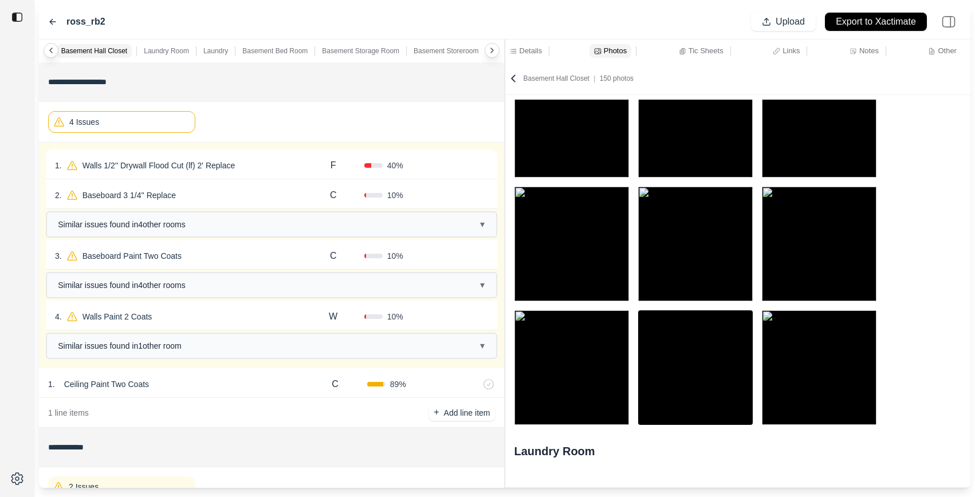
click at [256, 163] on div "1 . Walls 1/2'' Drywall Flood Cut (lf) 2' Replace" at bounding box center [179, 166] width 248 height 16
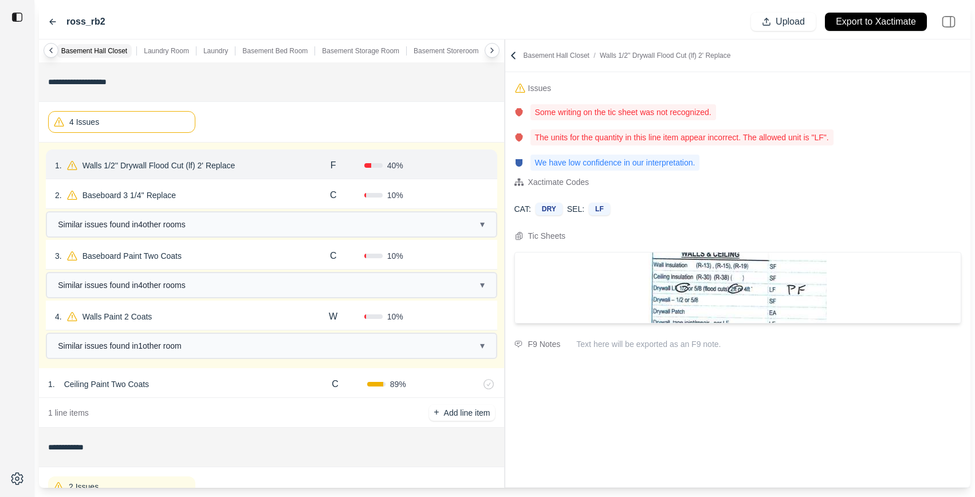
click at [147, 119] on div "4 Issues" at bounding box center [121, 122] width 147 height 22
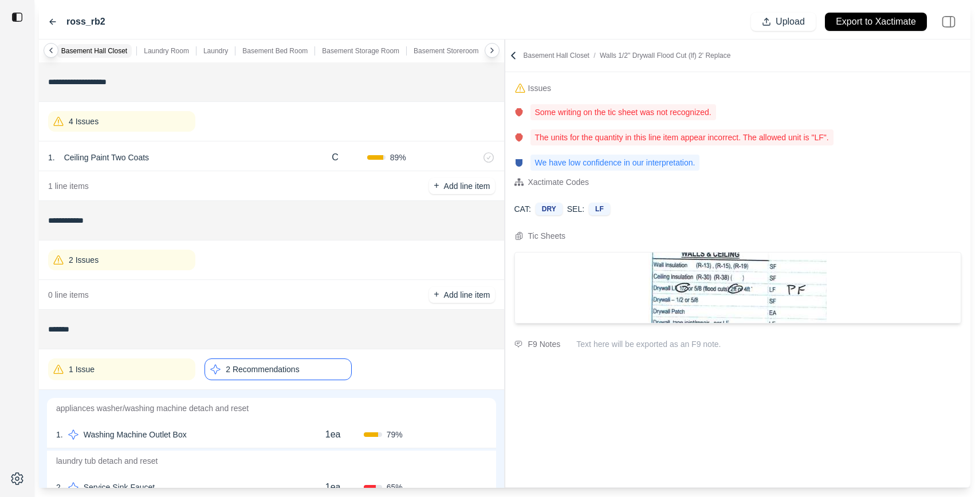
click at [512, 53] on icon at bounding box center [513, 55] width 11 height 11
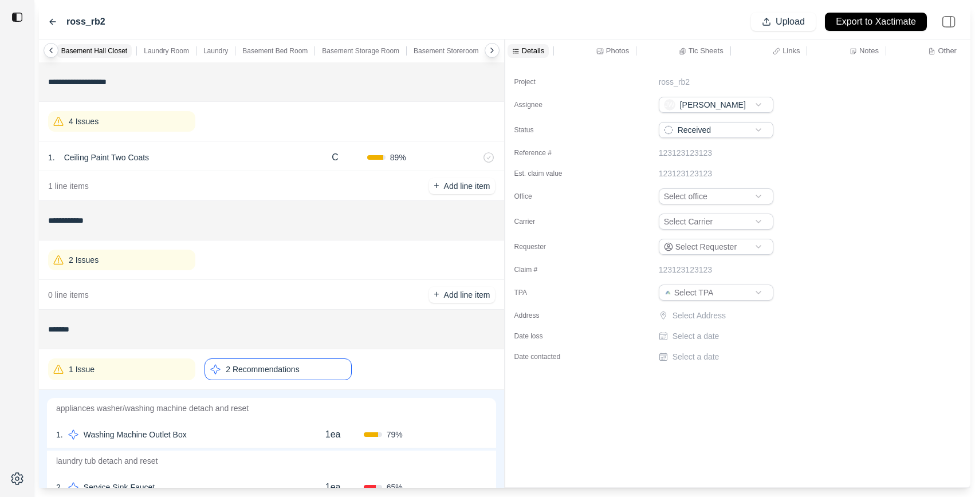
click at [595, 54] on div "Photos" at bounding box center [612, 51] width 37 height 14
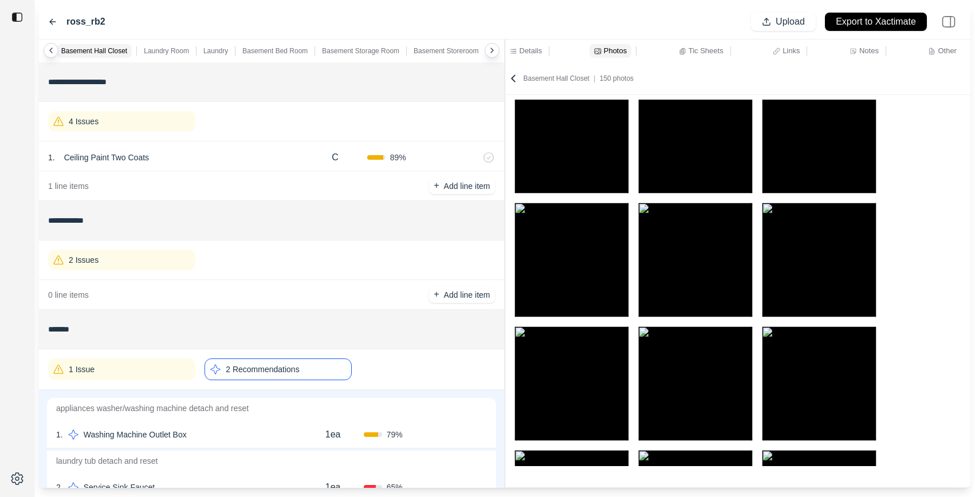
click at [179, 52] on p "Laundry Room" at bounding box center [166, 50] width 45 height 9
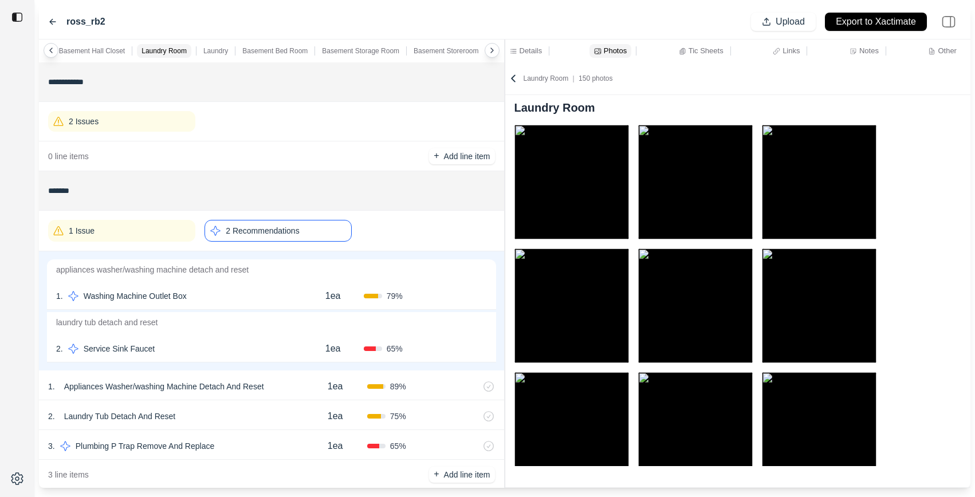
click at [244, 299] on div "1 . Washing Machine Outlet Box" at bounding box center [179, 296] width 246 height 16
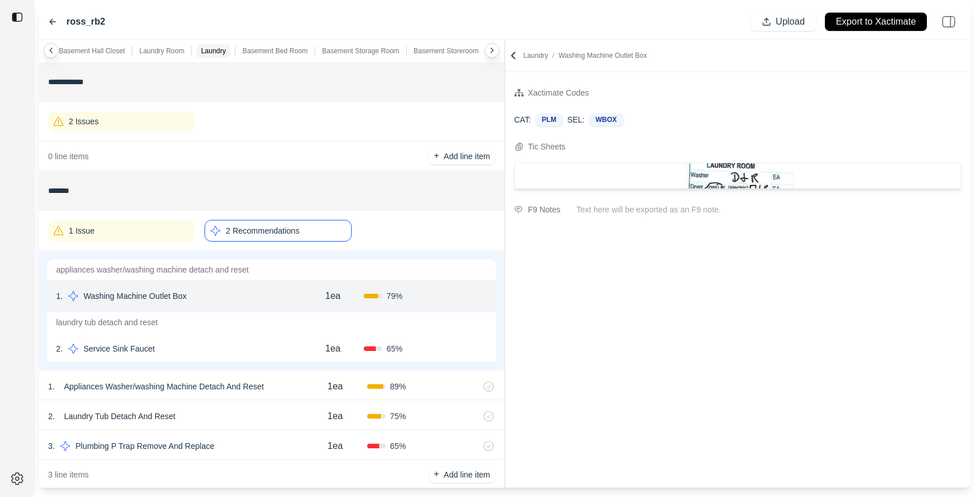
click at [238, 354] on div "2 . Service Sink Faucet" at bounding box center [179, 349] width 246 height 16
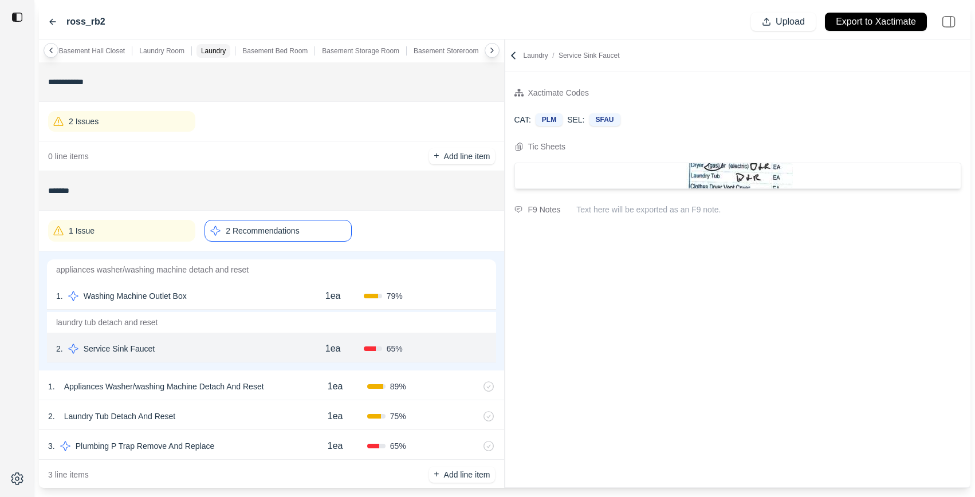
click at [307, 229] on div "2 Recommendations" at bounding box center [278, 231] width 147 height 22
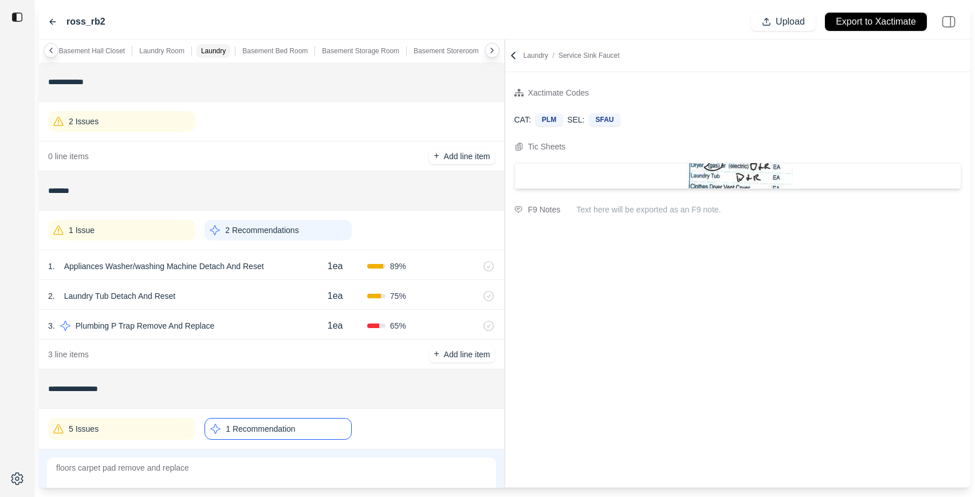
click at [163, 49] on p "Laundry Room" at bounding box center [161, 50] width 45 height 9
click at [518, 55] on icon at bounding box center [513, 55] width 11 height 11
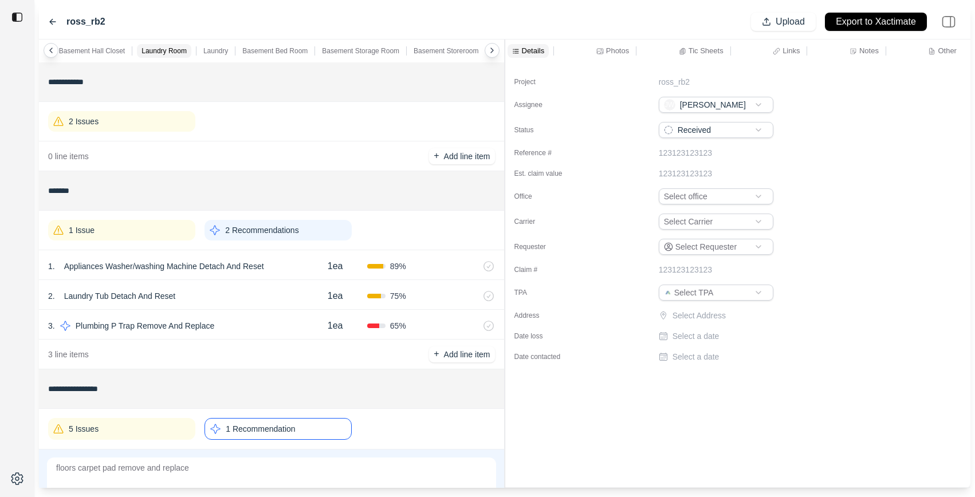
click at [609, 44] on div "Photos" at bounding box center [612, 51] width 37 height 14
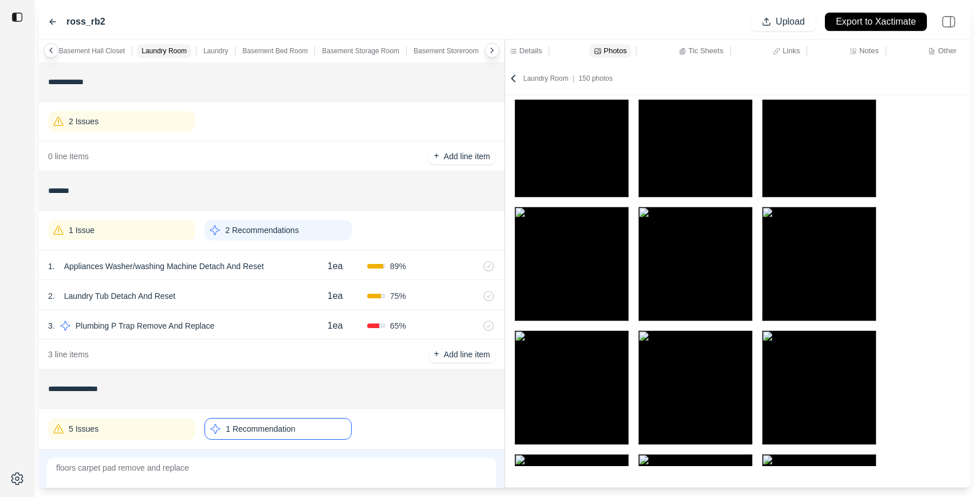
click at [574, 30] on div "ross_rb2 Upload Export to Xactimate" at bounding box center [505, 22] width 932 height 35
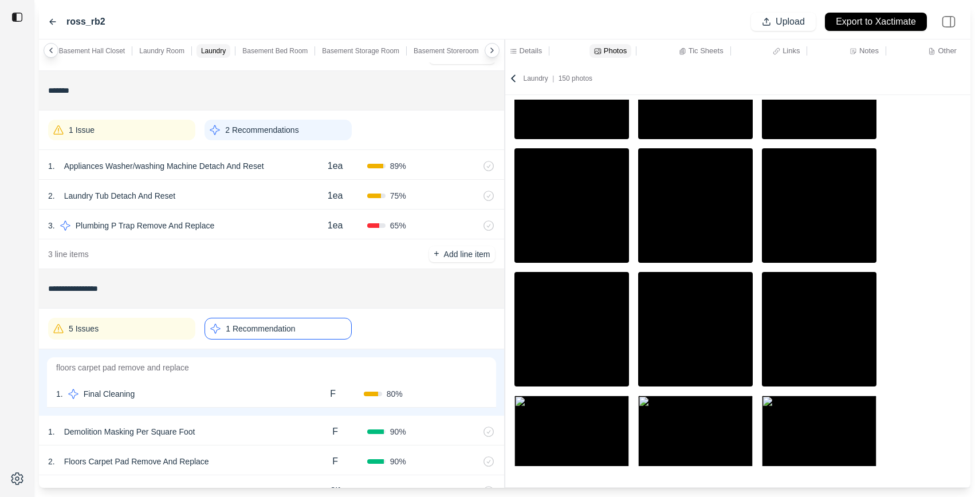
click at [254, 219] on div "3 . Plumbing P Trap Remove And Replace" at bounding box center [175, 226] width 255 height 16
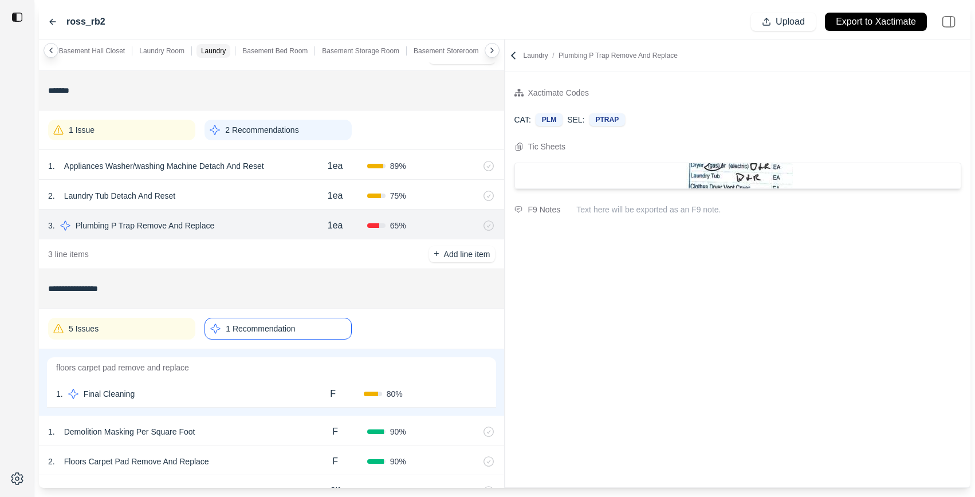
click at [232, 394] on div "1 . Final Cleaning" at bounding box center [179, 394] width 246 height 16
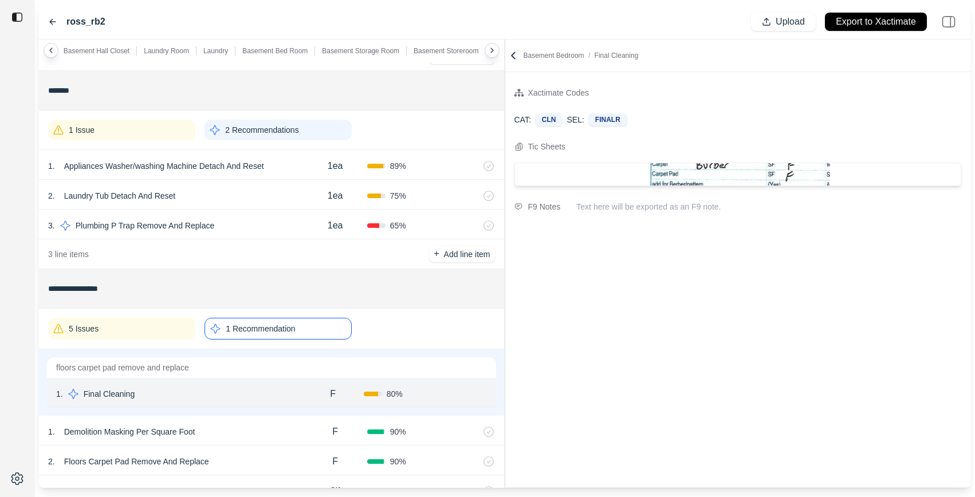
click at [516, 55] on icon at bounding box center [513, 55] width 11 height 11
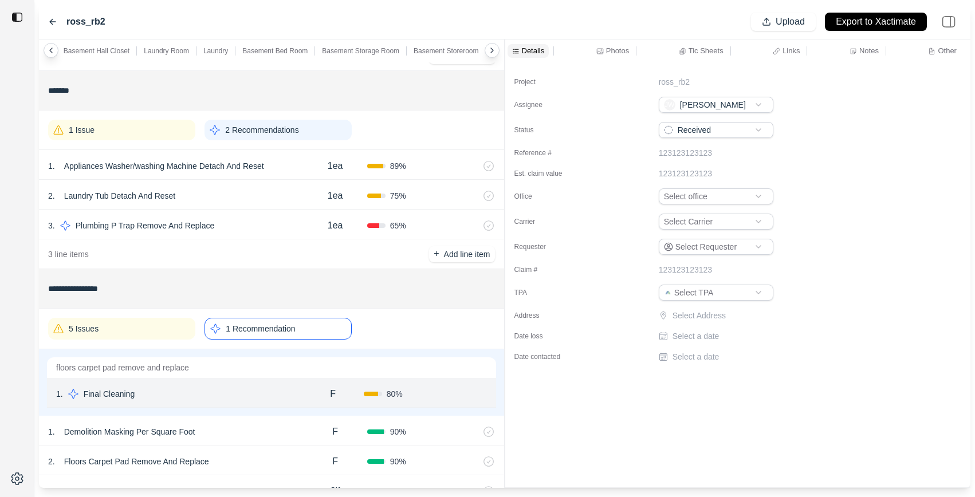
click at [617, 50] on p "Photos" at bounding box center [617, 51] width 23 height 10
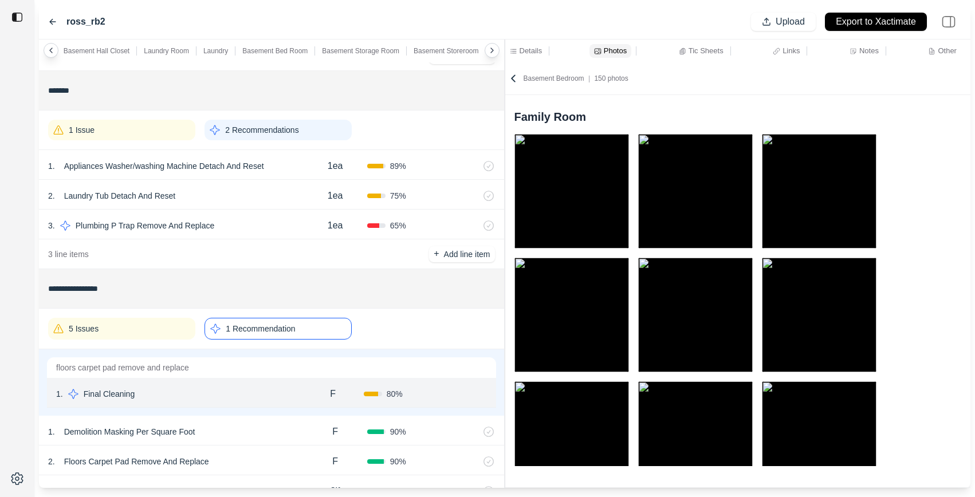
scroll to position [4207, 0]
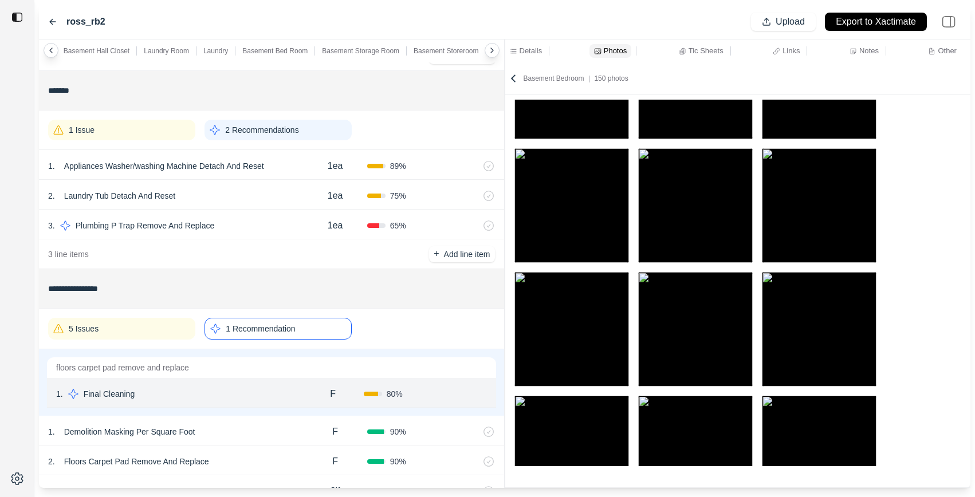
click at [790, 50] on p "Links" at bounding box center [791, 51] width 17 height 10
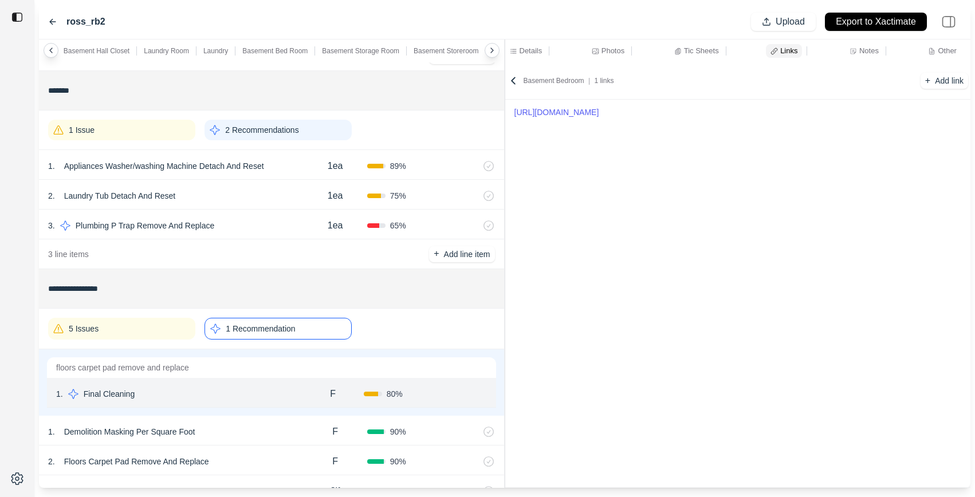
copy link "[URL][DOMAIN_NAME]"
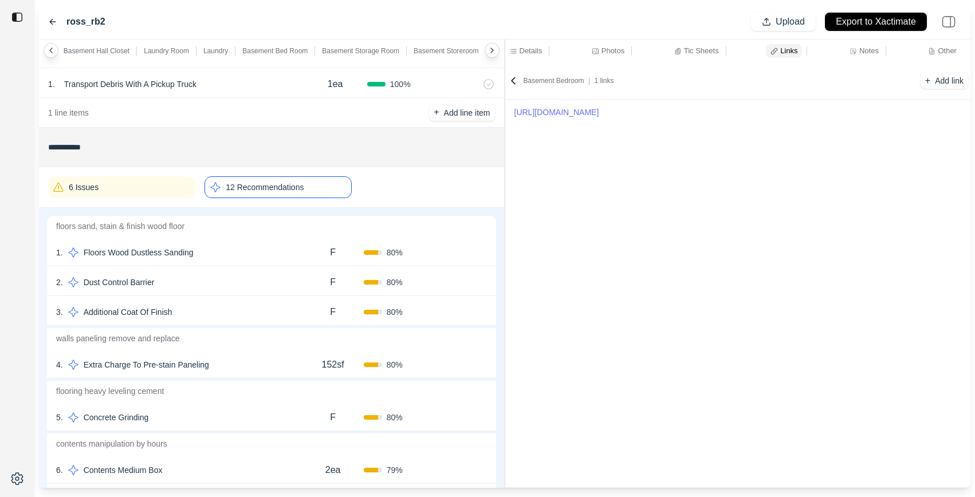
scroll to position [0, 0]
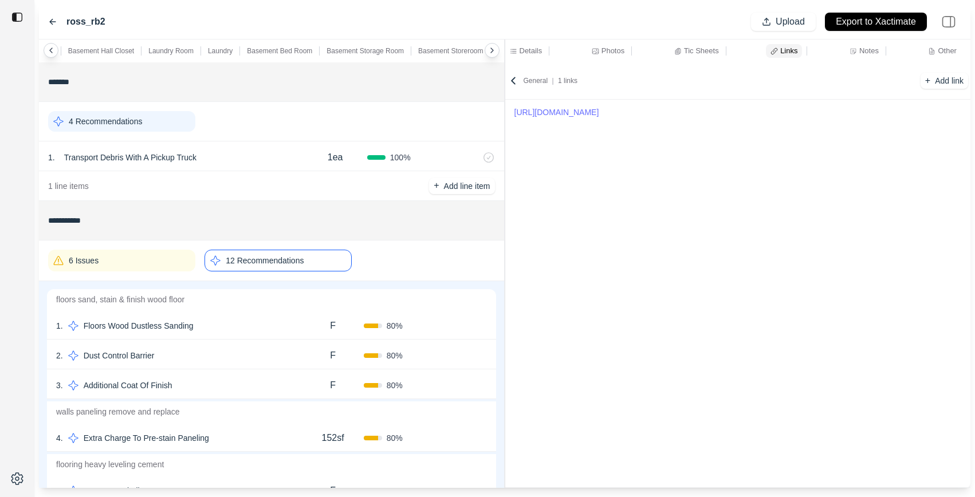
click at [50, 51] on icon at bounding box center [51, 50] width 2 height 5
click at [105, 51] on p "Family Room" at bounding box center [119, 50] width 41 height 9
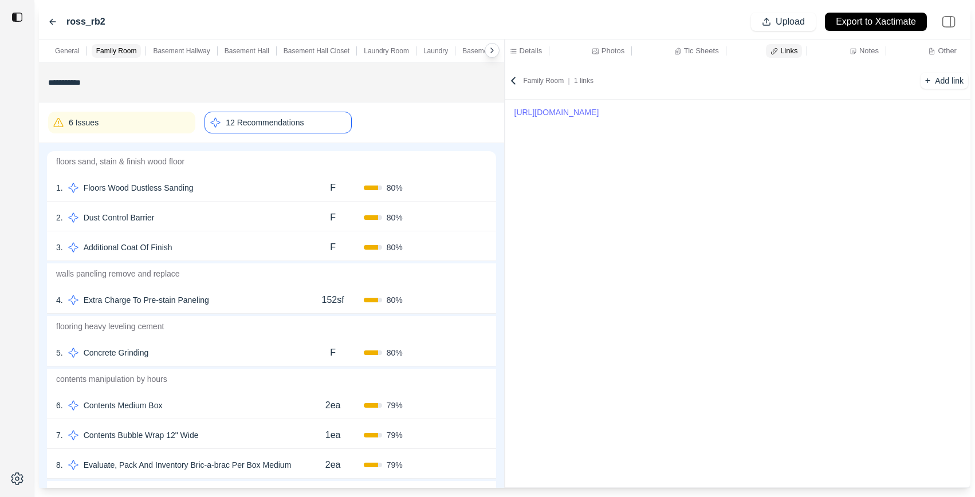
scroll to position [139, 0]
click at [281, 120] on p "12 Recommendations" at bounding box center [265, 121] width 78 height 11
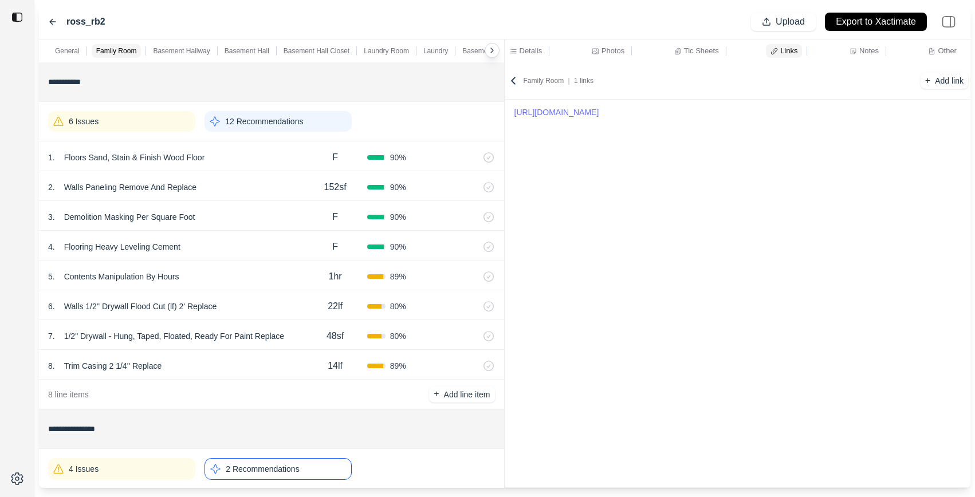
click at [253, 180] on div "2 . Walls Paneling Remove And Replace" at bounding box center [175, 187] width 255 height 16
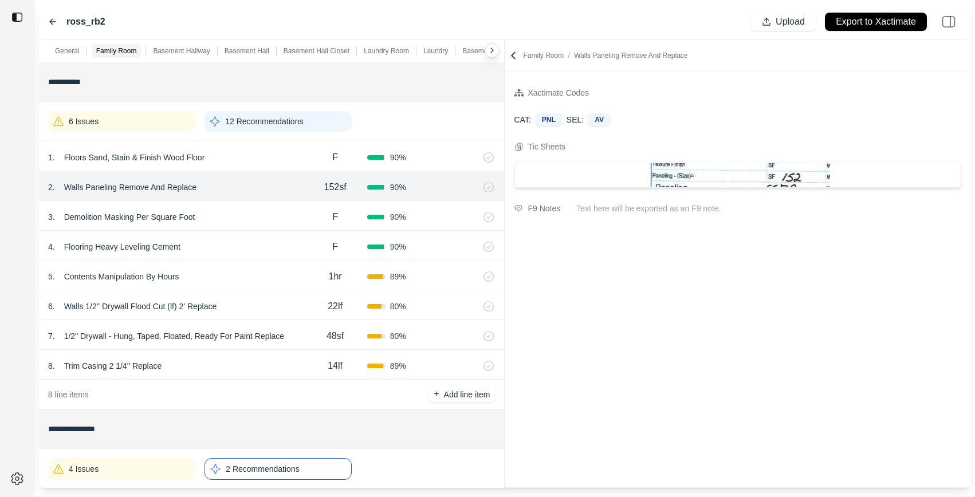
click at [254, 155] on div "1 . Floors Sand, Stain & Finish Wood Floor" at bounding box center [175, 158] width 255 height 16
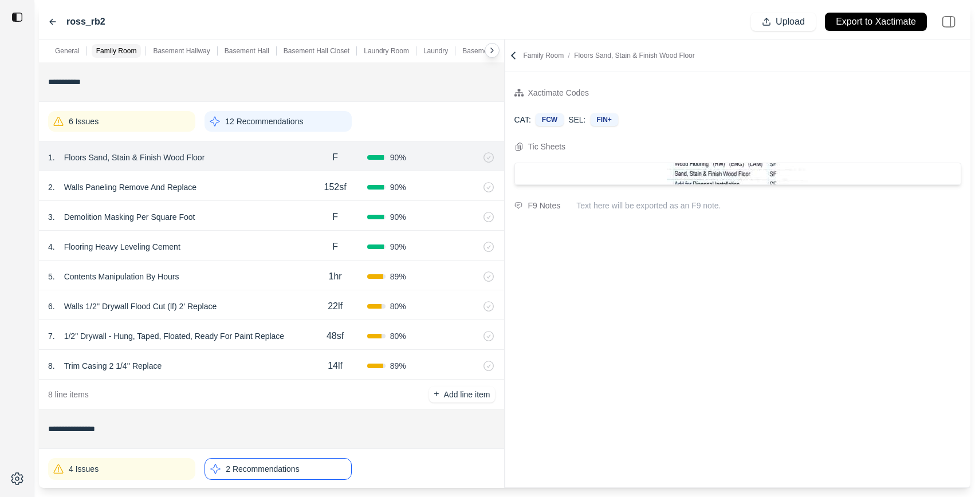
click at [254, 216] on div "3 . Demolition Masking Per Square Foot" at bounding box center [175, 217] width 255 height 16
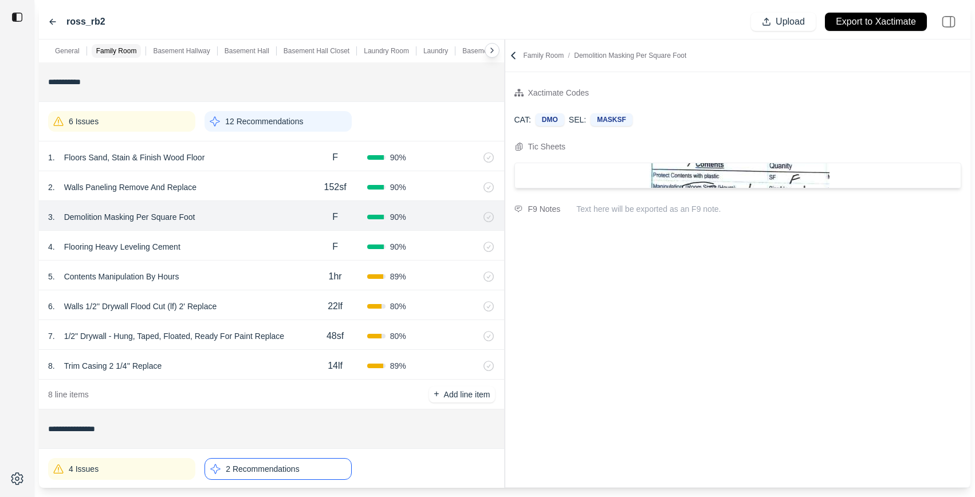
click at [251, 249] on div "4 . Flooring Heavy Leveling Cement" at bounding box center [175, 247] width 255 height 16
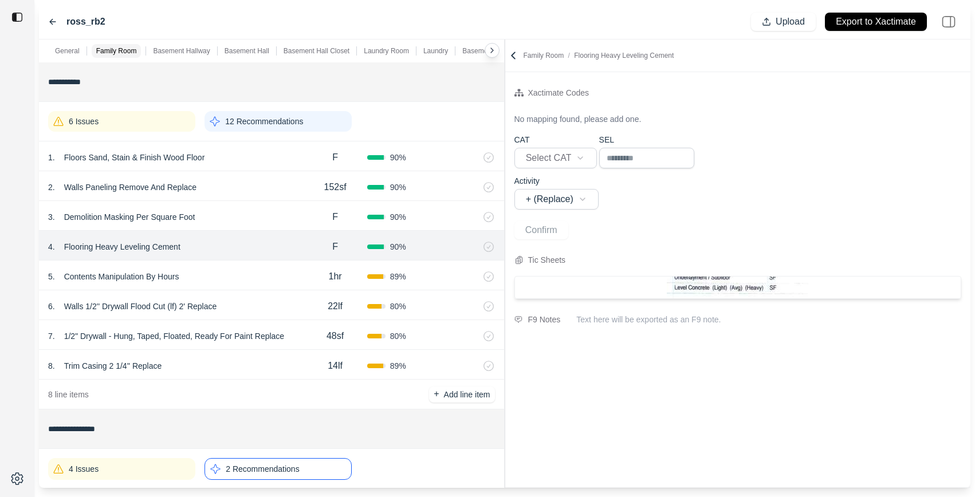
click at [252, 269] on div "5 . Contents Manipulation By Hours" at bounding box center [175, 277] width 255 height 16
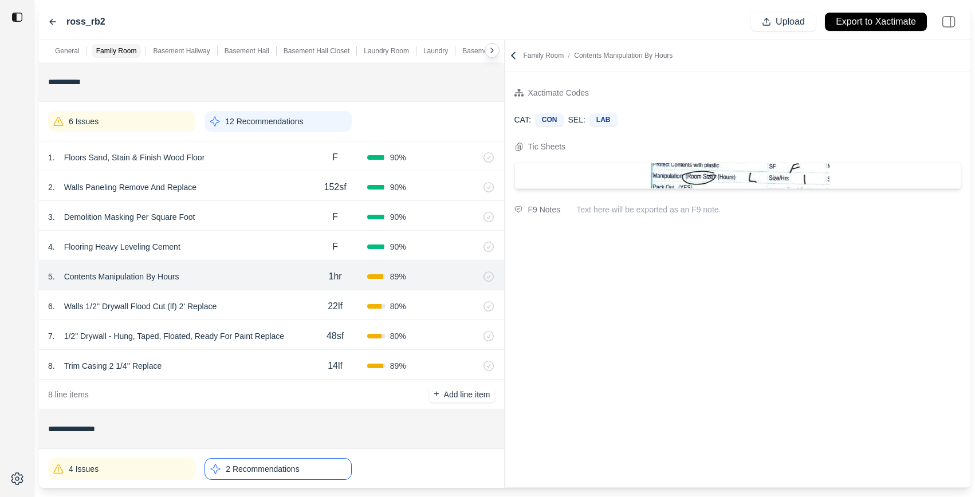
click at [265, 296] on div "6 . Walls 1/2'' Drywall Flood Cut (lf) 2' Replace 22lf 80 %" at bounding box center [271, 305] width 465 height 30
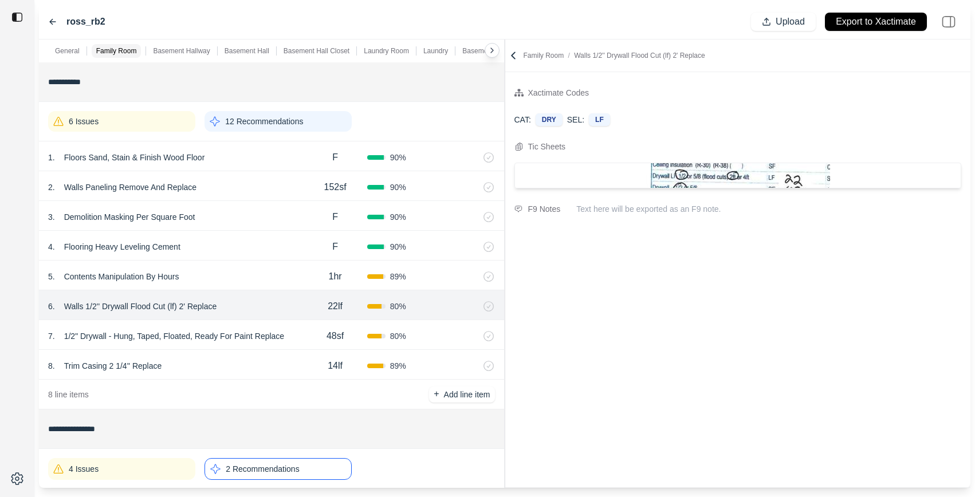
click at [297, 330] on div "7 . 1/2" Drywall - Hung, Taped, Floated, Ready For Paint Replace" at bounding box center [175, 336] width 255 height 16
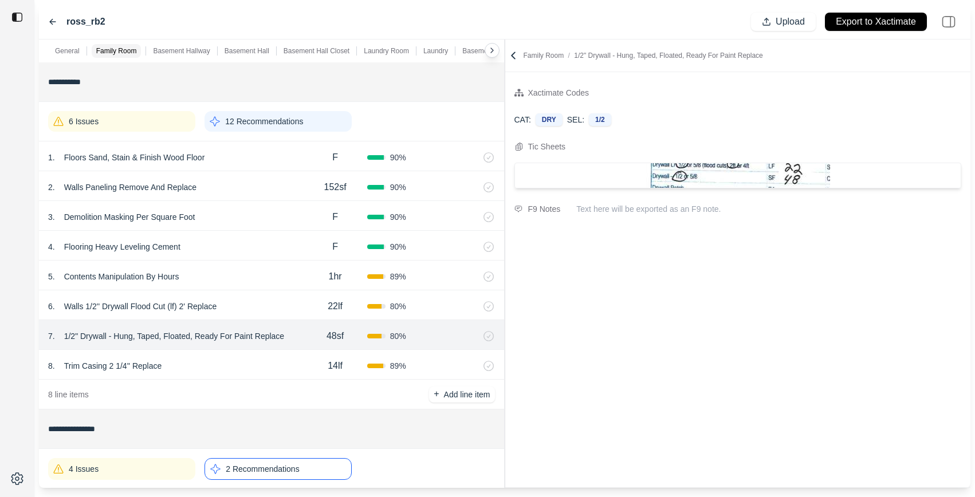
click at [254, 368] on div "8 . Trim Casing 2 1/4'' Replace" at bounding box center [175, 366] width 255 height 16
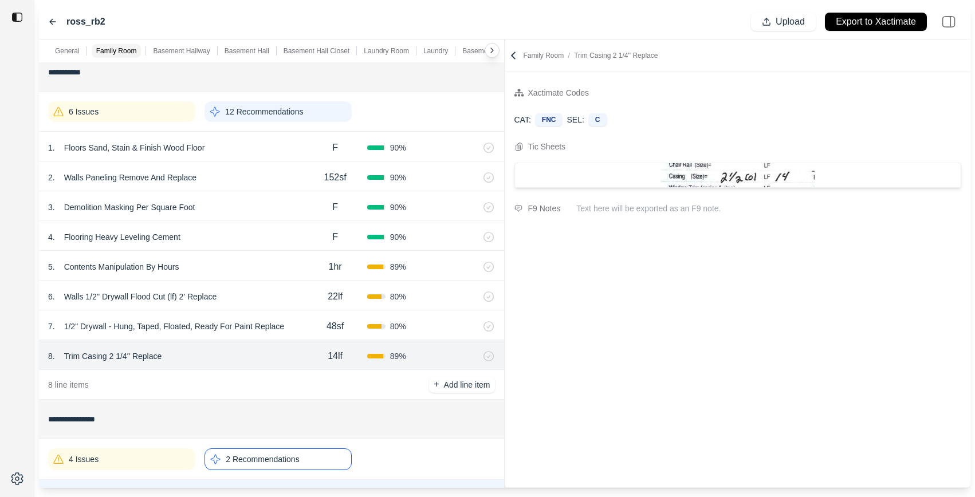
scroll to position [142, 0]
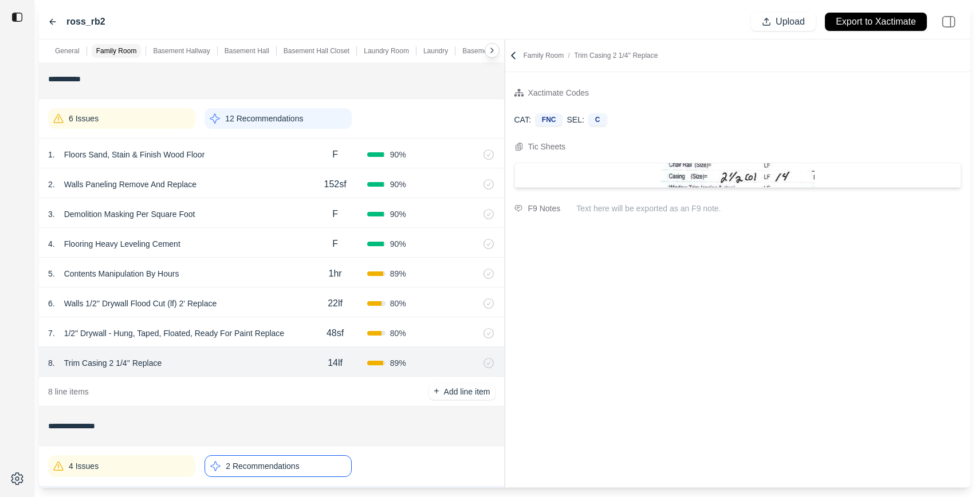
click at [119, 108] on div "6 Issues" at bounding box center [121, 118] width 147 height 21
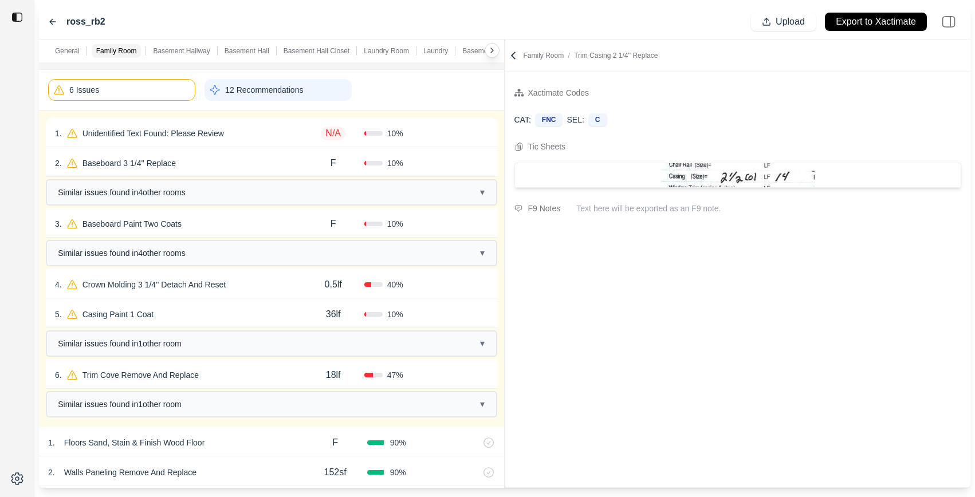
scroll to position [176, 0]
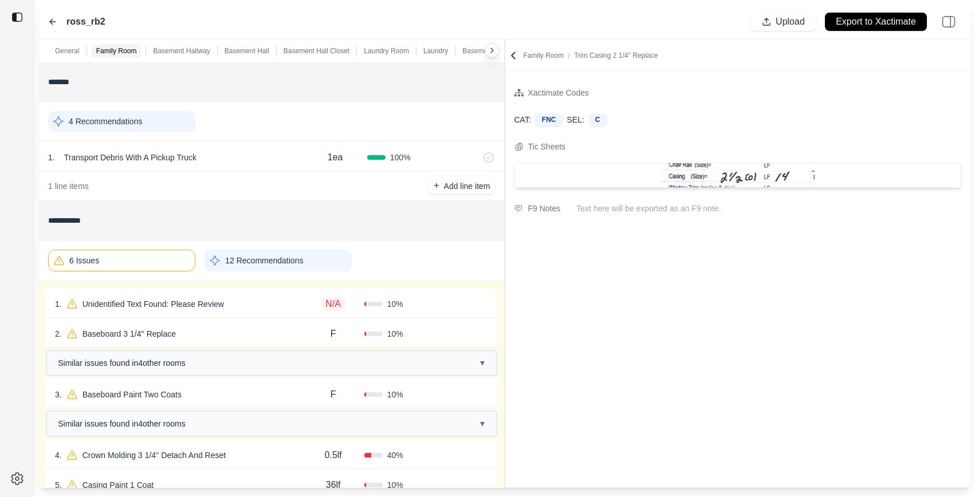
scroll to position [176, 0]
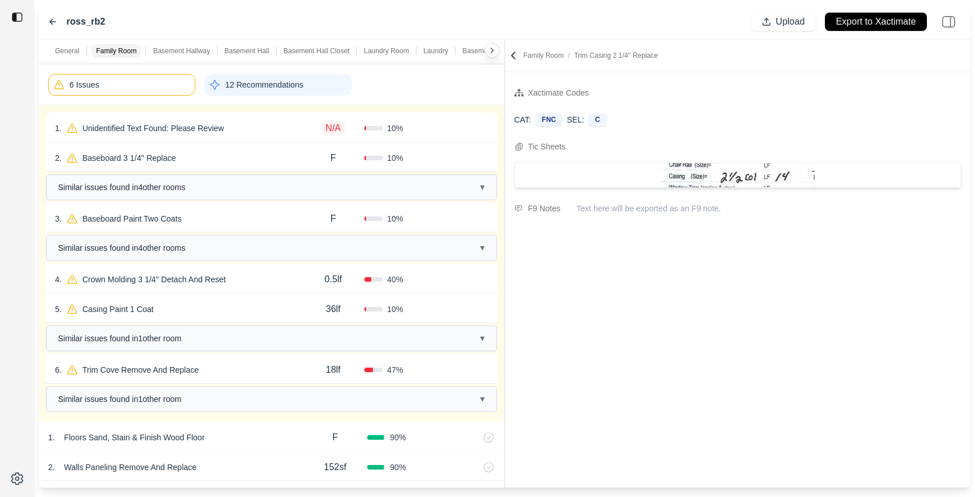
click at [265, 120] on div "1 . Unidentified Text Found: Please Review N/A 10 % Confirm" at bounding box center [271, 127] width 451 height 30
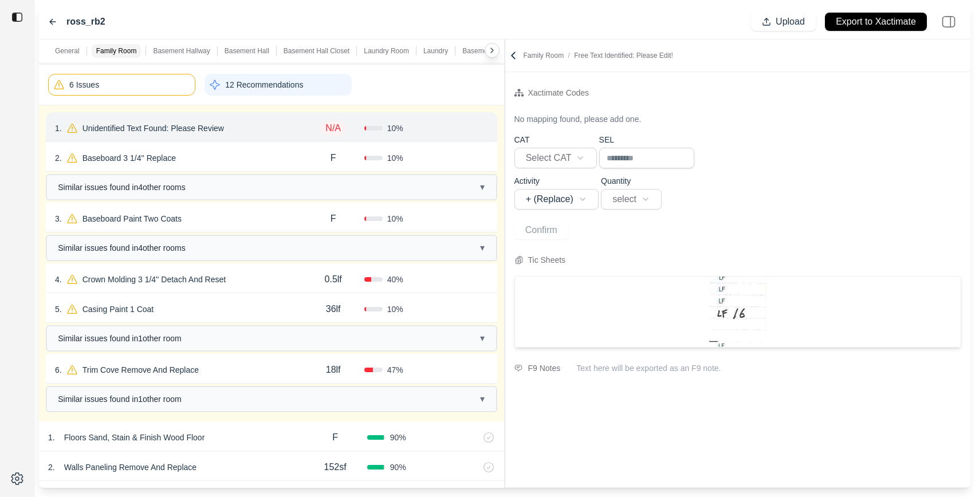
click at [251, 151] on div "2 . Baseboard 3 1/4'' Replace" at bounding box center [179, 158] width 248 height 16
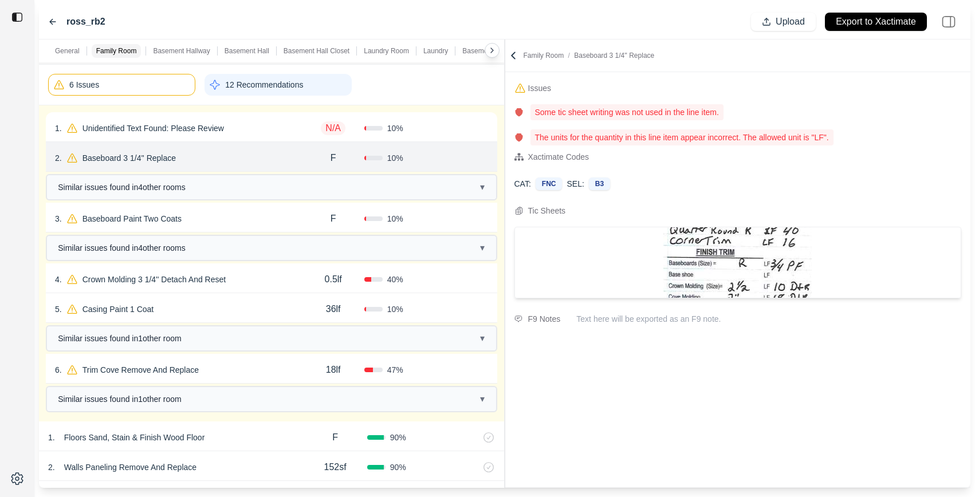
click at [239, 223] on div "3 . Baseboard Paint Two Coats" at bounding box center [179, 219] width 248 height 16
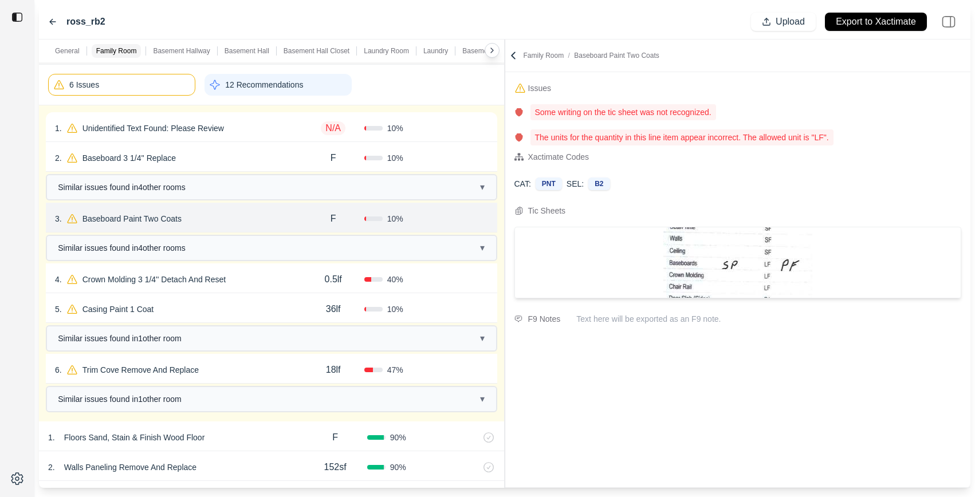
click at [246, 284] on div "4 . Crown Molding 3 1/4'' Detach And Reset" at bounding box center [179, 280] width 248 height 16
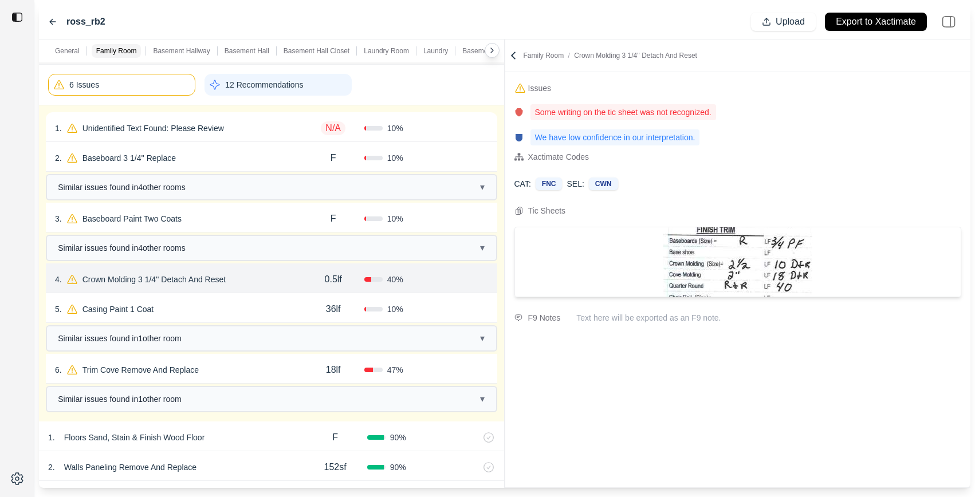
click at [241, 305] on div "5 . Casing Paint 1 Coat" at bounding box center [179, 309] width 248 height 16
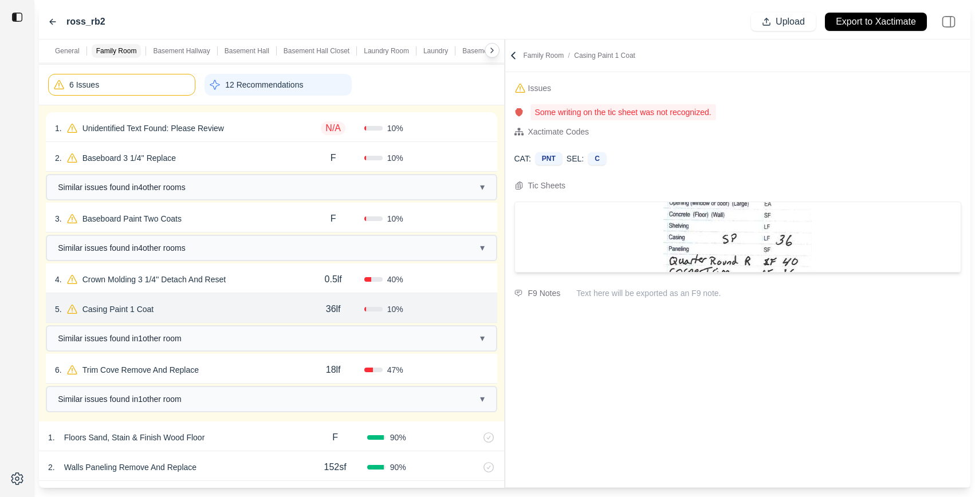
click at [255, 361] on div "6 . Trim Cove Remove And Replace 18lf 47 % Confirm" at bounding box center [271, 369] width 451 height 30
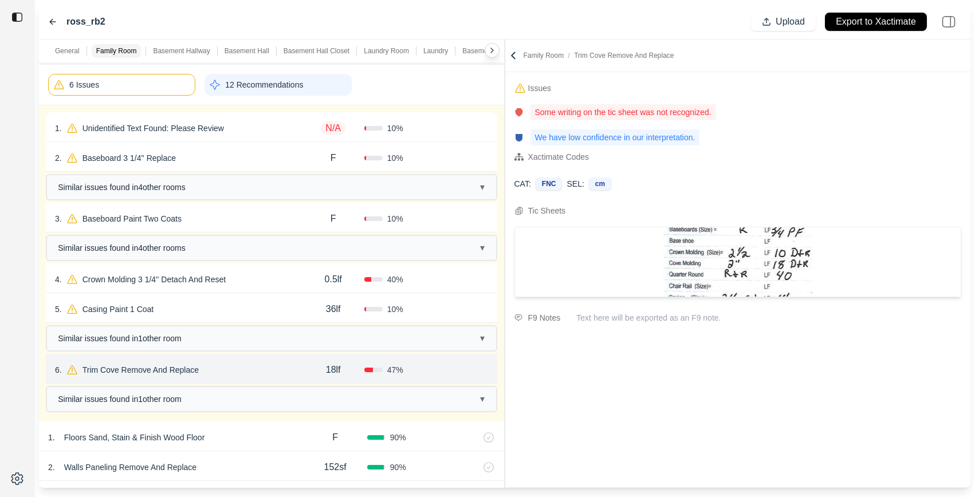
click at [524, 52] on p "Family Room / Trim Cove Remove And Replace" at bounding box center [599, 55] width 151 height 9
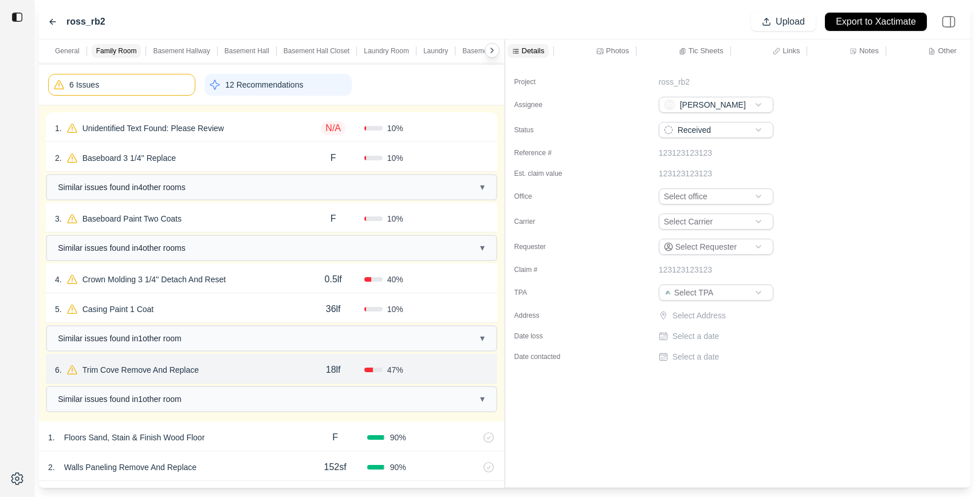
click at [618, 52] on p "Photos" at bounding box center [617, 51] width 23 height 10
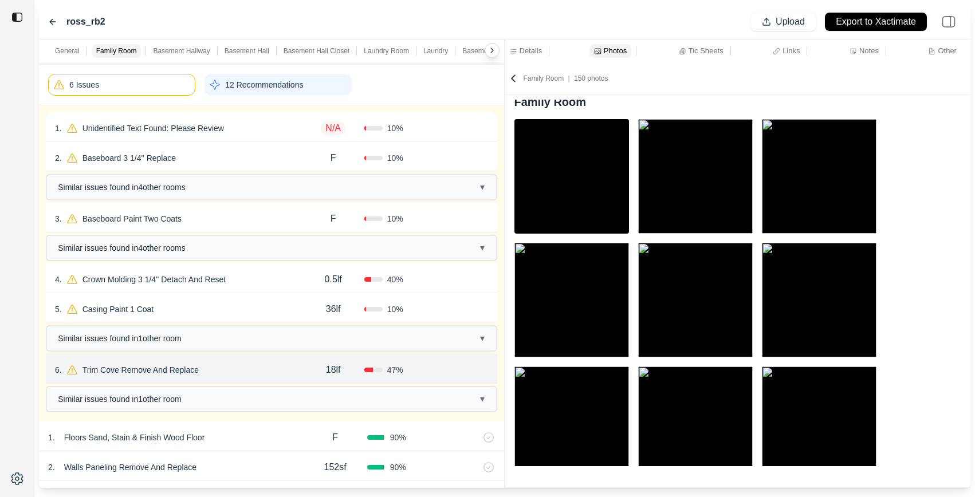
scroll to position [9, 0]
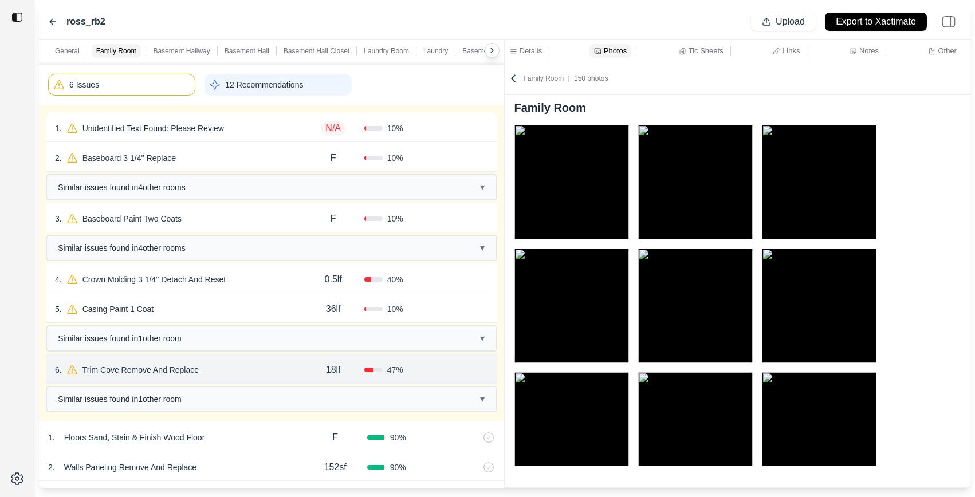
click at [696, 50] on p "Tic Sheets" at bounding box center [706, 51] width 35 height 10
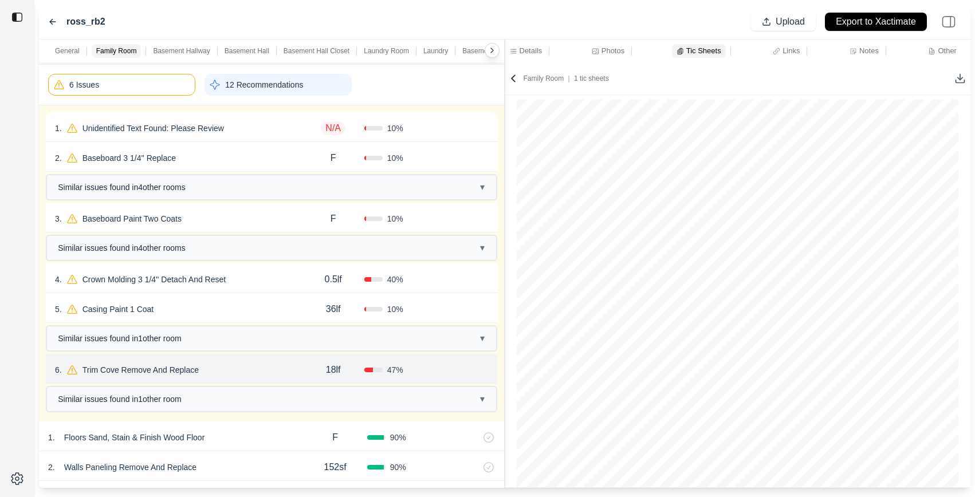
scroll to position [175, 0]
